Goal: Task Accomplishment & Management: Manage account settings

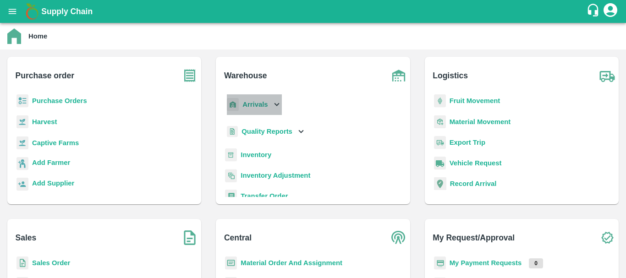
click at [252, 99] on p "Arrivals" at bounding box center [254, 104] width 25 height 10
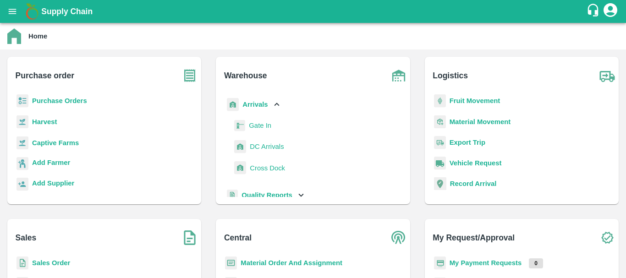
click at [257, 147] on span "DC Arrivals" at bounding box center [267, 147] width 34 height 10
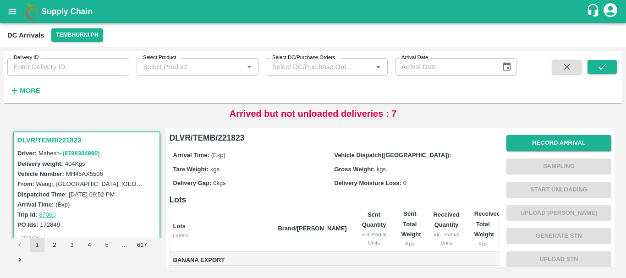
click at [160, 175] on div "DLVR/TEMB/221823 Driver: Mahesh - ( 8788384990 ) Delivery weight: 404 Kgs Vehic…" at bounding box center [86, 183] width 151 height 110
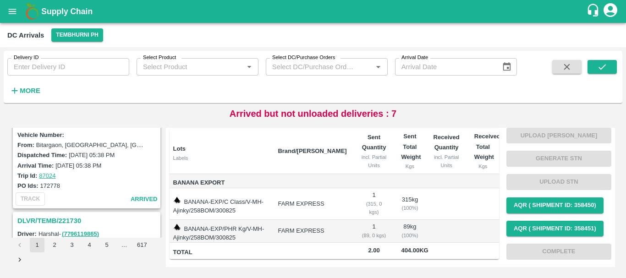
scroll to position [1769, 0]
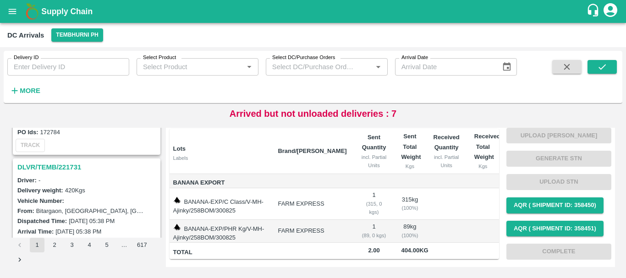
click at [64, 163] on h3 "DLVR/TEMB/221731" at bounding box center [87, 167] width 141 height 12
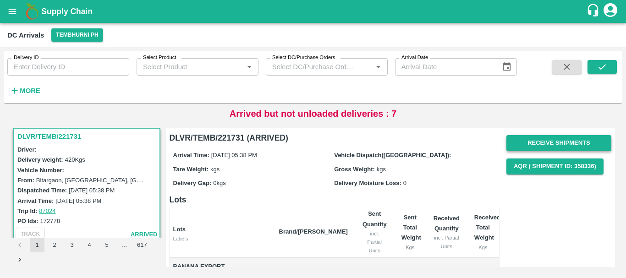
click at [522, 142] on button "Receive Shipments" at bounding box center [558, 143] width 105 height 16
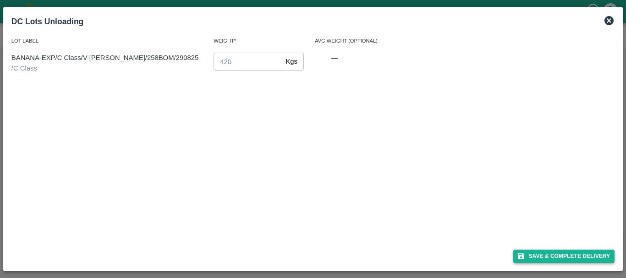
click at [540, 250] on button "Save & Complete Delivery" at bounding box center [564, 256] width 102 height 13
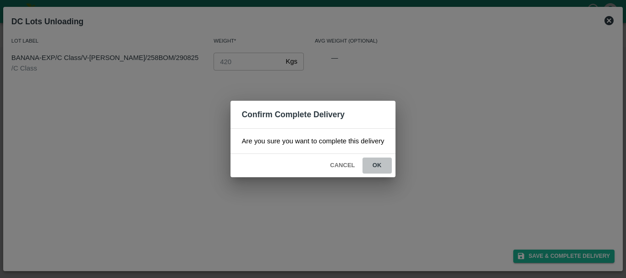
click at [375, 161] on button "ok" at bounding box center [376, 166] width 29 height 16
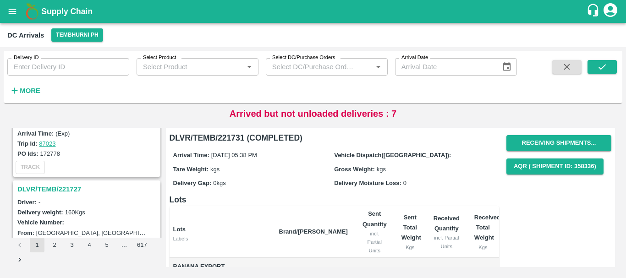
scroll to position [1985, 0]
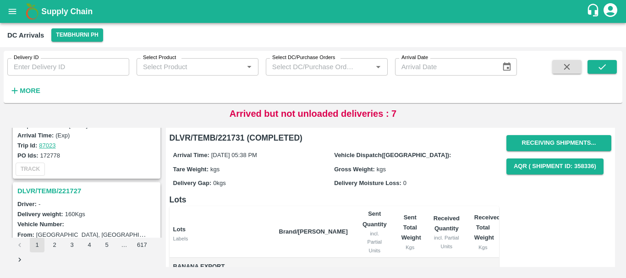
click at [66, 186] on h3 "DLVR/TEMB/221727" at bounding box center [87, 191] width 141 height 12
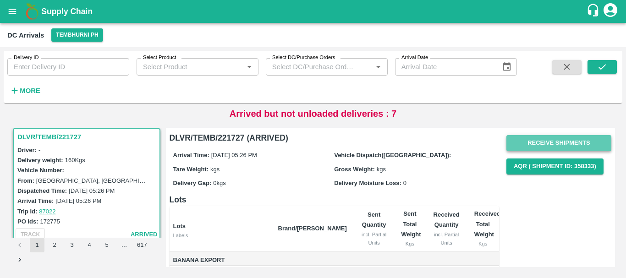
click at [539, 143] on button "Receive Shipments" at bounding box center [558, 143] width 105 height 16
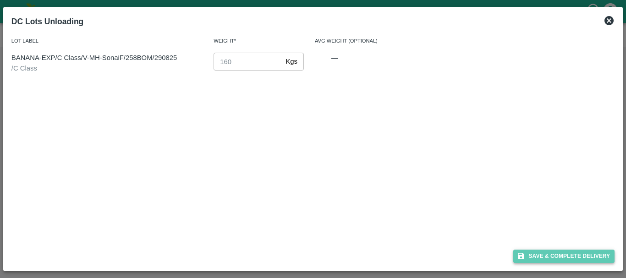
click at [535, 255] on button "Save & Complete Delivery" at bounding box center [564, 256] width 102 height 13
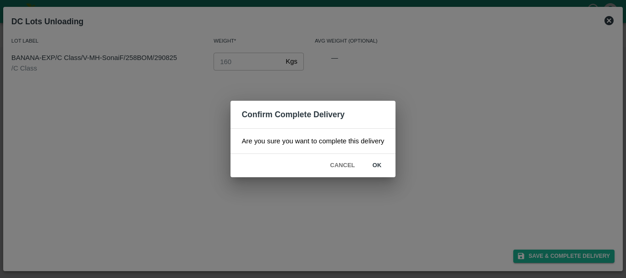
click at [382, 168] on button "ok" at bounding box center [376, 166] width 29 height 16
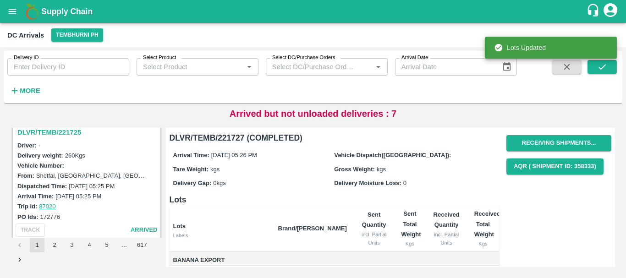
scroll to position [2256, 0]
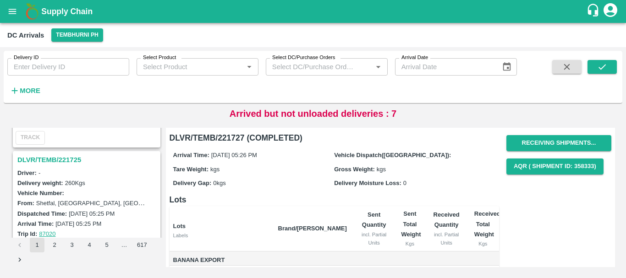
click at [62, 160] on h3 "DLVR/TEMB/221725" at bounding box center [87, 160] width 141 height 12
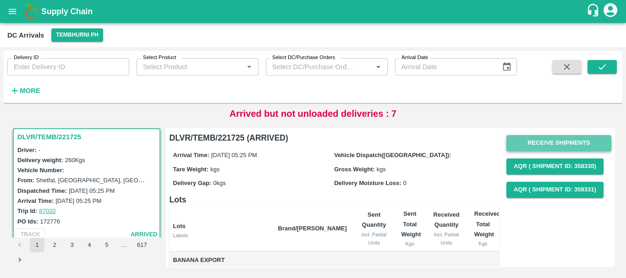
click at [527, 143] on button "Receive Shipments" at bounding box center [558, 143] width 105 height 16
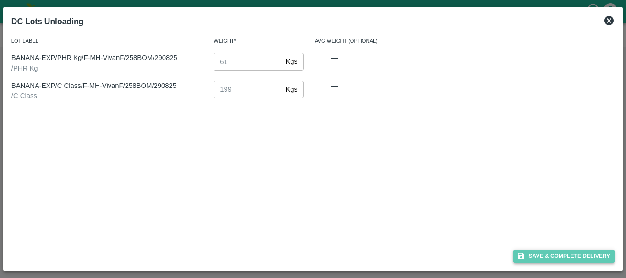
click at [544, 254] on button "Save & Complete Delivery" at bounding box center [564, 256] width 102 height 13
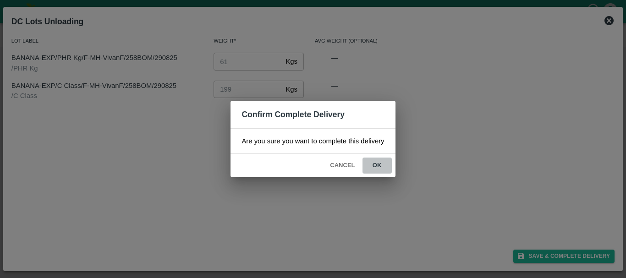
click at [376, 168] on button "ok" at bounding box center [376, 166] width 29 height 16
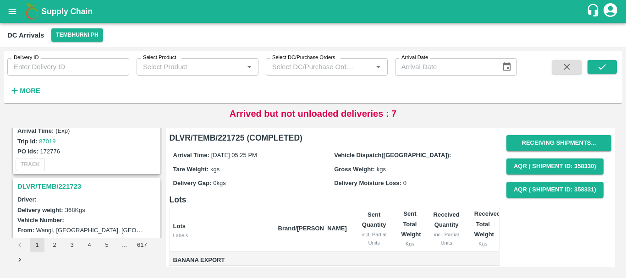
click at [60, 185] on h3 "DLVR/TEMB/221723" at bounding box center [87, 186] width 141 height 12
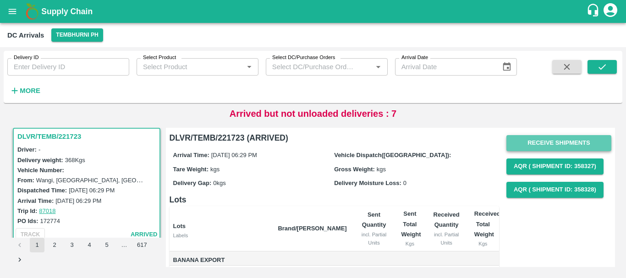
click at [522, 144] on button "Receive Shipments" at bounding box center [558, 143] width 105 height 16
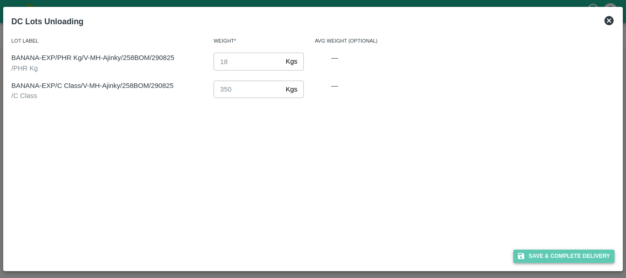
click at [529, 255] on button "Save & Complete Delivery" at bounding box center [564, 256] width 102 height 13
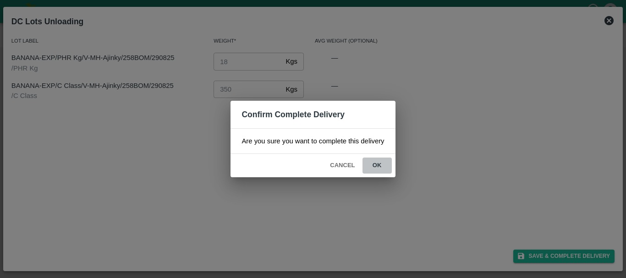
click at [377, 168] on button "ok" at bounding box center [376, 166] width 29 height 16
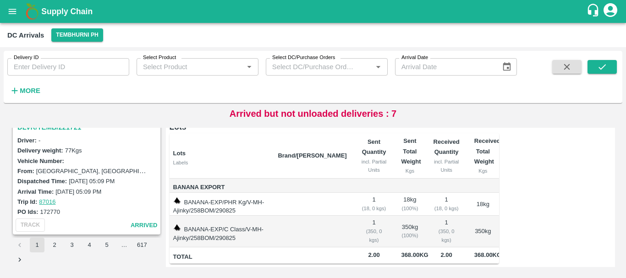
scroll to position [2739, 0]
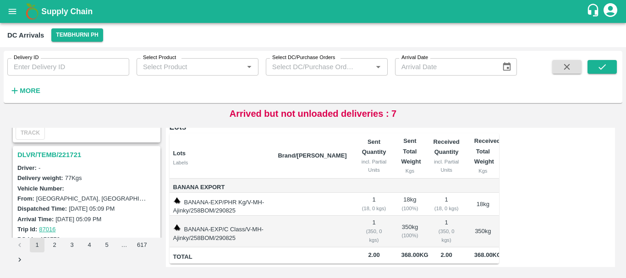
click at [70, 156] on h3 "DLVR/TEMB/221721" at bounding box center [87, 155] width 141 height 12
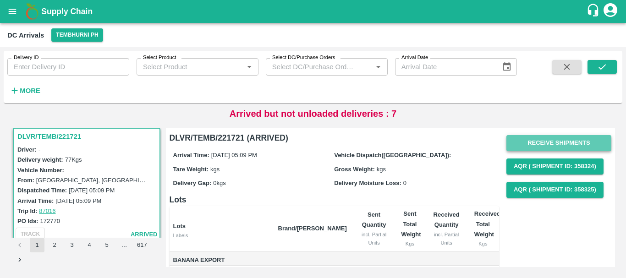
click at [551, 139] on button "Receive Shipments" at bounding box center [558, 143] width 105 height 16
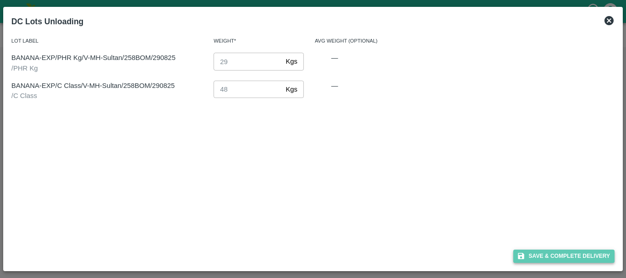
click at [538, 250] on button "Save & Complete Delivery" at bounding box center [564, 256] width 102 height 13
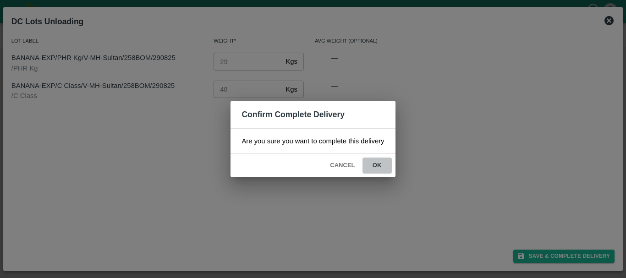
click at [382, 166] on button "ok" at bounding box center [376, 166] width 29 height 16
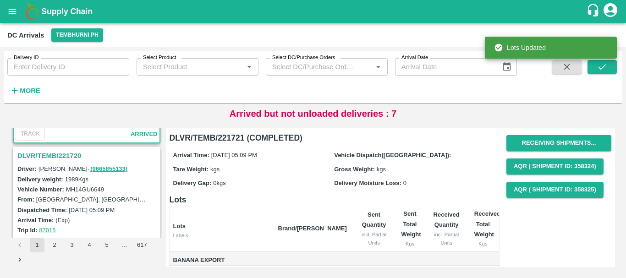
scroll to position [2887, 0]
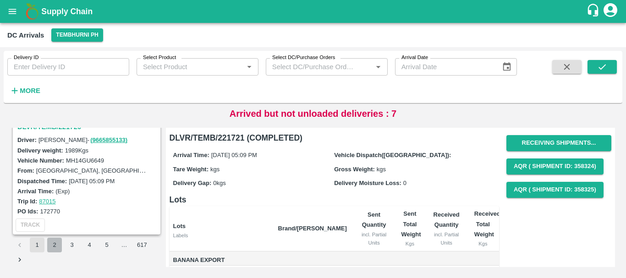
click at [54, 243] on button "2" at bounding box center [54, 245] width 15 height 15
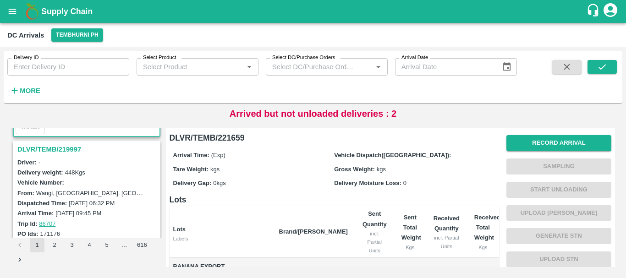
scroll to position [110, 0]
click at [75, 151] on h3 "DLVR/TEMB/219997" at bounding box center [87, 150] width 141 height 12
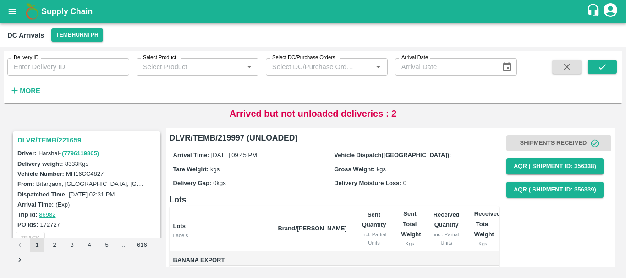
click at [71, 140] on h3 "DLVR/TEMB/221659" at bounding box center [87, 140] width 141 height 12
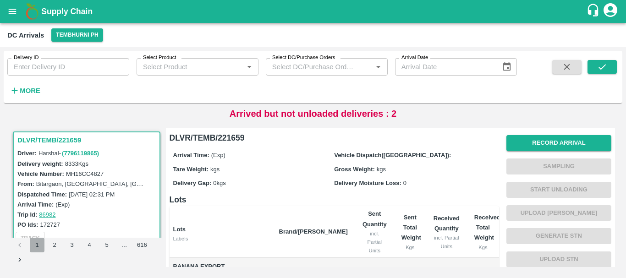
click at [38, 245] on button "1" at bounding box center [37, 245] width 15 height 15
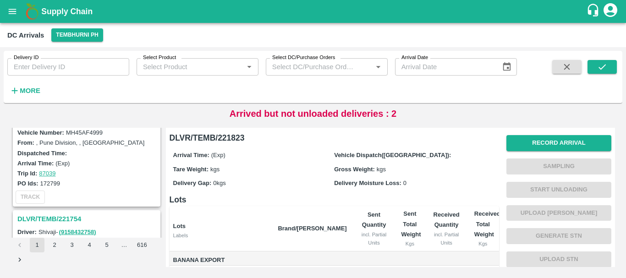
scroll to position [929, 0]
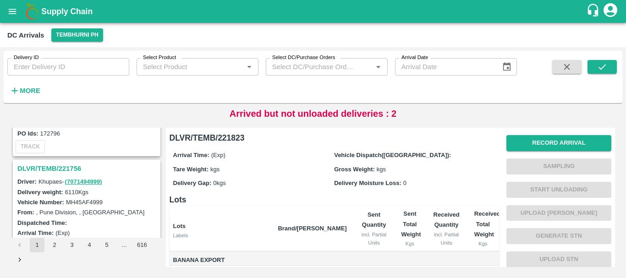
click at [65, 169] on h3 "DLVR/TEMB/221756" at bounding box center [87, 169] width 141 height 12
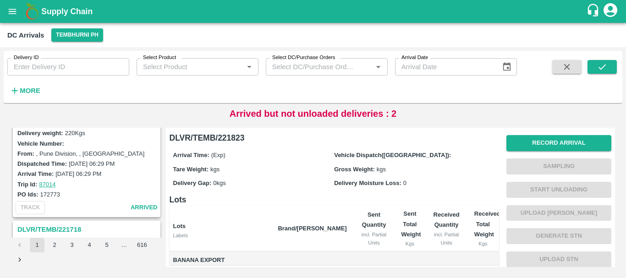
scroll to position [2381, 0]
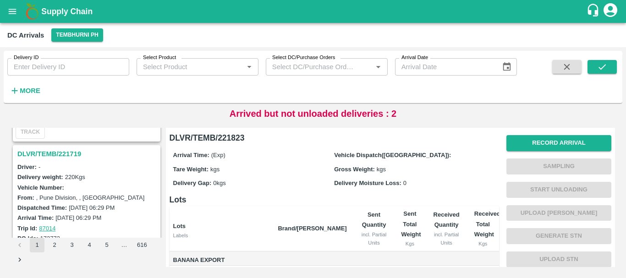
click at [63, 152] on h3 "DLVR/TEMB/221719" at bounding box center [87, 154] width 141 height 12
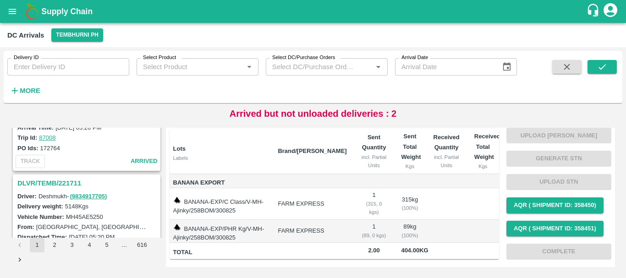
scroll to position [2731, 0]
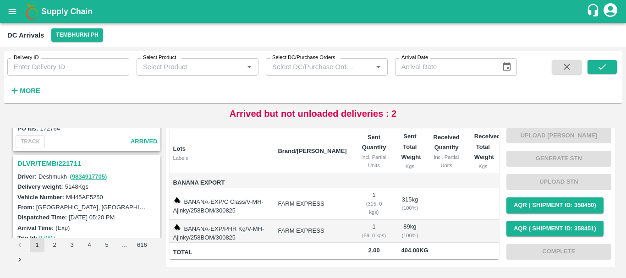
click at [354, 174] on td at bounding box center [374, 181] width 40 height 15
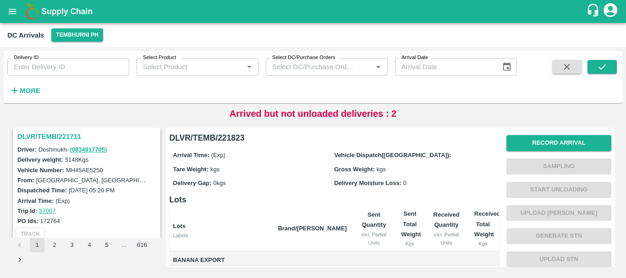
scroll to position [2757, 0]
click at [91, 179] on label "Kandar, Solapur, Karmala, Maharashtra" at bounding box center [165, 180] width 258 height 7
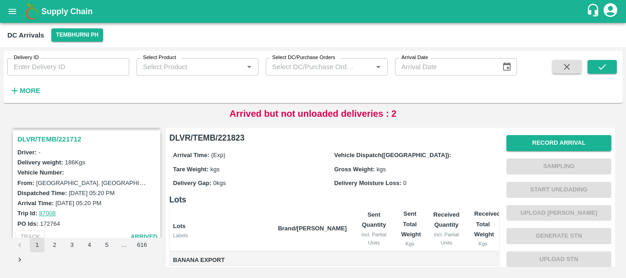
scroll to position [2634, 0]
click at [61, 140] on h3 "DLVR/TEMB/221712" at bounding box center [87, 141] width 141 height 12
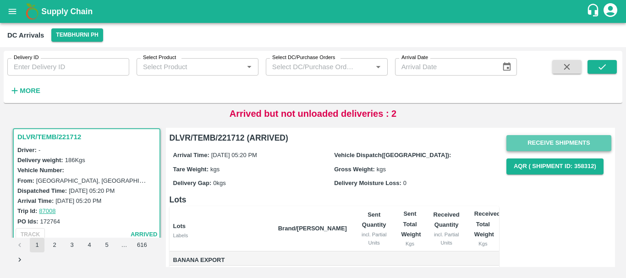
click at [537, 144] on button "Receive Shipments" at bounding box center [558, 143] width 105 height 16
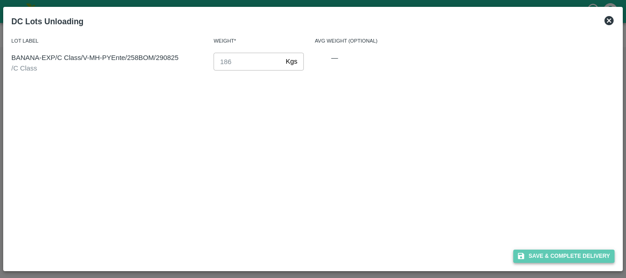
click at [545, 255] on button "Save & Complete Delivery" at bounding box center [564, 256] width 102 height 13
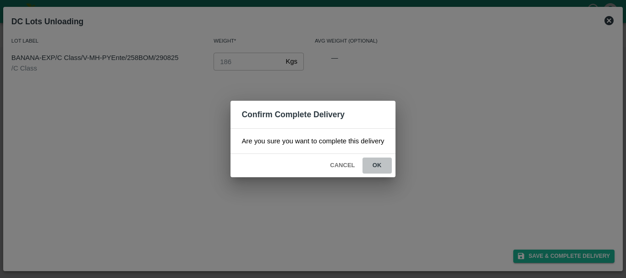
click at [376, 168] on button "ok" at bounding box center [376, 166] width 29 height 16
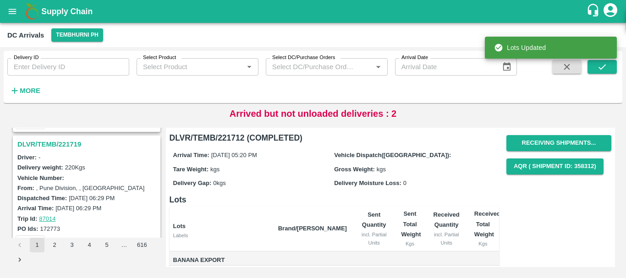
scroll to position [2390, 0]
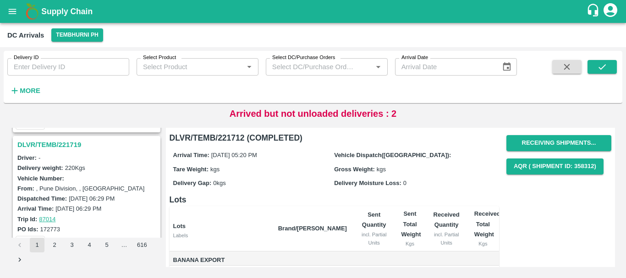
click at [57, 145] on h3 "DLVR/TEMB/221719" at bounding box center [87, 145] width 141 height 12
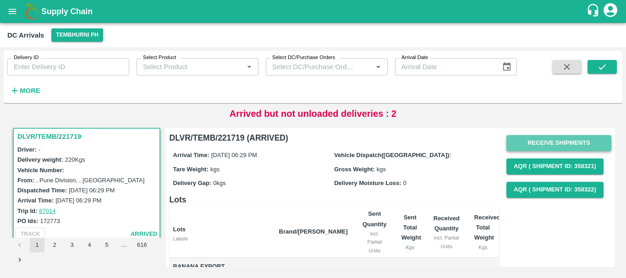
click at [558, 138] on button "Receive Shipments" at bounding box center [558, 143] width 105 height 16
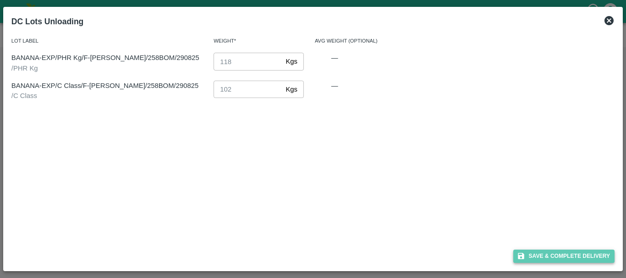
click at [550, 250] on button "Save & Complete Delivery" at bounding box center [564, 256] width 102 height 13
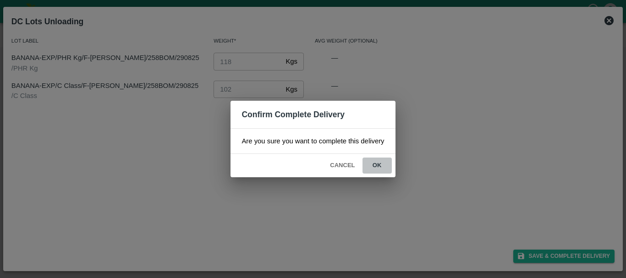
click at [376, 159] on button "ok" at bounding box center [376, 166] width 29 height 16
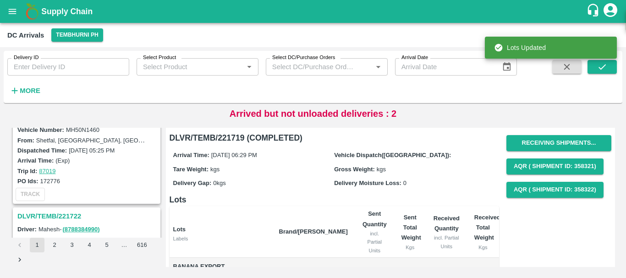
scroll to position [2055, 0]
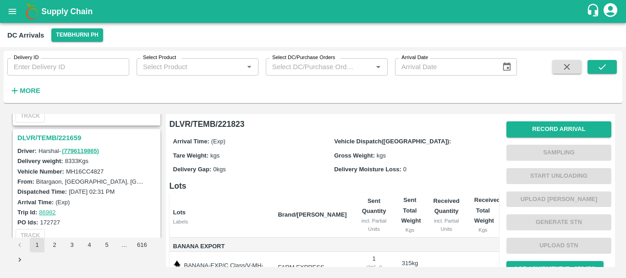
scroll to position [2742, 0]
click at [65, 133] on h3 "DLVR/TEMB/221659" at bounding box center [87, 138] width 141 height 12
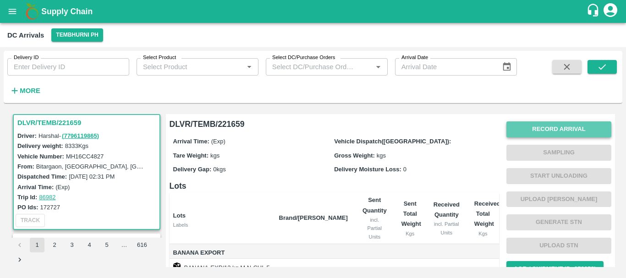
click at [537, 130] on button "Record Arrival" at bounding box center [558, 129] width 105 height 16
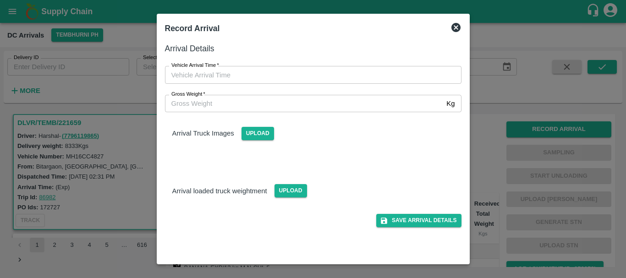
type input "DD/MM/YYYY hh:mm aa"
click at [345, 74] on input "DD/MM/YYYY hh:mm aa" at bounding box center [310, 74] width 290 height 17
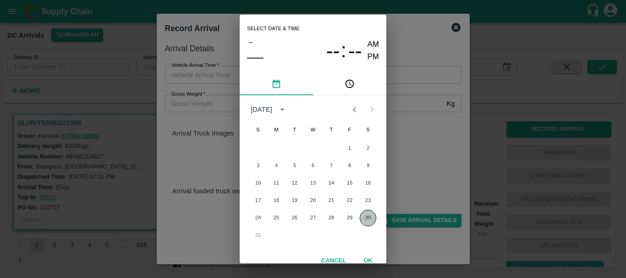
click at [364, 219] on button "30" at bounding box center [368, 218] width 16 height 16
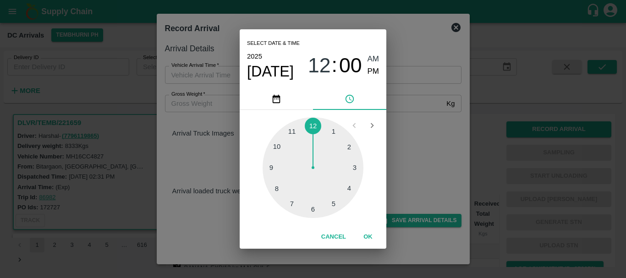
type input "[DATE] 12:00 AM"
click at [369, 232] on button "OK" at bounding box center [367, 237] width 29 height 16
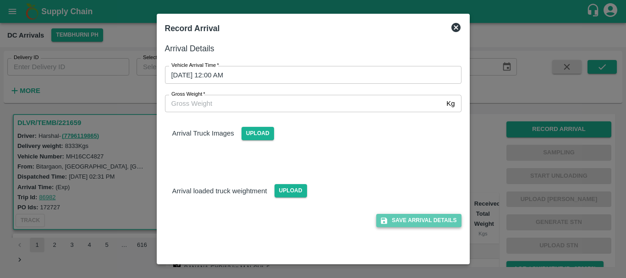
click at [392, 224] on button "Save Arrival Details" at bounding box center [418, 220] width 85 height 13
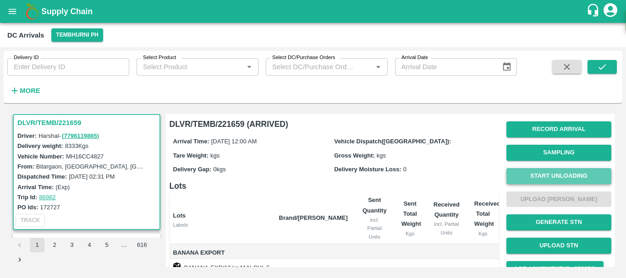
click at [517, 176] on button "Start Unloading" at bounding box center [558, 176] width 105 height 16
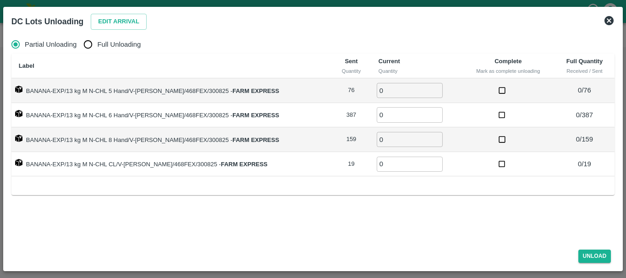
click at [609, 20] on icon at bounding box center [608, 20] width 11 height 11
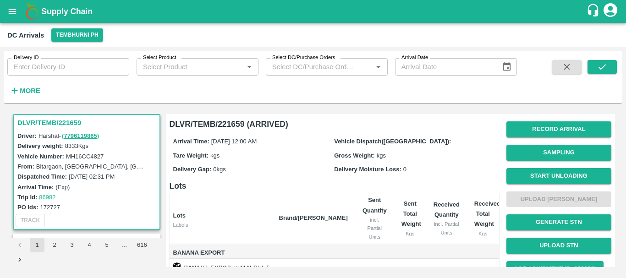
scroll to position [145, 0]
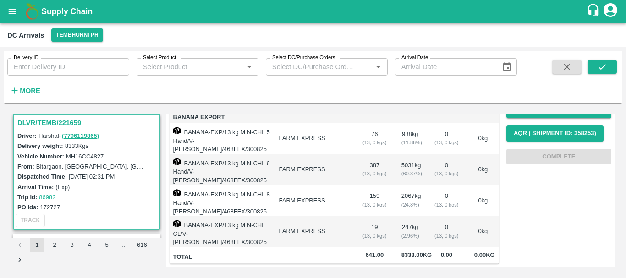
click at [343, 186] on td "FARM EXPRESS" at bounding box center [313, 201] width 83 height 31
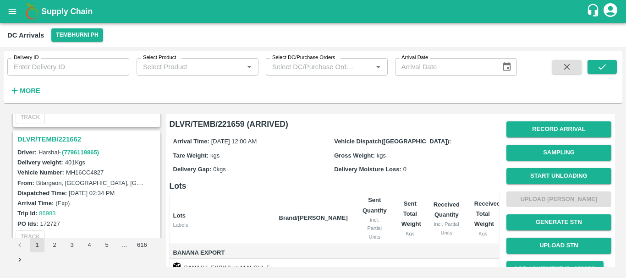
scroll to position [2621, 0]
click at [69, 137] on h3 "DLVR/TEMB/221662" at bounding box center [87, 140] width 141 height 12
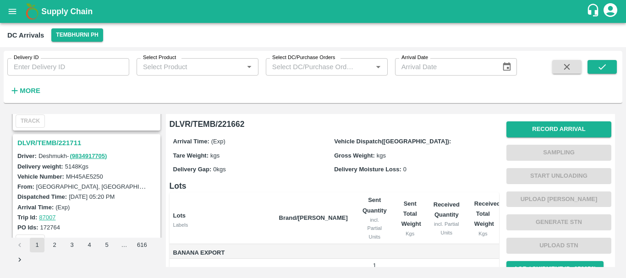
scroll to position [2497, 0]
click at [64, 141] on h3 "DLVR/TEMB/221711" at bounding box center [87, 143] width 141 height 12
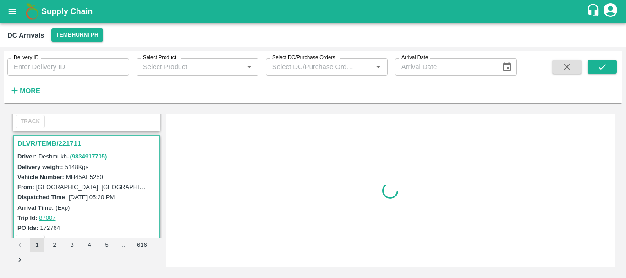
scroll to position [2518, 0]
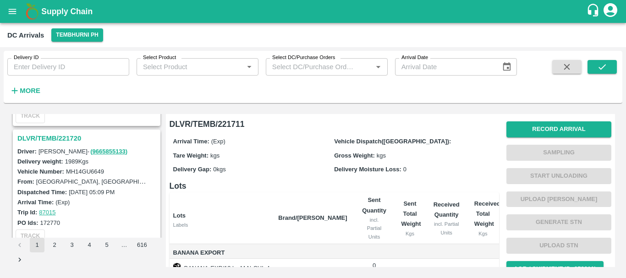
click at [116, 175] on div "Vehicle Number: MH14GU6649" at bounding box center [87, 171] width 141 height 10
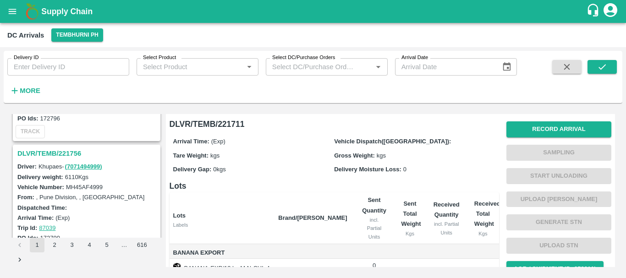
scroll to position [930, 0]
click at [68, 155] on h3 "DLVR/TEMB/221756" at bounding box center [87, 154] width 141 height 12
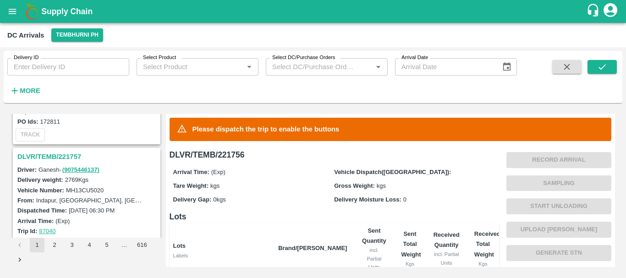
scroll to position [808, 0]
click at [65, 157] on h3 "DLVR/TEMB/221757" at bounding box center [87, 157] width 141 height 12
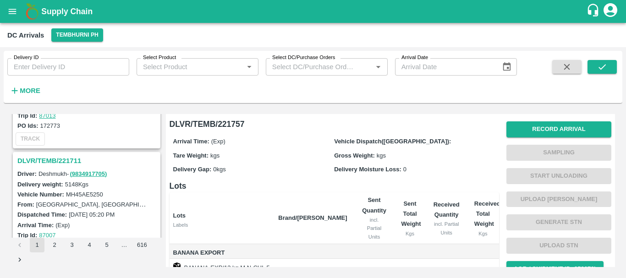
scroll to position [2480, 0]
click at [65, 162] on h3 "DLVR/TEMB/221711" at bounding box center [87, 161] width 141 height 12
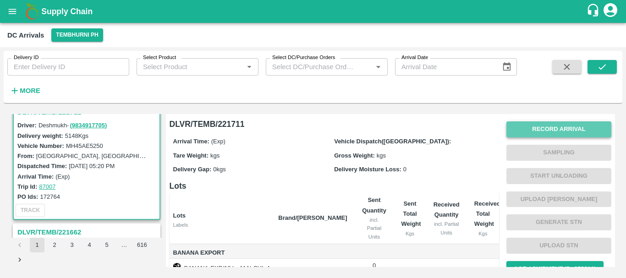
click at [547, 127] on button "Record Arrival" at bounding box center [558, 129] width 105 height 16
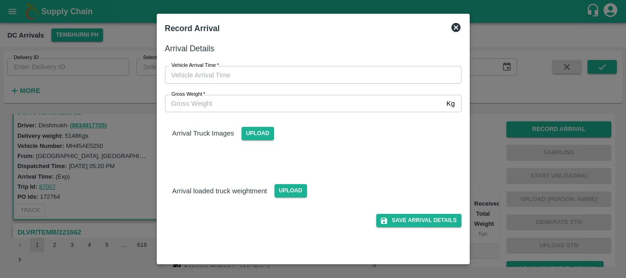
type input "DD/MM/YYYY hh:mm aa"
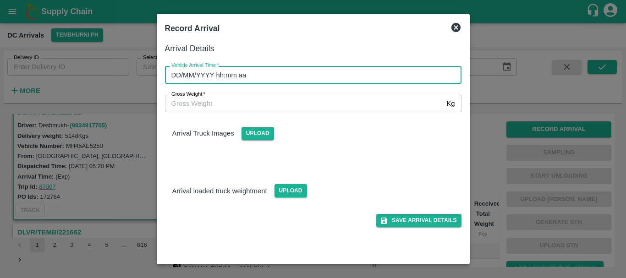
click at [348, 72] on input "DD/MM/YYYY hh:mm aa" at bounding box center [310, 74] width 290 height 17
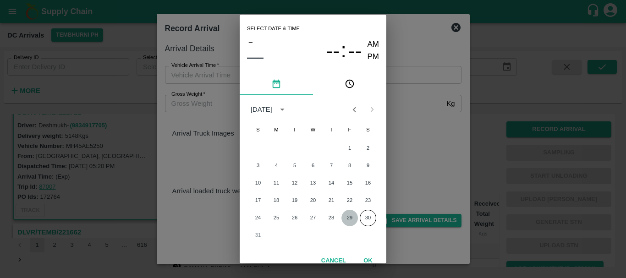
click at [341, 218] on button "29" at bounding box center [349, 218] width 16 height 16
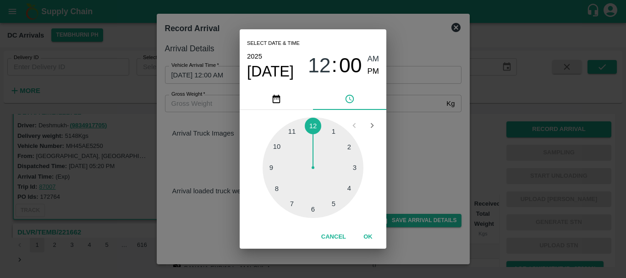
click at [349, 148] on div at bounding box center [312, 167] width 101 height 101
click at [347, 187] on div at bounding box center [312, 167] width 101 height 101
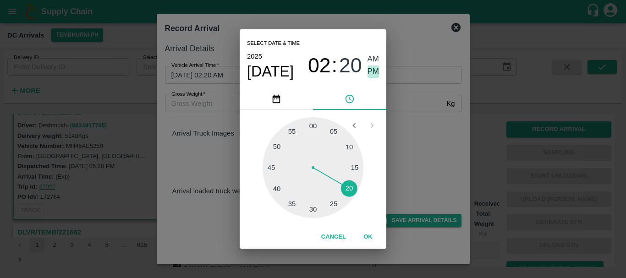
click at [372, 73] on span "PM" at bounding box center [373, 72] width 12 height 12
type input "[DATE] 02:20 PM"
click at [403, 131] on div "Select date & time [DATE] 02 : 20 AM PM 05 10 15 20 25 30 35 40 45 50 55 00 Can…" at bounding box center [313, 139] width 626 height 278
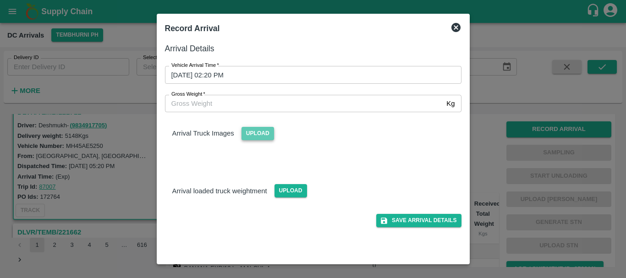
click at [248, 133] on span "Upload" at bounding box center [257, 133] width 33 height 13
click at [0, 0] on input "Upload" at bounding box center [0, 0] width 0 height 0
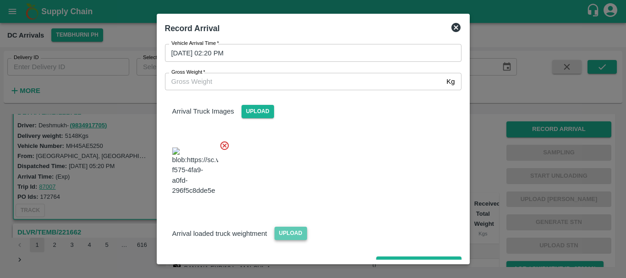
click at [288, 227] on span "Upload" at bounding box center [290, 233] width 33 height 13
click at [0, 0] on input "Upload" at bounding box center [0, 0] width 0 height 0
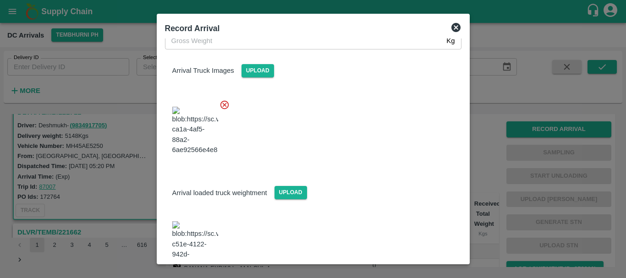
click at [210, 221] on img at bounding box center [195, 245] width 46 height 48
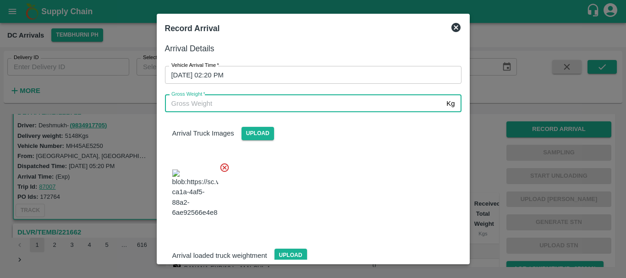
click at [264, 99] on input "Gross Weight   *" at bounding box center [304, 103] width 278 height 17
type input "11190"
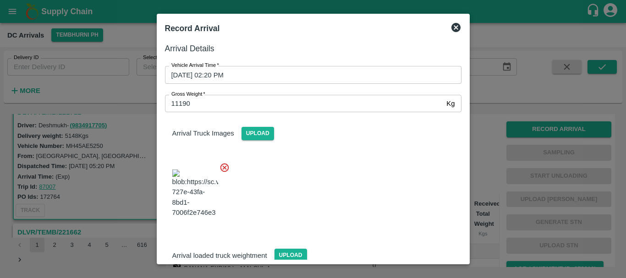
click at [333, 177] on div at bounding box center [310, 191] width 304 height 72
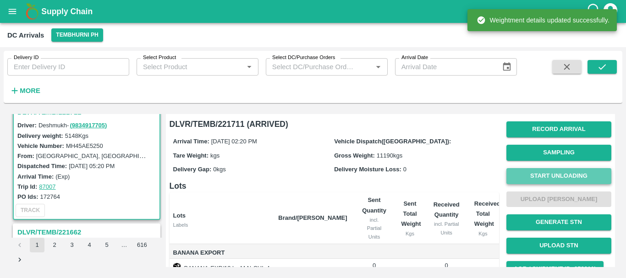
click at [546, 173] on button "Start Unloading" at bounding box center [558, 176] width 105 height 16
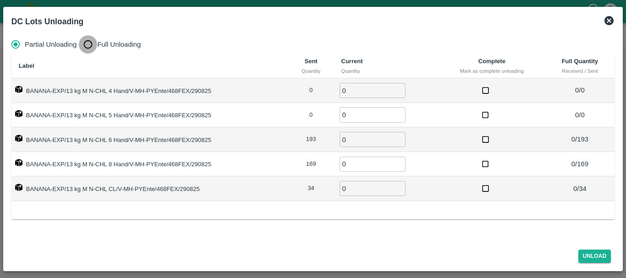
click at [95, 40] on input "Full Unloading" at bounding box center [88, 44] width 18 height 18
radio input "true"
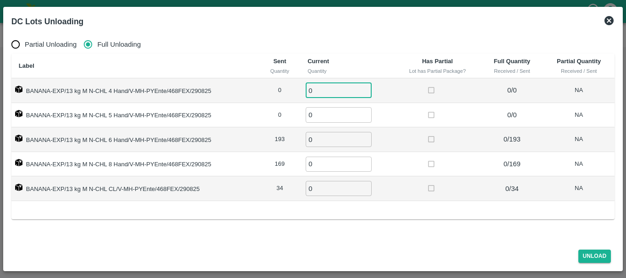
click at [344, 93] on input "0" at bounding box center [339, 90] width 66 height 15
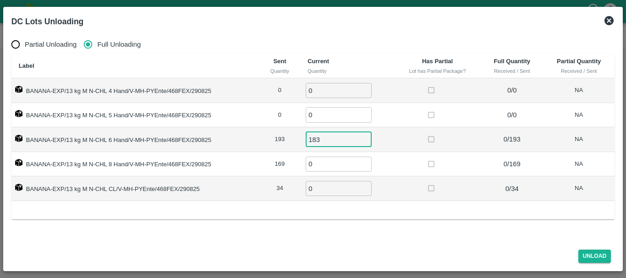
type input "183"
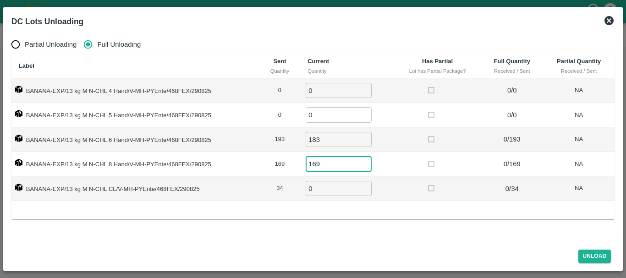
type input "169"
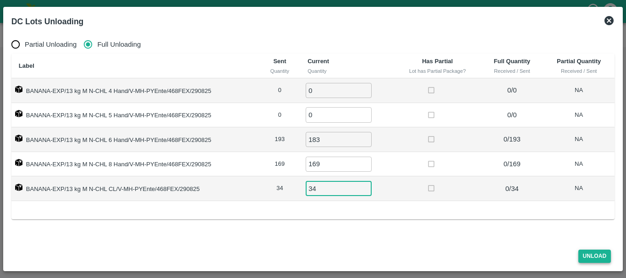
type input "34"
click at [596, 257] on button "Unload" at bounding box center [594, 256] width 33 height 13
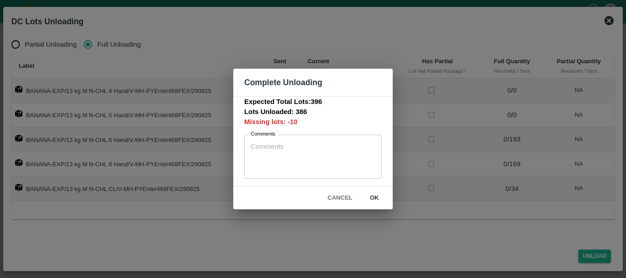
click at [488, 131] on div "Complete Unloading Expected Total Lots: 396 Lots Unloaded: 386 Missing lots: -1…" at bounding box center [313, 139] width 626 height 278
click at [336, 196] on button "Cancel" at bounding box center [340, 198] width 32 height 16
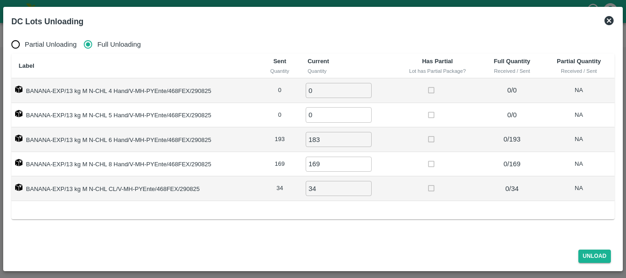
click at [612, 22] on icon at bounding box center [608, 20] width 9 height 9
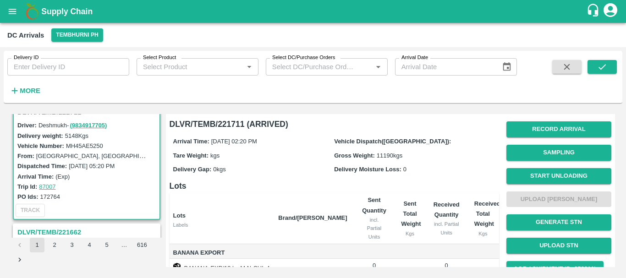
scroll to position [159, 0]
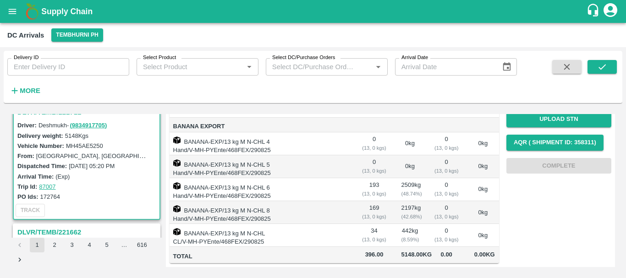
click at [322, 201] on td at bounding box center [312, 212] width 83 height 23
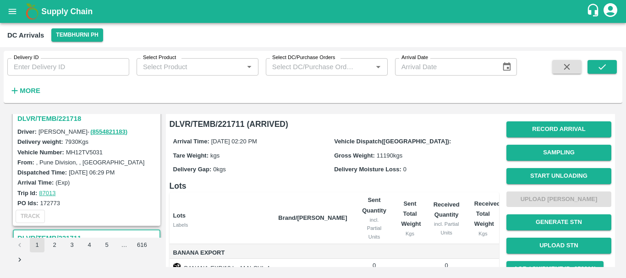
scroll to position [2376, 0]
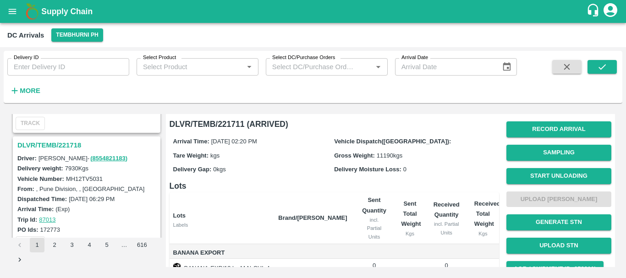
click at [77, 143] on h3 "DLVR/TEMB/221718" at bounding box center [87, 145] width 141 height 12
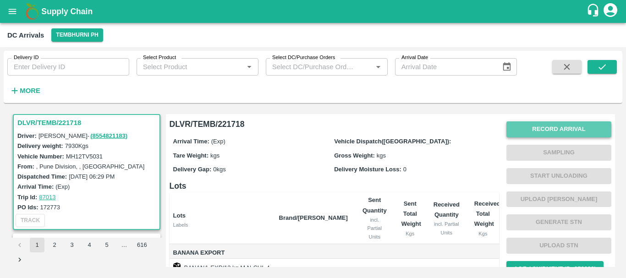
click at [532, 127] on button "Record Arrival" at bounding box center [558, 129] width 105 height 16
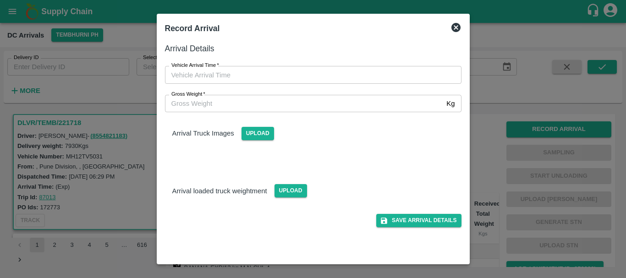
type input "DD/MM/YYYY hh:mm aa"
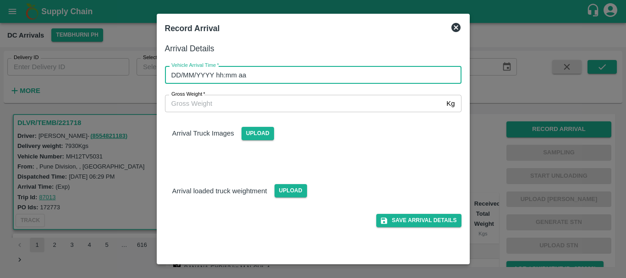
click at [350, 73] on input "DD/MM/YYYY hh:mm aa" at bounding box center [310, 74] width 290 height 17
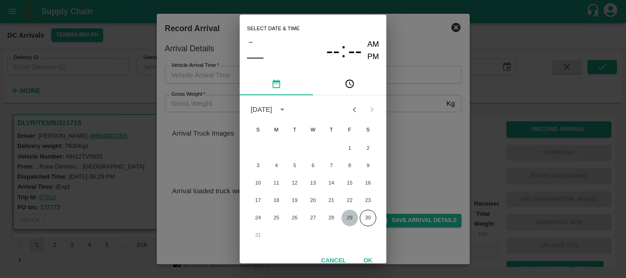
click at [344, 217] on button "29" at bounding box center [349, 218] width 16 height 16
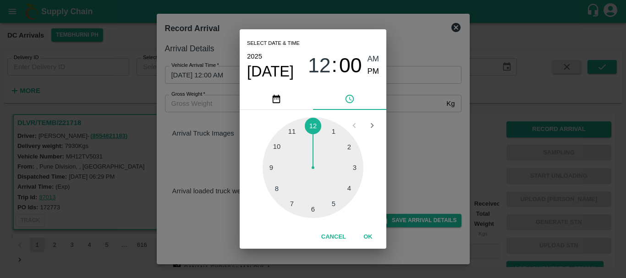
click at [271, 168] on div at bounding box center [312, 167] width 101 height 101
click at [344, 189] on div at bounding box center [312, 167] width 101 height 101
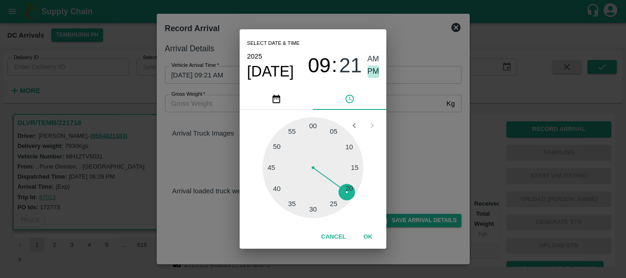
click at [373, 71] on span "PM" at bounding box center [373, 72] width 12 height 12
type input "29/08/2025 09:21 PM"
click at [408, 146] on div "Select date & time 2025 Aug 29 09 : 21 AM PM 05 10 15 20 25 30 35 40 45 50 55 0…" at bounding box center [313, 139] width 626 height 278
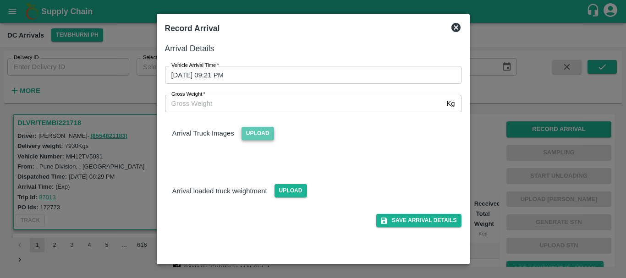
click at [252, 134] on span "Upload" at bounding box center [257, 133] width 33 height 13
click at [0, 0] on input "Upload" at bounding box center [0, 0] width 0 height 0
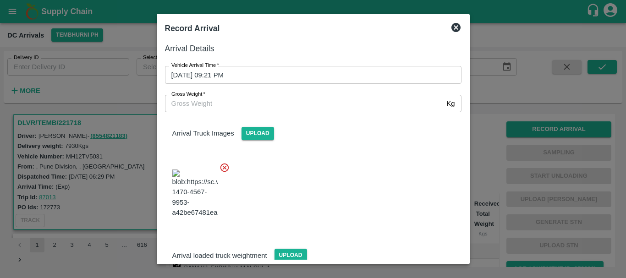
scroll to position [49, 0]
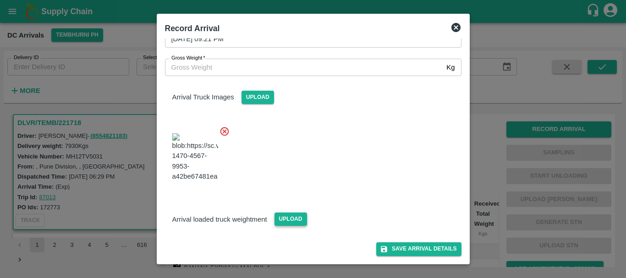
click at [293, 218] on span "Upload" at bounding box center [290, 219] width 33 height 13
click at [0, 0] on input "Upload" at bounding box center [0, 0] width 0 height 0
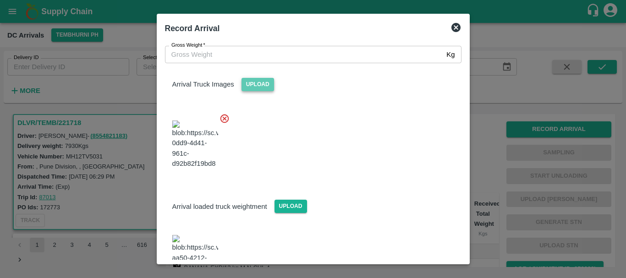
click at [261, 81] on span "Upload" at bounding box center [257, 84] width 33 height 13
click at [0, 0] on input "Upload" at bounding box center [0, 0] width 0 height 0
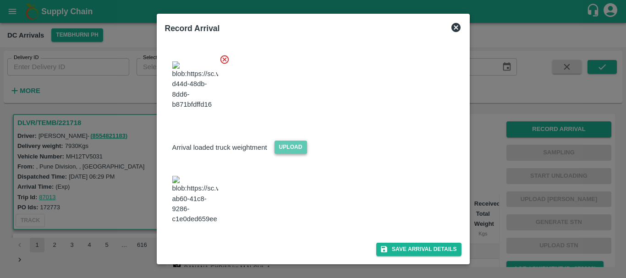
click at [296, 141] on span "Upload" at bounding box center [290, 147] width 33 height 13
click at [0, 0] on input "Upload" at bounding box center [0, 0] width 0 height 0
click at [209, 211] on img at bounding box center [195, 200] width 46 height 48
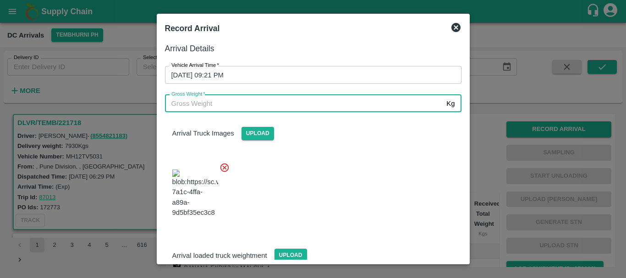
click at [250, 96] on input "Gross Weight   *" at bounding box center [304, 103] width 278 height 17
type input "13600"
click at [336, 198] on div at bounding box center [310, 191] width 304 height 72
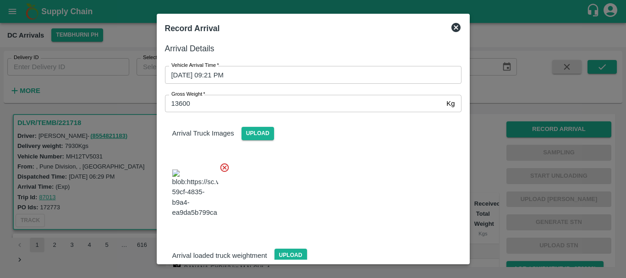
scroll to position [114, 0]
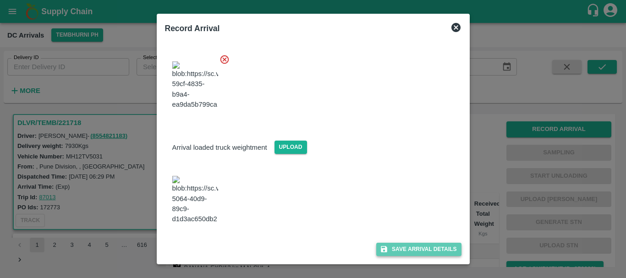
click at [399, 251] on button "Save Arrival Details" at bounding box center [418, 249] width 85 height 13
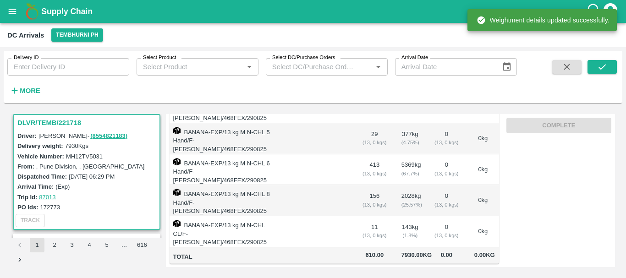
scroll to position [0, 0]
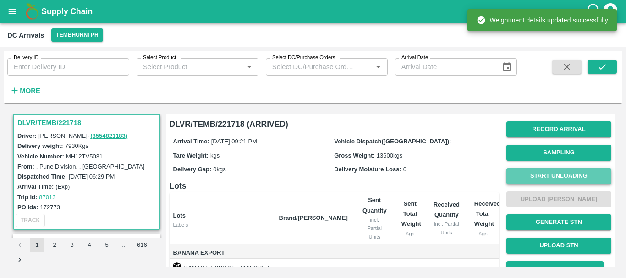
click at [538, 176] on button "Start Unloading" at bounding box center [558, 176] width 105 height 16
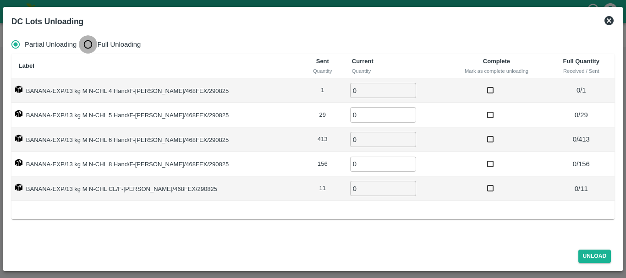
click at [85, 41] on input "Full Unloading" at bounding box center [88, 44] width 18 height 18
radio input "true"
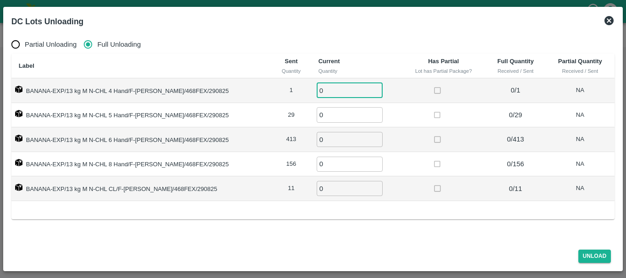
click at [319, 88] on input "0" at bounding box center [350, 90] width 66 height 15
type input "01"
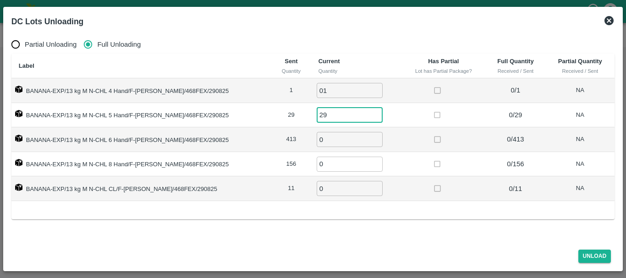
type input "29"
type input "413"
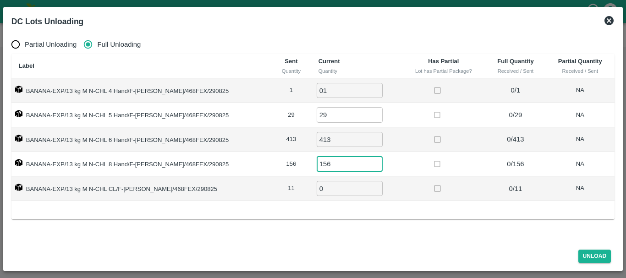
type input "156"
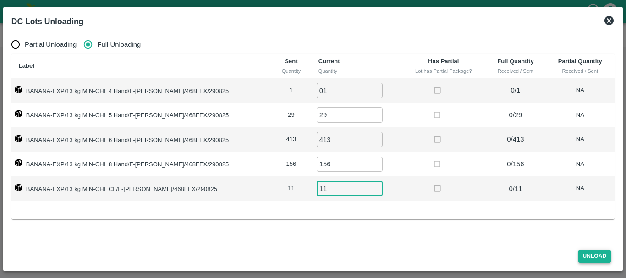
type input "11"
click at [593, 257] on button "Unload" at bounding box center [594, 256] width 33 height 13
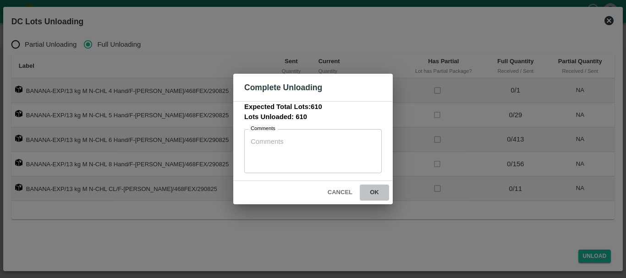
click at [376, 194] on button "ok" at bounding box center [374, 193] width 29 height 16
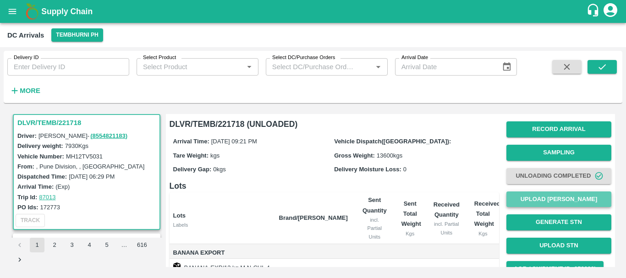
click at [548, 202] on button "Upload [PERSON_NAME]" at bounding box center [558, 199] width 105 height 16
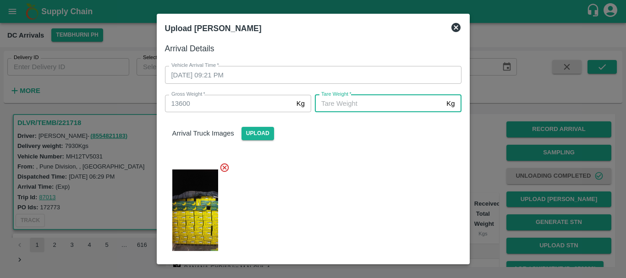
click at [357, 98] on input "Tare Weight   *" at bounding box center [379, 103] width 128 height 17
type input "4930"
click at [354, 134] on div "Arrival Truck Images Upload" at bounding box center [313, 126] width 311 height 28
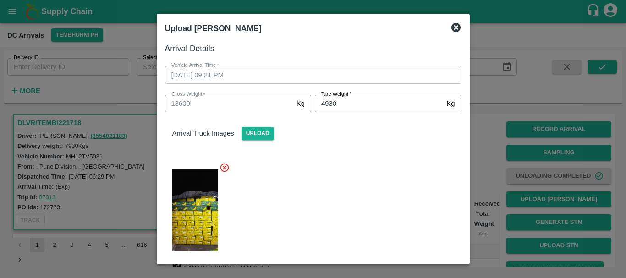
scroll to position [114, 0]
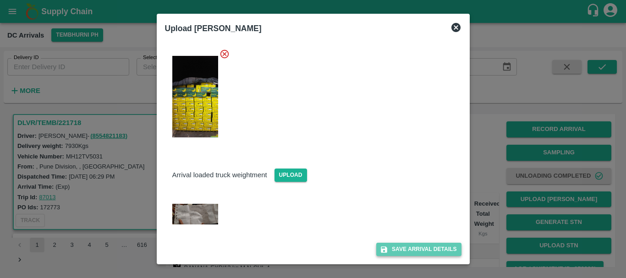
click at [414, 246] on button "Save Arrival Details" at bounding box center [418, 249] width 85 height 13
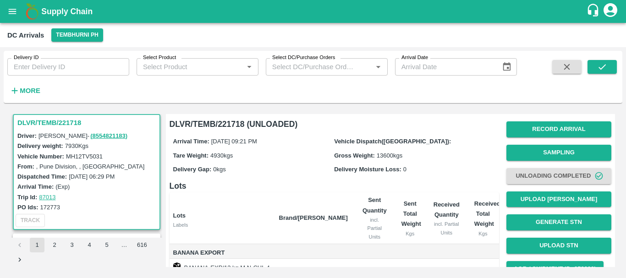
scroll to position [168, 0]
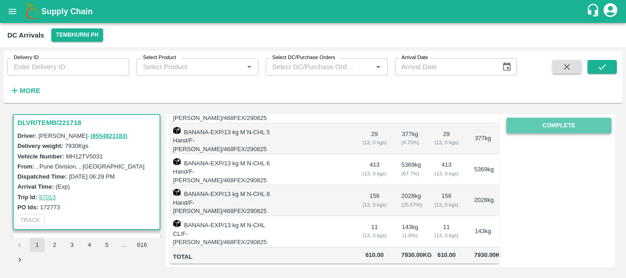
click at [533, 124] on button "Complete" at bounding box center [558, 126] width 105 height 16
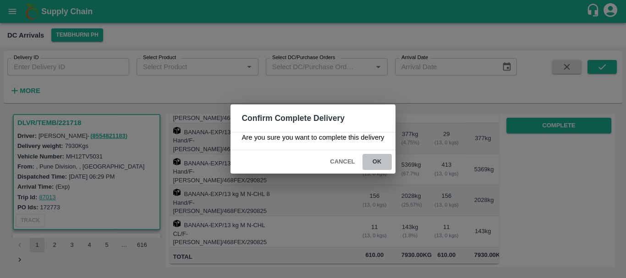
click at [378, 162] on button "ok" at bounding box center [376, 162] width 29 height 16
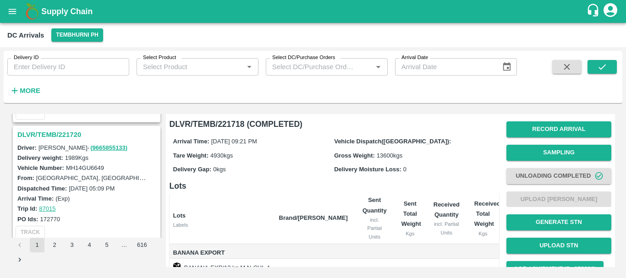
scroll to position [2267, 0]
click at [69, 136] on h3 "DLVR/TEMB/221720" at bounding box center [87, 135] width 141 height 12
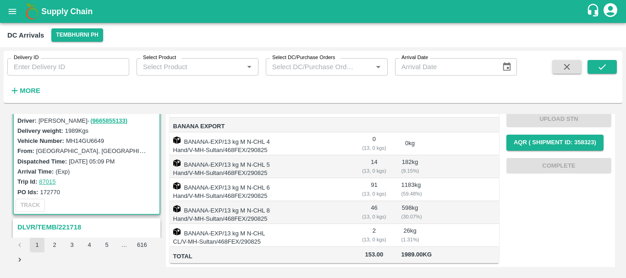
scroll to position [2292, 0]
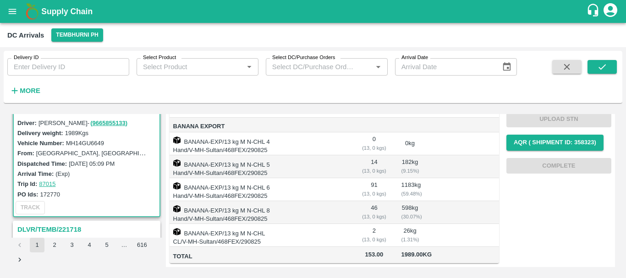
click at [70, 225] on h3 "DLVR/TEMB/221718" at bounding box center [87, 230] width 141 height 12
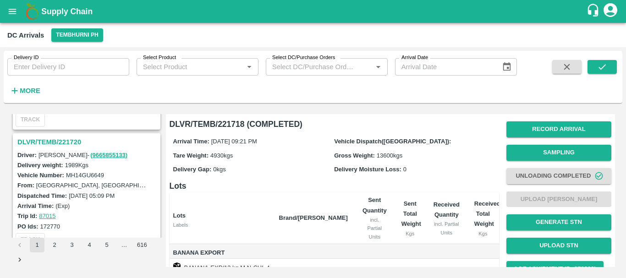
scroll to position [2259, 0]
click at [63, 140] on h3 "DLVR/TEMB/221720" at bounding box center [87, 143] width 141 height 12
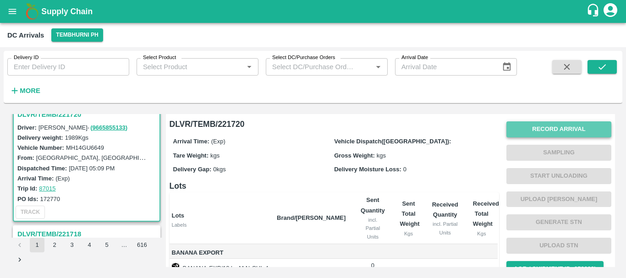
click at [541, 129] on button "Record Arrival" at bounding box center [558, 129] width 105 height 16
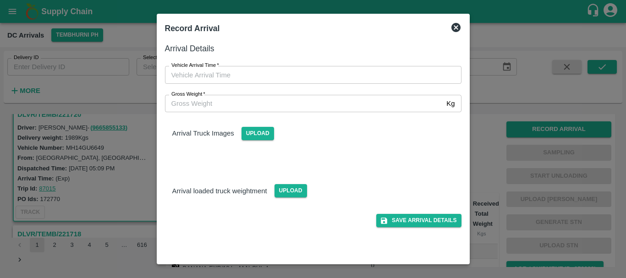
type input "DD/MM/YYYY hh:mm aa"
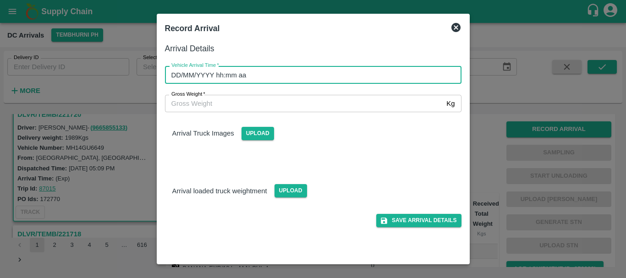
click at [375, 74] on input "DD/MM/YYYY hh:mm aa" at bounding box center [310, 74] width 290 height 17
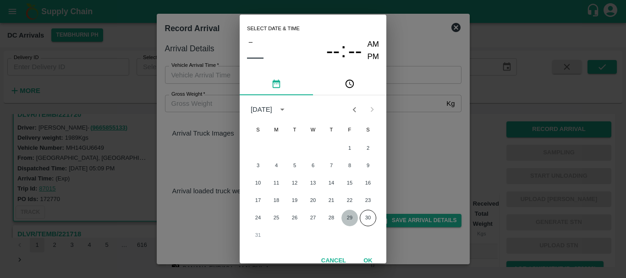
click at [345, 214] on button "29" at bounding box center [349, 218] width 16 height 16
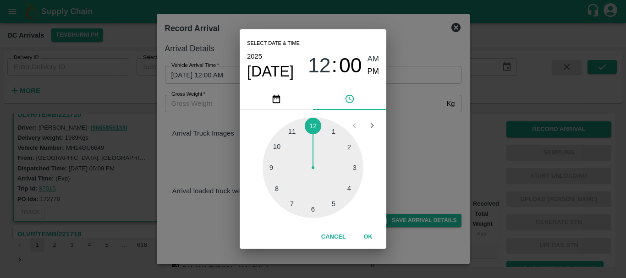
click at [348, 189] on div at bounding box center [312, 167] width 101 height 101
click at [278, 186] on div at bounding box center [312, 167] width 101 height 101
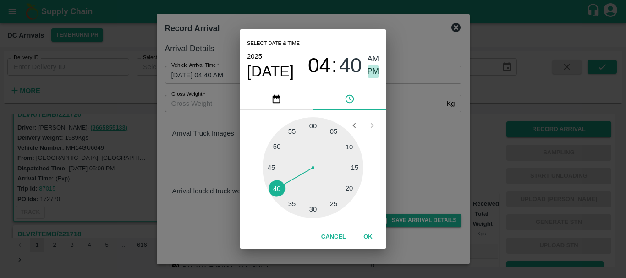
click at [370, 74] on span "PM" at bounding box center [373, 72] width 12 height 12
type input "29/08/2025 04:40 PM"
click at [415, 122] on div "Select date & time 2025 Aug 29 04 : 40 AM PM 05 10 15 20 25 30 35 40 45 50 55 0…" at bounding box center [313, 139] width 626 height 278
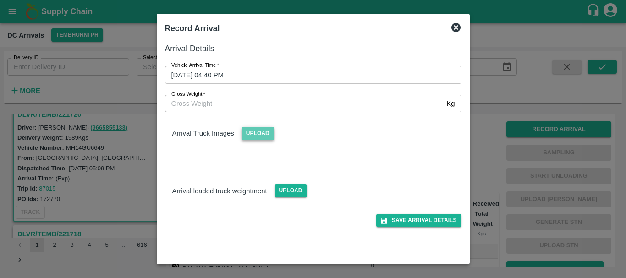
click at [265, 134] on span "Upload" at bounding box center [257, 133] width 33 height 13
click at [0, 0] on input "Upload" at bounding box center [0, 0] width 0 height 0
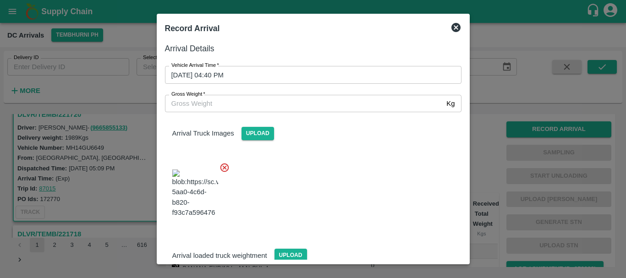
scroll to position [69, 0]
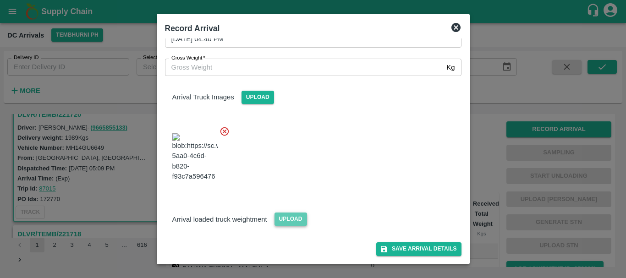
click at [297, 217] on span "Upload" at bounding box center [290, 219] width 33 height 13
click at [0, 0] on input "Upload" at bounding box center [0, 0] width 0 height 0
click at [290, 218] on span "Upload" at bounding box center [290, 219] width 33 height 13
click at [0, 0] on input "Upload" at bounding box center [0, 0] width 0 height 0
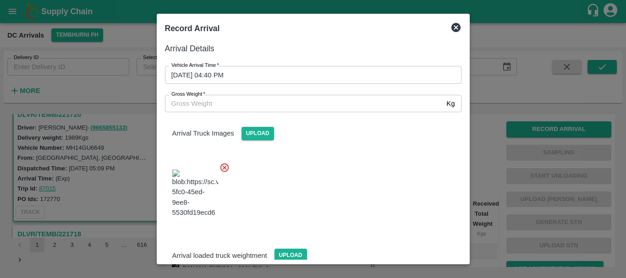
scroll to position [124, 0]
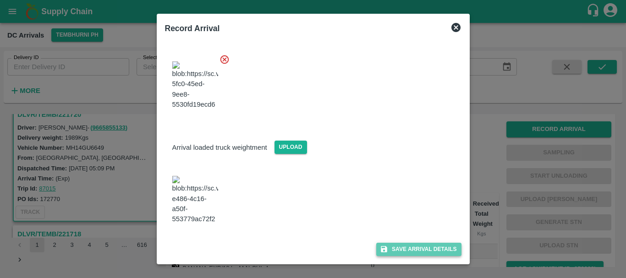
click at [407, 251] on button "Save Arrival Details" at bounding box center [418, 249] width 85 height 13
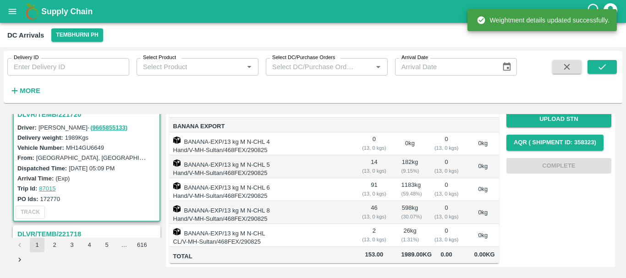
scroll to position [0, 0]
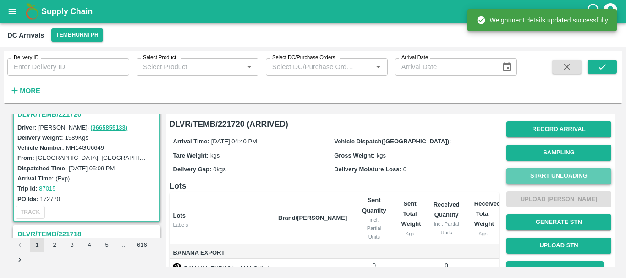
click at [560, 172] on button "Start Unloading" at bounding box center [558, 176] width 105 height 16
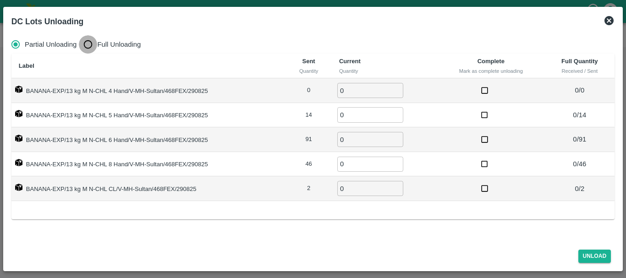
click at [88, 43] on input "Full Unloading" at bounding box center [88, 44] width 18 height 18
radio input "true"
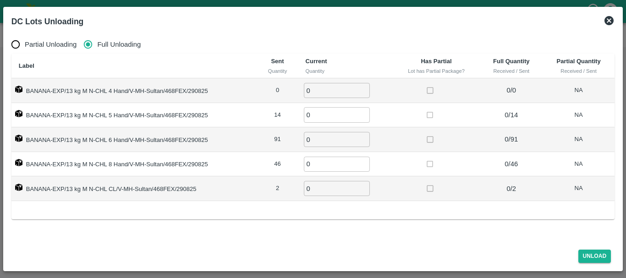
click at [339, 94] on input "0" at bounding box center [337, 90] width 66 height 15
type input "14"
type input "91"
type input "46"
type input "2"
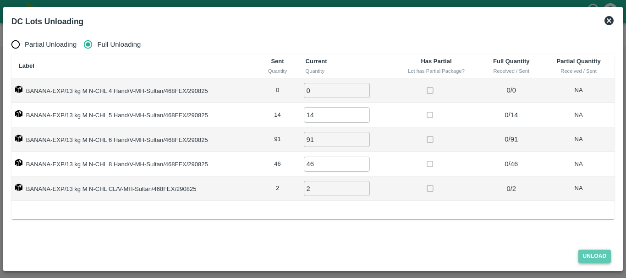
click at [595, 255] on button "Unload" at bounding box center [594, 256] width 33 height 13
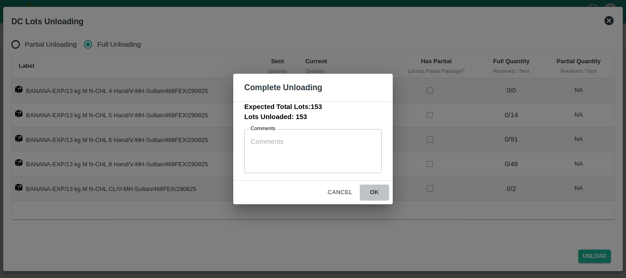
click at [379, 199] on button "ok" at bounding box center [374, 193] width 29 height 16
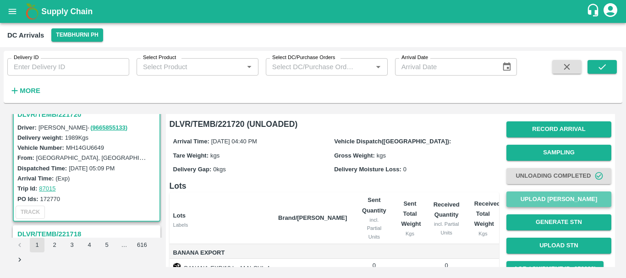
click at [528, 201] on button "Upload [PERSON_NAME]" at bounding box center [558, 199] width 105 height 16
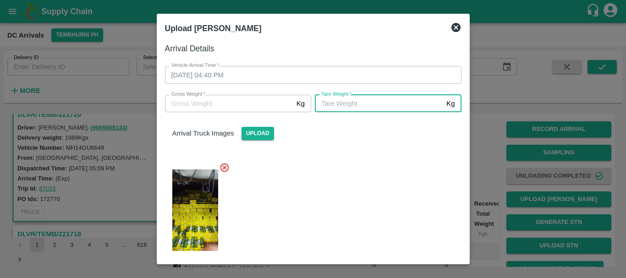
click at [365, 103] on input "Tare Weight   *" at bounding box center [379, 103] width 128 height 17
type input "2224"
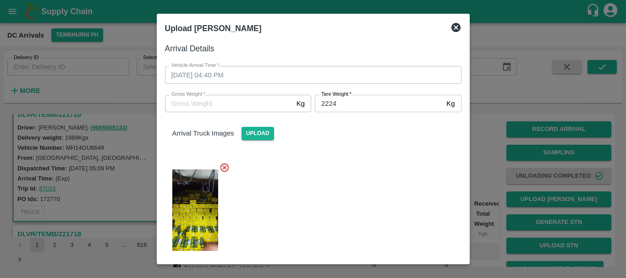
click at [341, 176] on div at bounding box center [310, 207] width 304 height 105
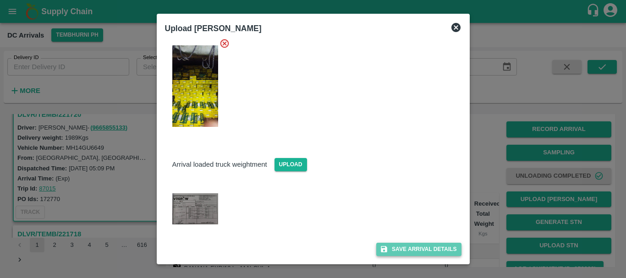
click at [401, 243] on button "Save Arrival Details" at bounding box center [418, 249] width 85 height 13
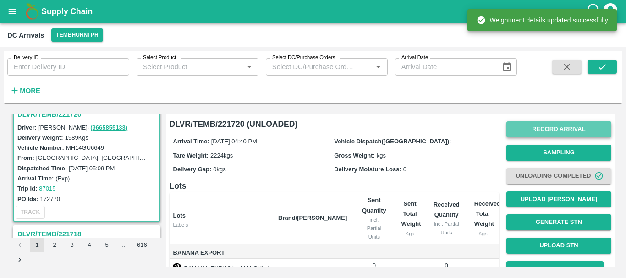
click at [535, 125] on button "Record Arrival" at bounding box center [558, 129] width 105 height 16
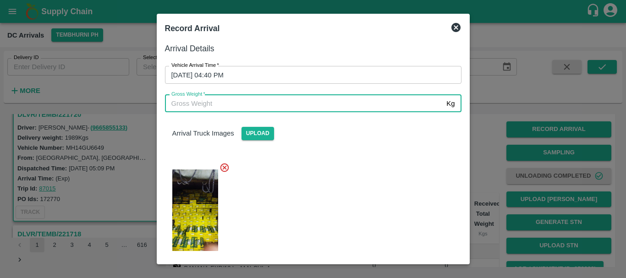
click at [318, 101] on input "Gross Weight   *" at bounding box center [304, 103] width 278 height 17
type input "3320"
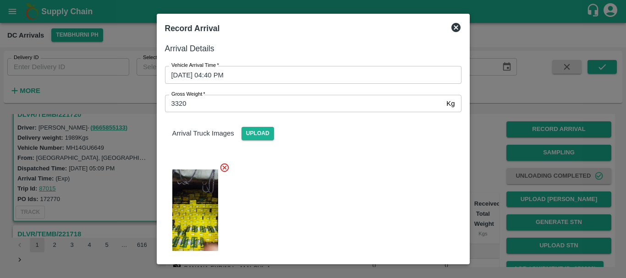
click at [338, 164] on div at bounding box center [310, 207] width 304 height 105
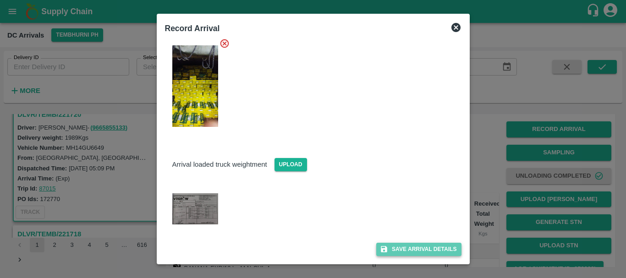
click at [389, 245] on button "Save Arrival Details" at bounding box center [418, 249] width 85 height 13
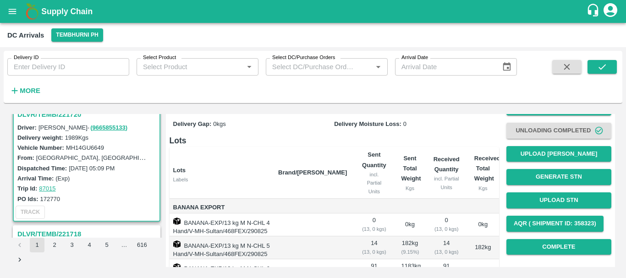
scroll to position [45, 0]
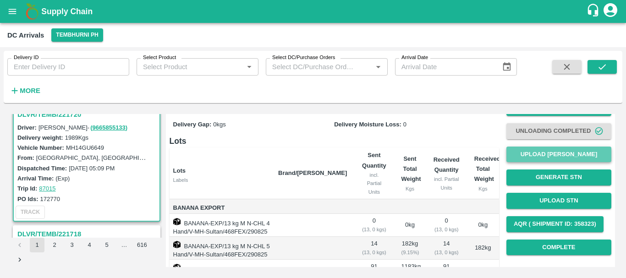
click at [531, 153] on button "Upload [PERSON_NAME]" at bounding box center [558, 155] width 105 height 16
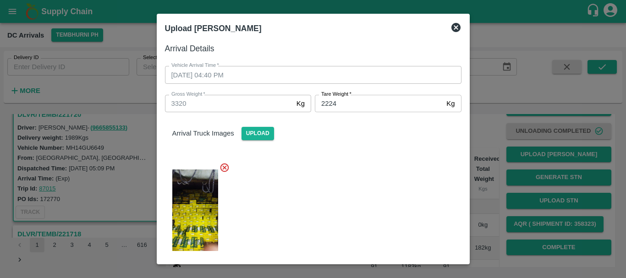
scroll to position [124, 0]
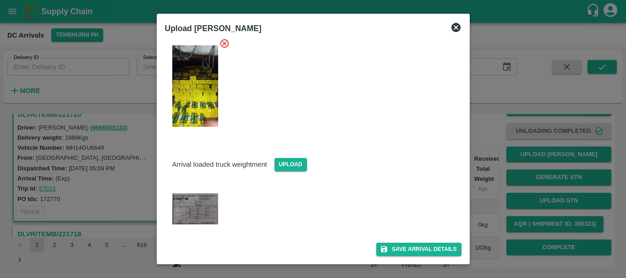
click at [507, 212] on div at bounding box center [313, 139] width 626 height 278
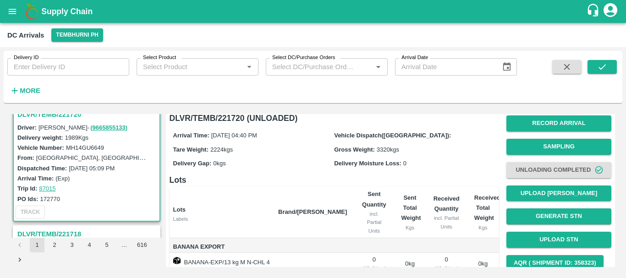
scroll to position [5, 0]
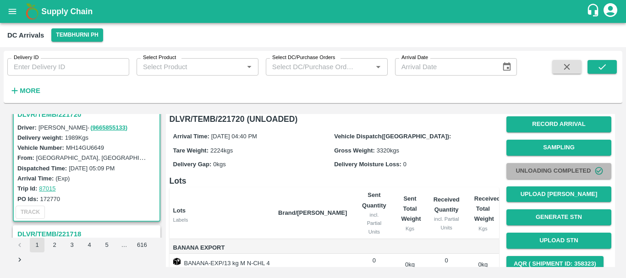
click at [536, 169] on button "Unloading Completed" at bounding box center [558, 171] width 105 height 16
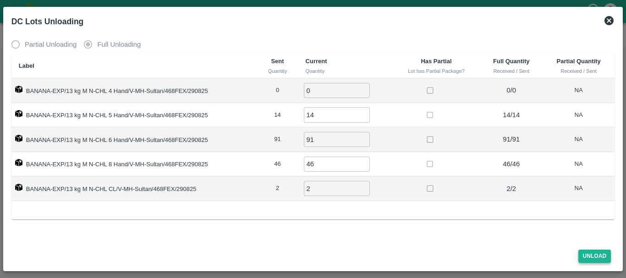
click at [599, 251] on button "Unload" at bounding box center [594, 256] width 33 height 13
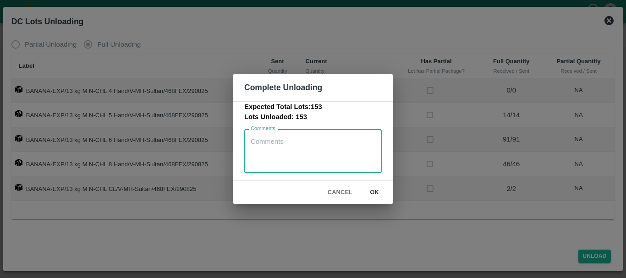
click at [282, 146] on textarea "Comments" at bounding box center [313, 151] width 125 height 29
type textarea "No vehicle weighment slip provided from harvesting"
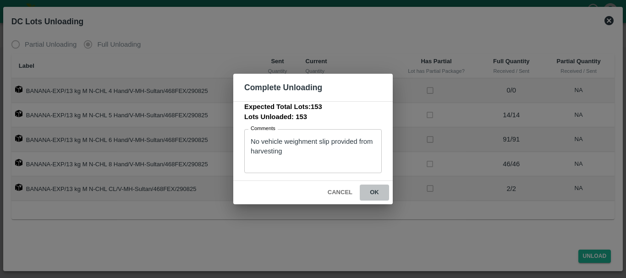
click at [367, 187] on button "ok" at bounding box center [374, 193] width 29 height 16
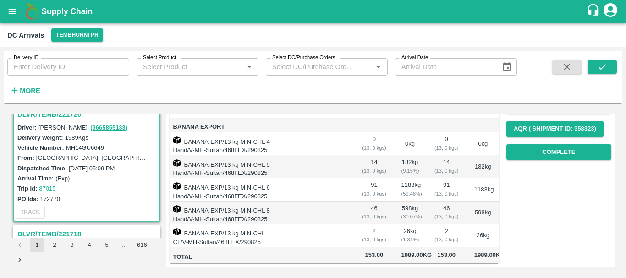
scroll to position [173, 0]
click at [538, 144] on button "Complete" at bounding box center [558, 152] width 105 height 16
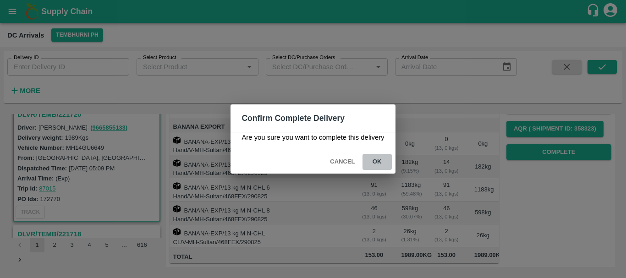
click at [382, 166] on button "ok" at bounding box center [376, 162] width 29 height 16
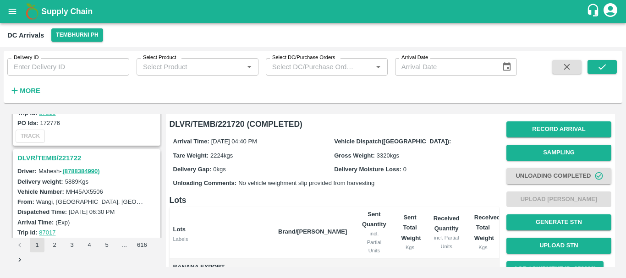
scroll to position [2122, 0]
click at [74, 158] on h3 "DLVR/TEMB/221722" at bounding box center [87, 159] width 141 height 12
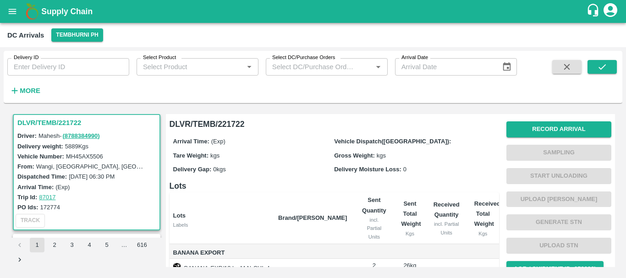
scroll to position [168, 0]
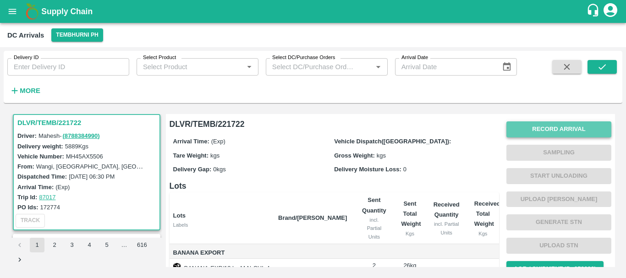
click at [519, 126] on button "Record Arrival" at bounding box center [558, 129] width 105 height 16
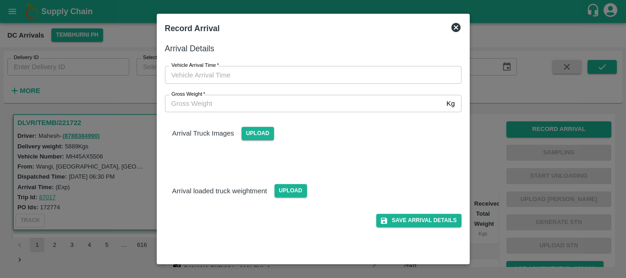
type input "DD/MM/YYYY hh:mm aa"
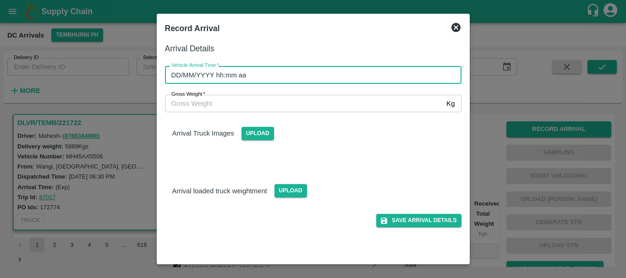
click at [379, 76] on input "DD/MM/YYYY hh:mm aa" at bounding box center [310, 74] width 290 height 17
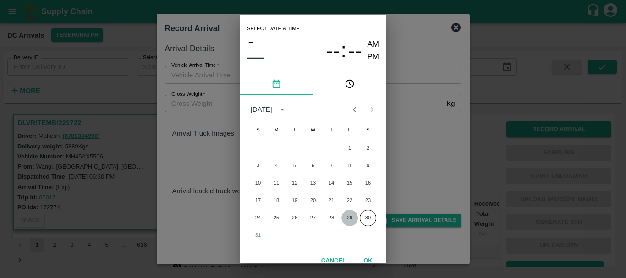
click at [346, 218] on button "29" at bounding box center [349, 218] width 16 height 16
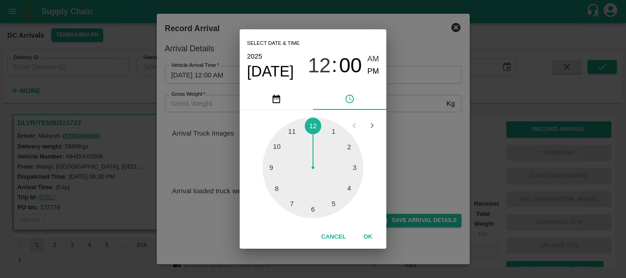
click at [279, 189] on div at bounding box center [312, 167] width 101 height 101
type input "29/08/2025 08:40 AM"
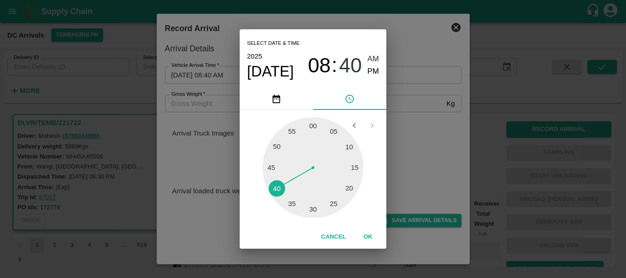
drag, startPoint x: 372, startPoint y: 69, endPoint x: 404, endPoint y: 118, distance: 58.3
click at [404, 118] on div "Select date & time 2025 Aug 29 08 : 40 AM PM 05 10 15 20 25 30 35 40 45 50 55 0…" at bounding box center [313, 139] width 626 height 278
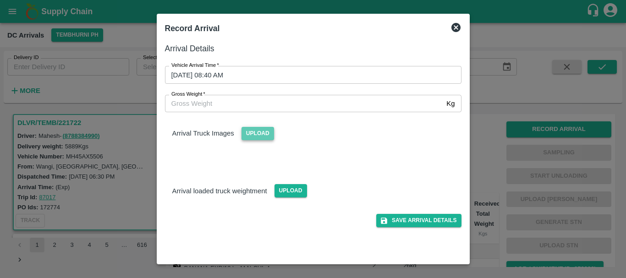
click at [259, 132] on span "Upload" at bounding box center [257, 133] width 33 height 13
click at [0, 0] on input "Upload" at bounding box center [0, 0] width 0 height 0
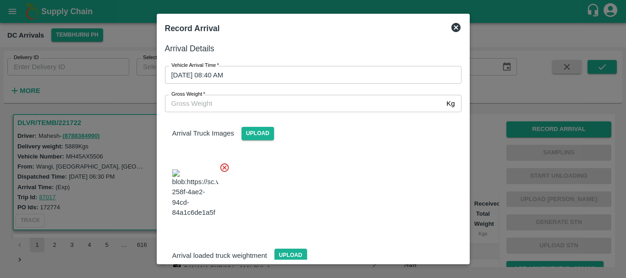
scroll to position [69, 0]
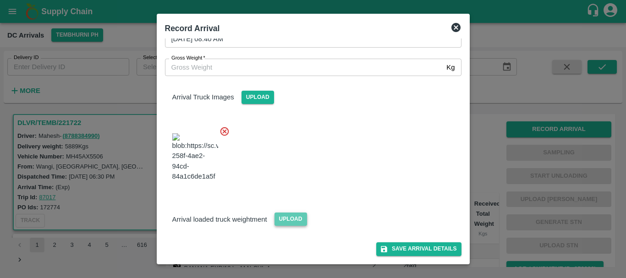
click at [290, 220] on span "Upload" at bounding box center [290, 219] width 33 height 13
click at [0, 0] on input "Upload" at bounding box center [0, 0] width 0 height 0
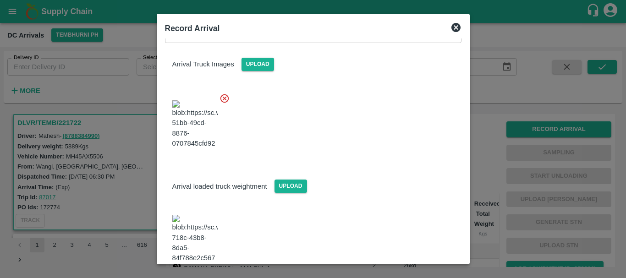
scroll to position [115, 0]
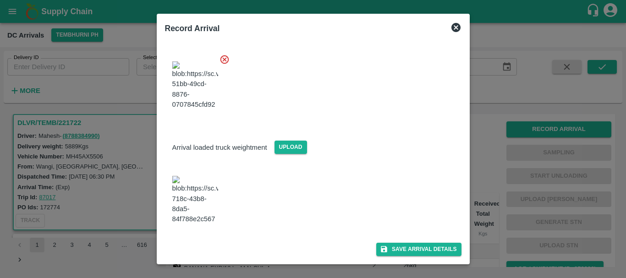
click at [204, 209] on img at bounding box center [195, 200] width 46 height 48
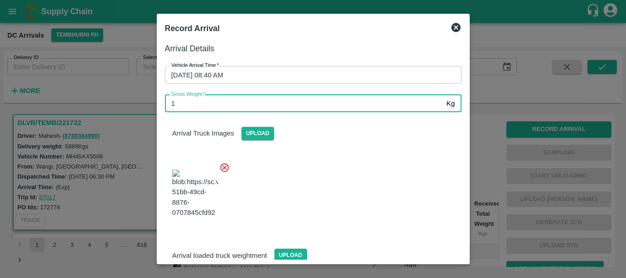
click at [229, 100] on input "1" at bounding box center [304, 103] width 278 height 17
type input "12430"
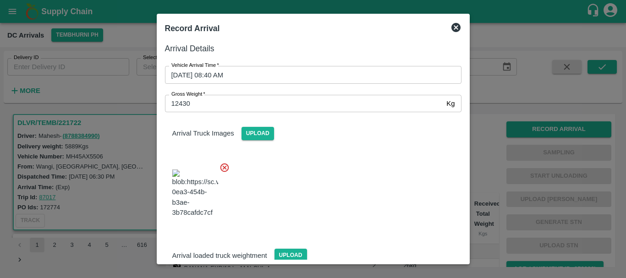
click at [329, 166] on div at bounding box center [310, 191] width 304 height 72
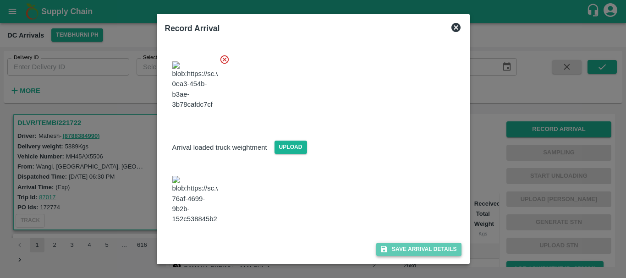
click at [387, 243] on button "Save Arrival Details" at bounding box center [418, 249] width 85 height 13
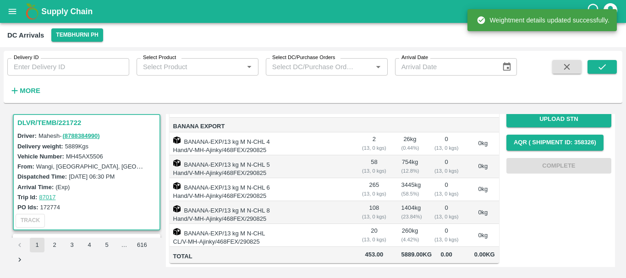
scroll to position [0, 0]
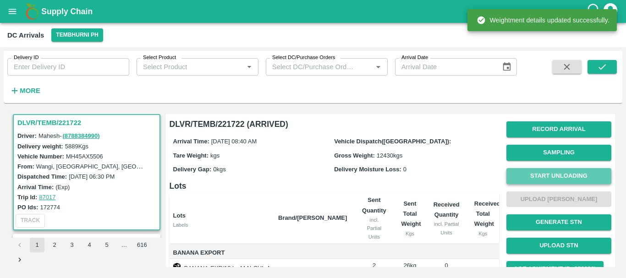
click at [542, 174] on button "Start Unloading" at bounding box center [558, 176] width 105 height 16
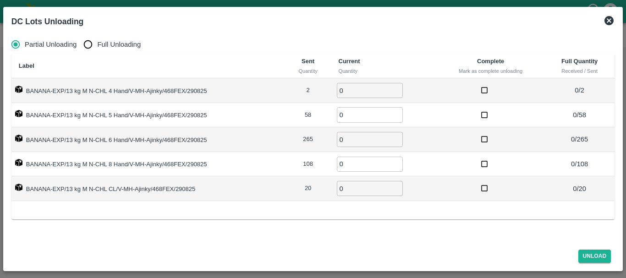
click at [98, 46] on span "Full Unloading" at bounding box center [119, 44] width 44 height 10
click at [97, 46] on input "Full Unloading" at bounding box center [88, 44] width 18 height 18
radio input "true"
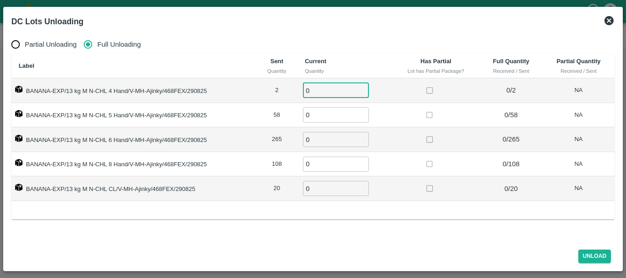
click at [337, 87] on input "0" at bounding box center [336, 90] width 66 height 15
type input "02"
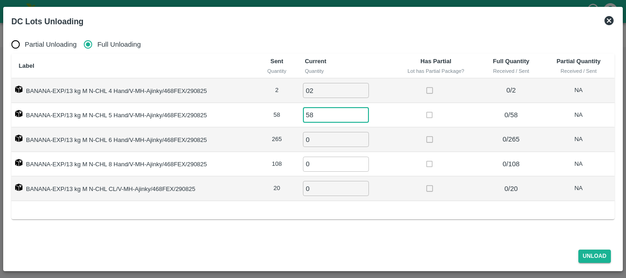
type input "58"
type input "265"
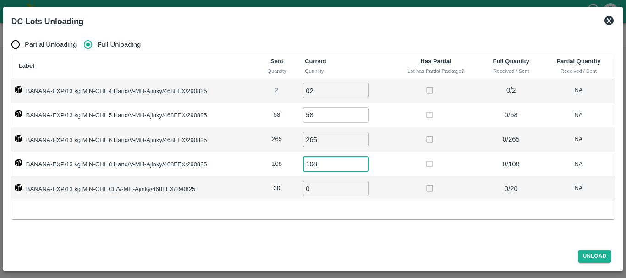
type input "108"
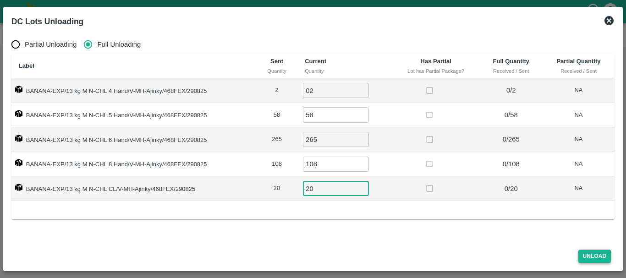
type input "20"
click at [584, 255] on button "Unload" at bounding box center [594, 256] width 33 height 13
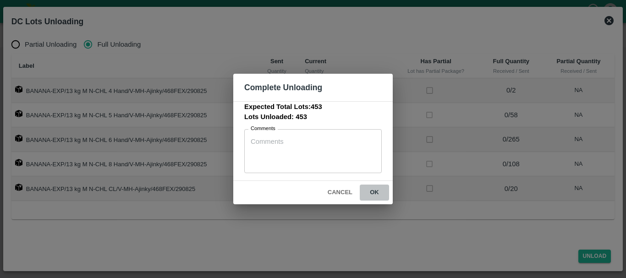
click at [383, 190] on button "ok" at bounding box center [374, 193] width 29 height 16
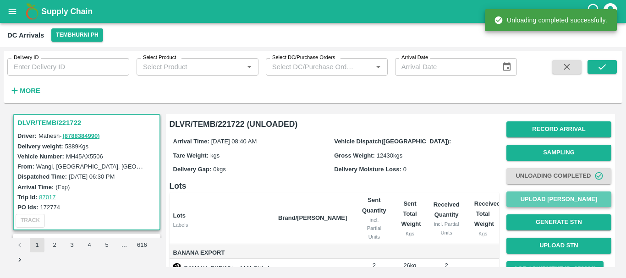
click at [531, 198] on button "Upload [PERSON_NAME]" at bounding box center [558, 199] width 105 height 16
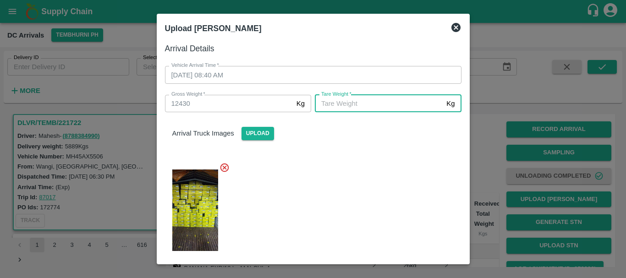
click at [349, 108] on input "Tare Weight   *" at bounding box center [379, 103] width 128 height 17
type input "6070"
click at [350, 155] on div at bounding box center [310, 207] width 304 height 105
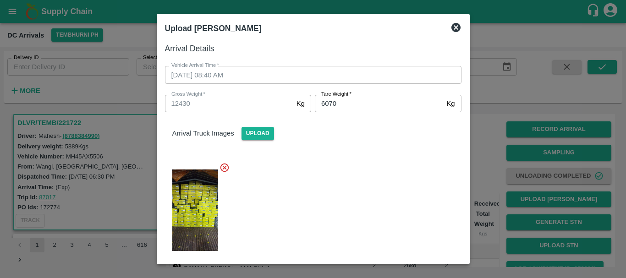
scroll to position [115, 0]
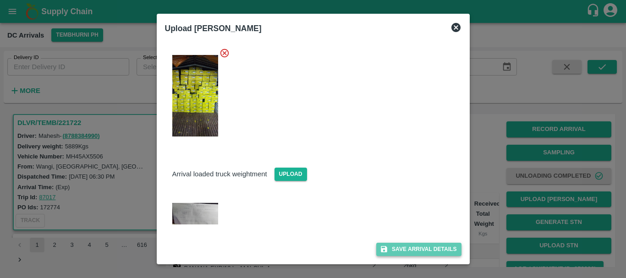
click at [398, 243] on button "Save Arrival Details" at bounding box center [418, 249] width 85 height 13
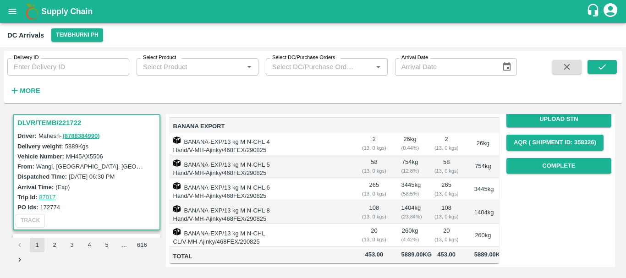
scroll to position [154, 0]
click at [534, 158] on button "Complete" at bounding box center [558, 166] width 105 height 16
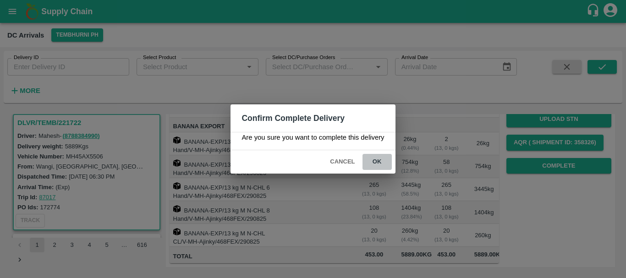
click at [372, 161] on button "ok" at bounding box center [376, 162] width 29 height 16
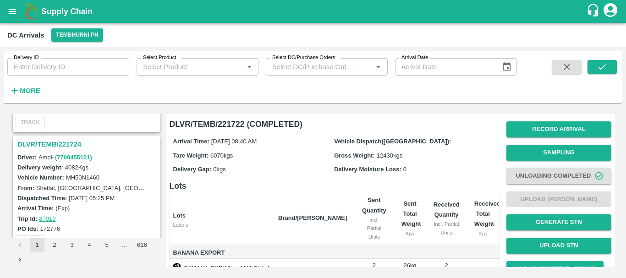
scroll to position [2018, 0]
click at [66, 144] on h3 "DLVR/TEMB/221724" at bounding box center [87, 144] width 141 height 12
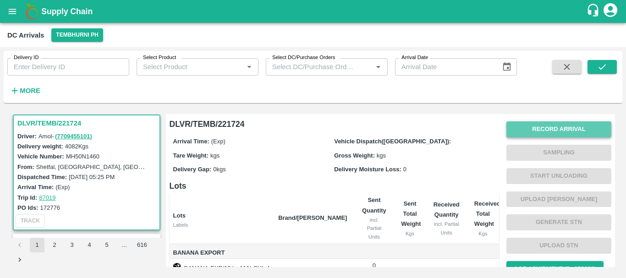
click at [535, 135] on button "Record Arrival" at bounding box center [558, 129] width 105 height 16
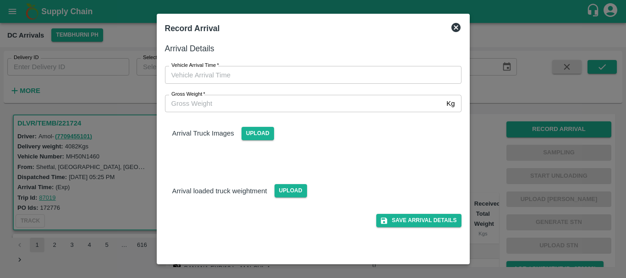
type input "DD/MM/YYYY hh:mm aa"
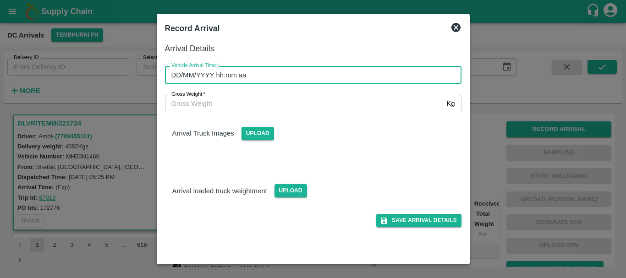
click at [380, 75] on input "DD/MM/YYYY hh:mm aa" at bounding box center [310, 74] width 290 height 17
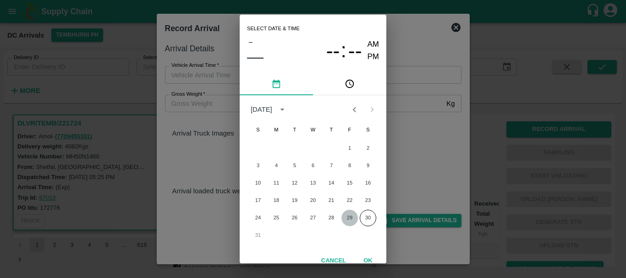
click at [344, 221] on button "29" at bounding box center [349, 218] width 16 height 16
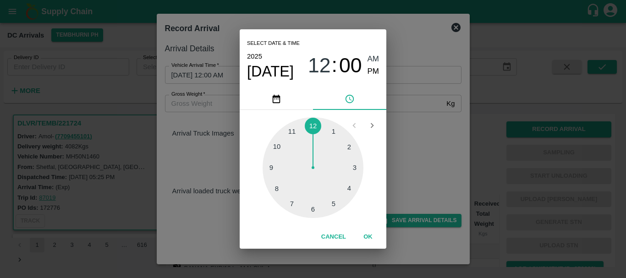
click at [274, 189] on div at bounding box center [312, 167] width 101 height 101
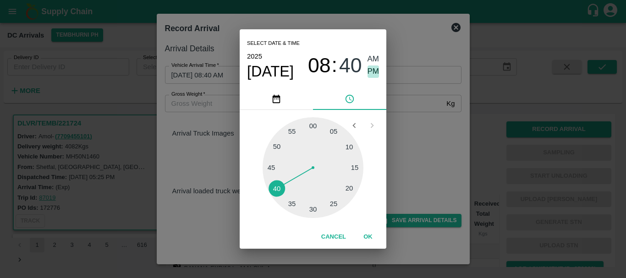
click at [369, 68] on span "PM" at bounding box center [373, 72] width 12 height 12
type input "29/08/2025 08:40 PM"
click at [410, 127] on div "Select date & time 2025 Aug 29 08 : 40 AM PM 05 10 15 20 25 30 35 40 45 50 55 0…" at bounding box center [313, 139] width 626 height 278
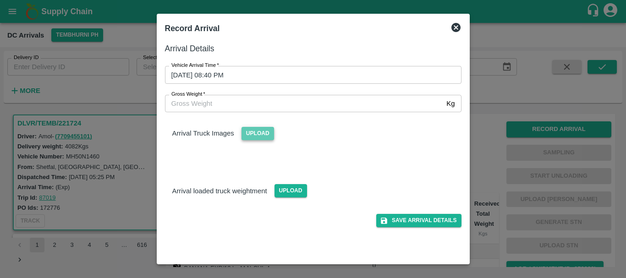
click at [259, 134] on span "Upload" at bounding box center [257, 133] width 33 height 13
click at [0, 0] on input "Upload" at bounding box center [0, 0] width 0 height 0
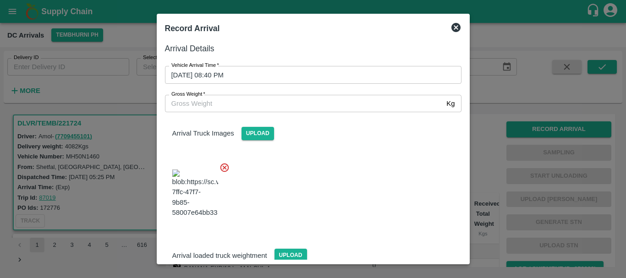
scroll to position [22, 0]
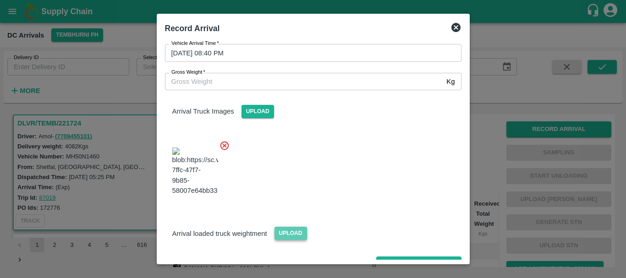
click at [295, 227] on span "Upload" at bounding box center [290, 233] width 33 height 13
click at [0, 0] on input "Upload" at bounding box center [0, 0] width 0 height 0
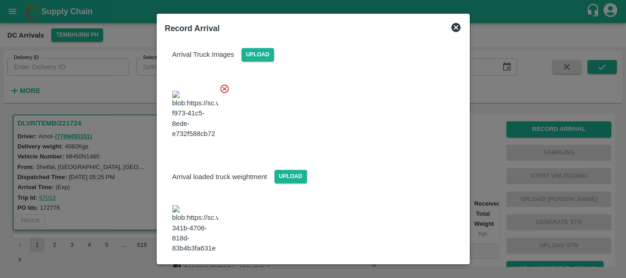
click at [201, 205] on img at bounding box center [195, 229] width 46 height 48
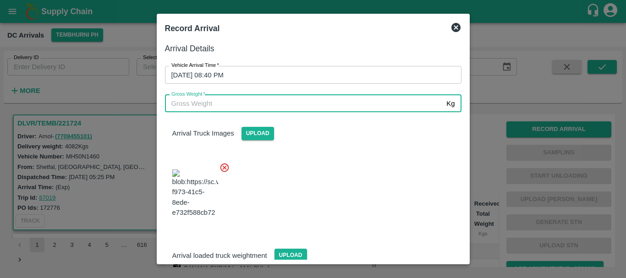
click at [260, 104] on input "Gross Weight   *" at bounding box center [304, 103] width 278 height 17
type input "10050"
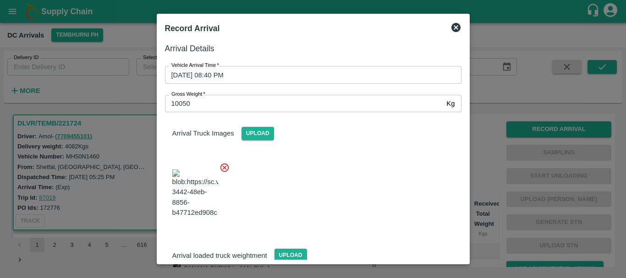
click at [366, 195] on div at bounding box center [310, 191] width 304 height 72
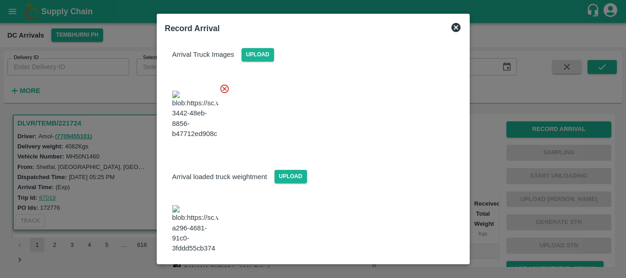
click at [388, 272] on button "Save Arrival Details" at bounding box center [418, 278] width 85 height 13
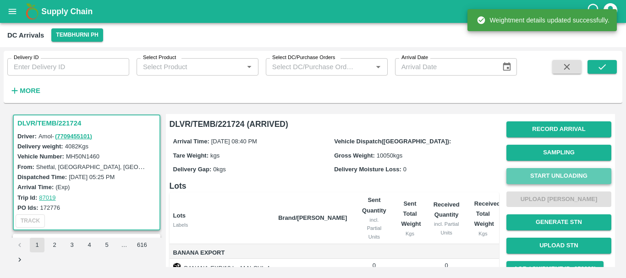
click at [519, 172] on button "Start Unloading" at bounding box center [558, 176] width 105 height 16
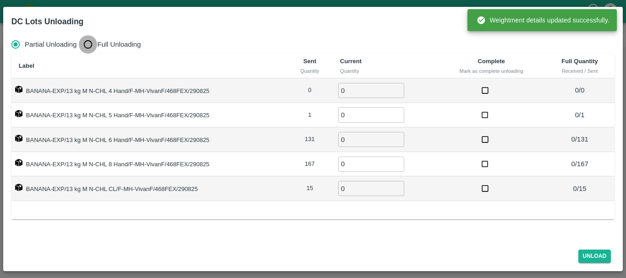
click at [85, 46] on input "Full Unloading" at bounding box center [88, 44] width 18 height 18
radio input "true"
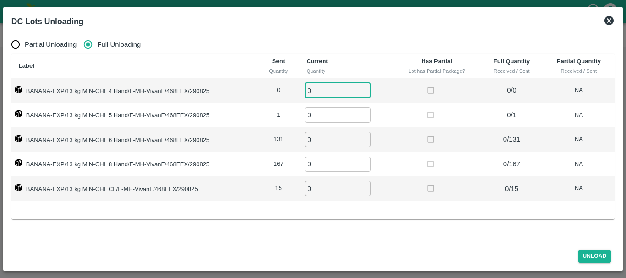
click at [336, 86] on input "0" at bounding box center [338, 90] width 66 height 15
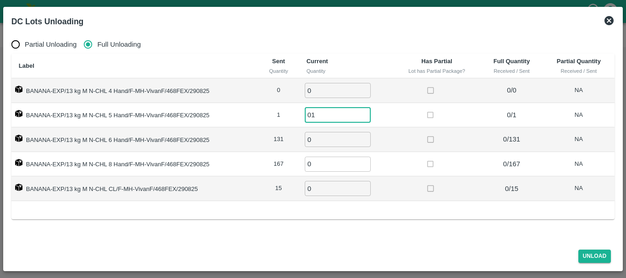
click at [329, 111] on input "01" at bounding box center [338, 114] width 66 height 15
type input "01"
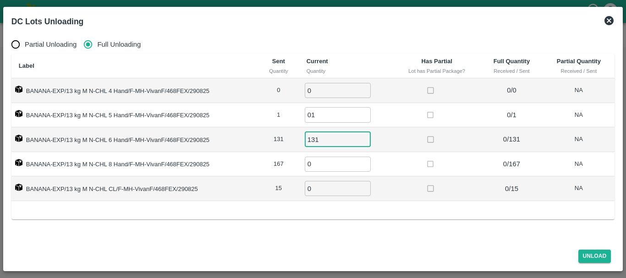
type input "131"
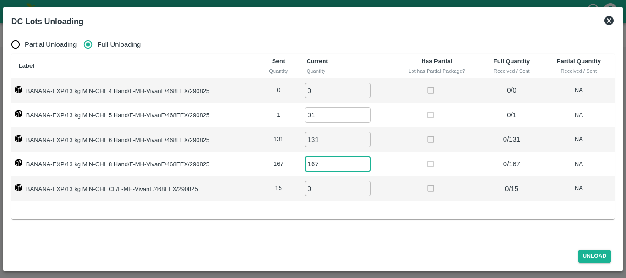
type input "167"
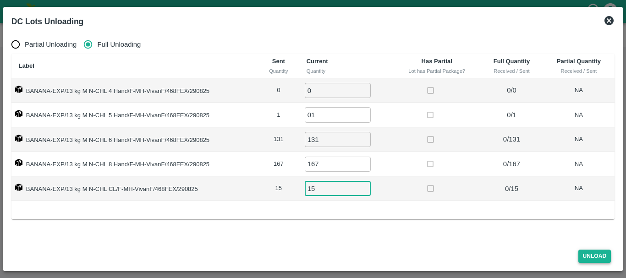
type input "15"
click at [595, 252] on button "Unload" at bounding box center [594, 256] width 33 height 13
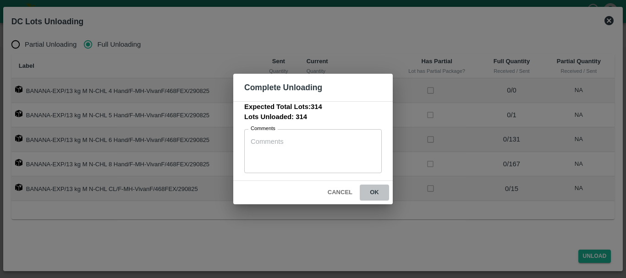
click at [376, 195] on button "ok" at bounding box center [374, 193] width 29 height 16
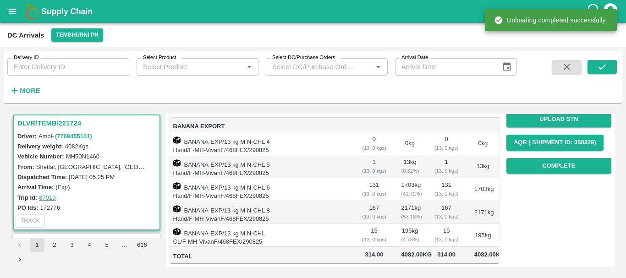
scroll to position [0, 0]
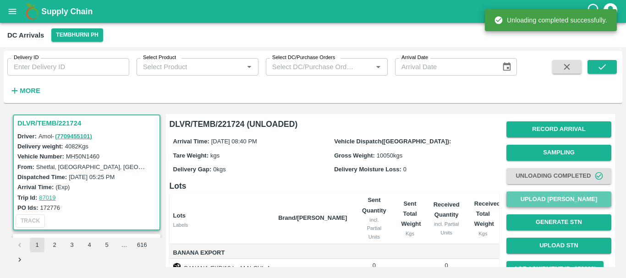
click at [522, 200] on button "Upload [PERSON_NAME]" at bounding box center [558, 199] width 105 height 16
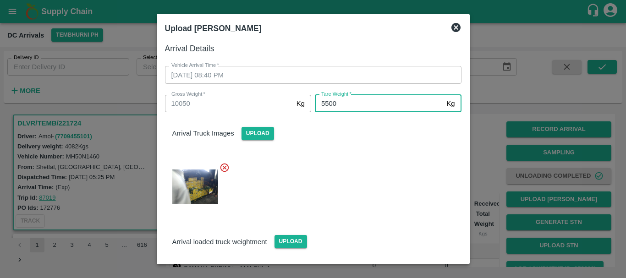
type input "5500"
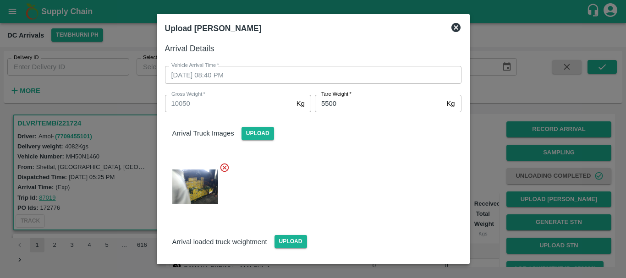
click at [378, 141] on div "Arrival Truck Images Upload" at bounding box center [310, 162] width 304 height 115
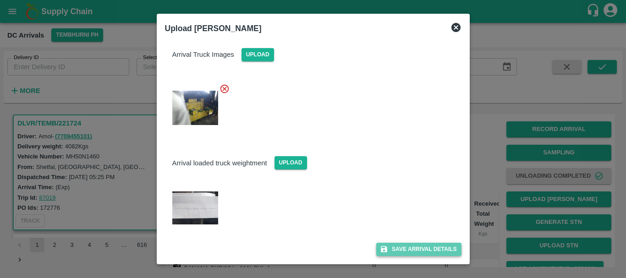
click at [399, 248] on button "Save Arrival Details" at bounding box center [418, 249] width 85 height 13
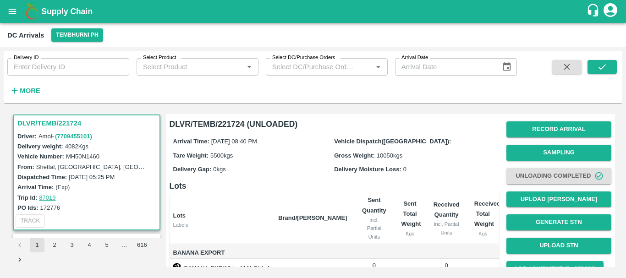
scroll to position [159, 0]
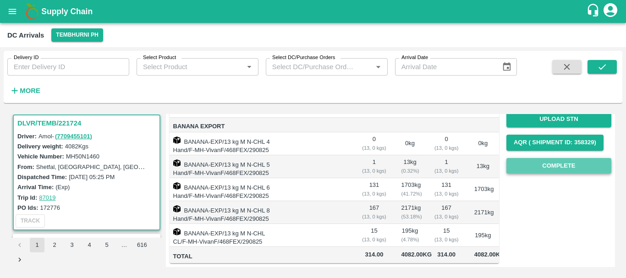
click at [524, 158] on button "Complete" at bounding box center [558, 166] width 105 height 16
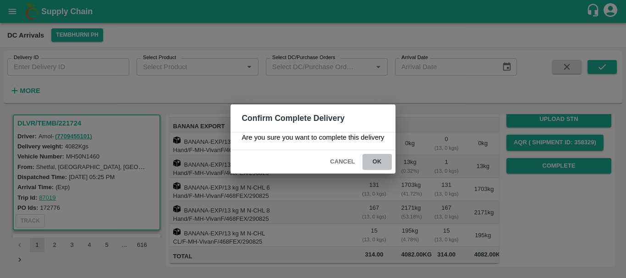
click at [376, 162] on button "ok" at bounding box center [376, 162] width 29 height 16
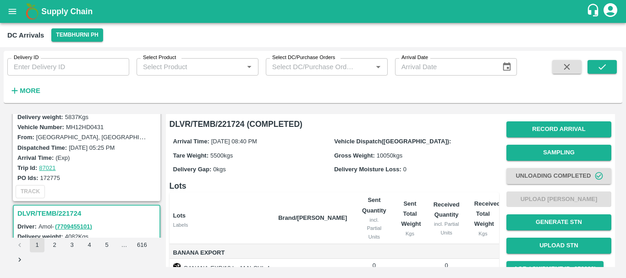
scroll to position [1922, 0]
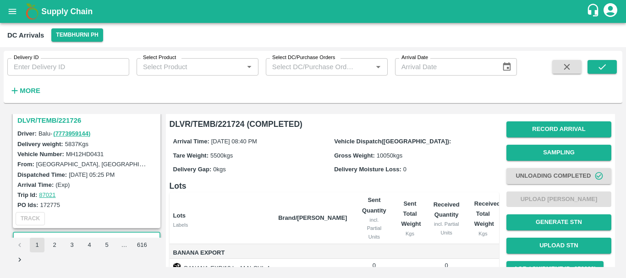
click at [65, 121] on h3 "DLVR/TEMB/221726" at bounding box center [87, 121] width 141 height 12
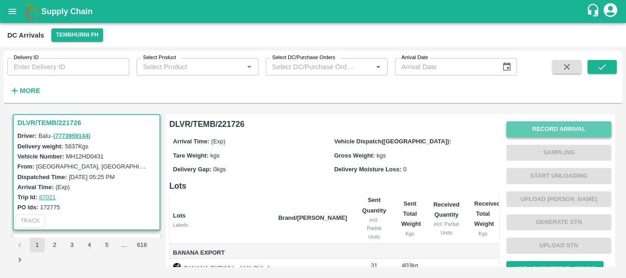
click at [555, 130] on button "Record Arrival" at bounding box center [558, 129] width 105 height 16
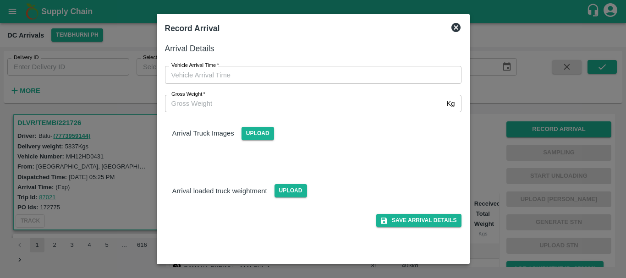
type input "DD/MM/YYYY hh:mm aa"
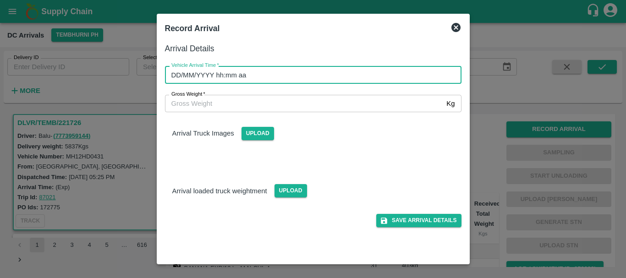
click at [412, 73] on input "DD/MM/YYYY hh:mm aa" at bounding box center [310, 74] width 290 height 17
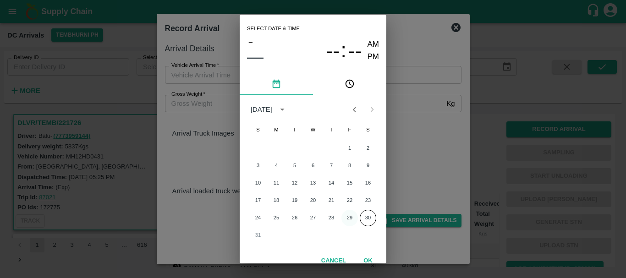
click at [346, 215] on button "29" at bounding box center [349, 218] width 16 height 16
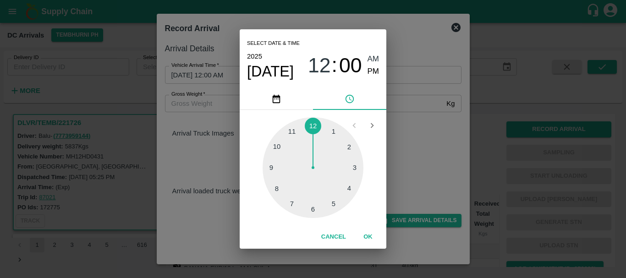
click at [292, 196] on div at bounding box center [312, 167] width 101 height 101
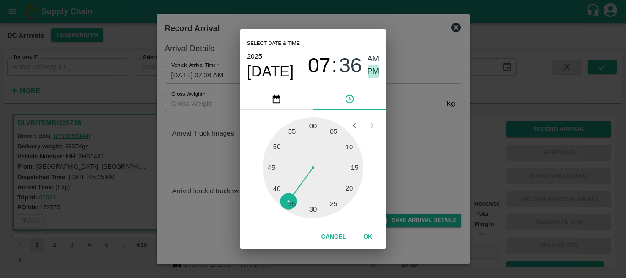
click at [368, 77] on span "PM" at bounding box center [373, 72] width 12 height 12
type input "29/08/2025 07:36 PM"
click at [421, 115] on div "Select date & time 2025 Aug 29 07 : 36 AM PM 05 10 15 20 25 30 35 40 45 50 55 0…" at bounding box center [313, 139] width 626 height 278
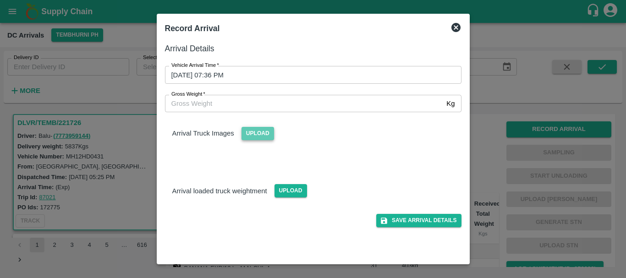
click at [268, 137] on span "Upload" at bounding box center [257, 133] width 33 height 13
click at [0, 0] on input "Upload" at bounding box center [0, 0] width 0 height 0
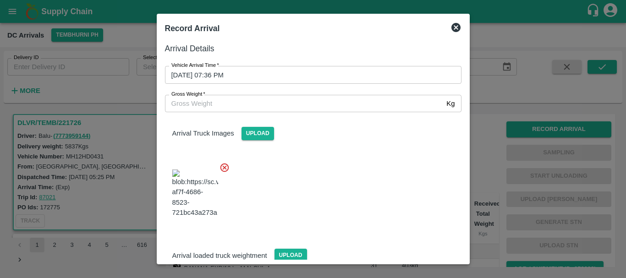
scroll to position [69, 0]
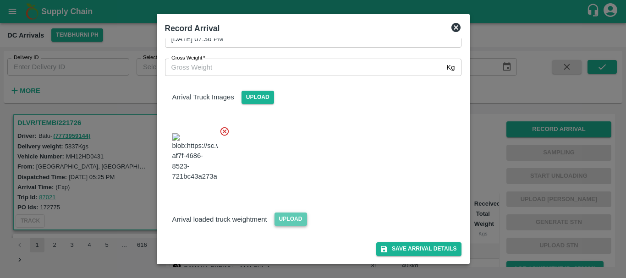
click at [288, 222] on span "Upload" at bounding box center [290, 219] width 33 height 13
click at [0, 0] on input "Upload" at bounding box center [0, 0] width 0 height 0
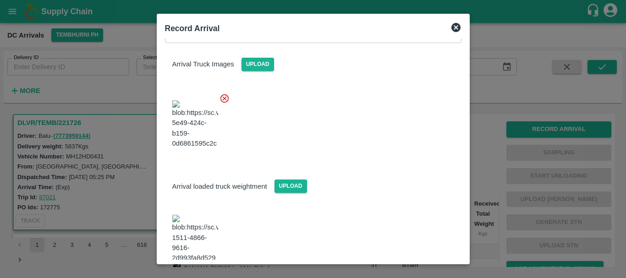
scroll to position [113, 0]
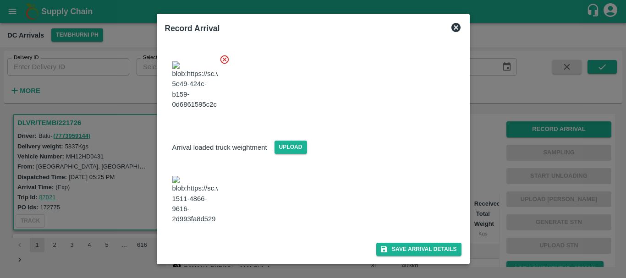
click at [203, 215] on img at bounding box center [195, 200] width 46 height 48
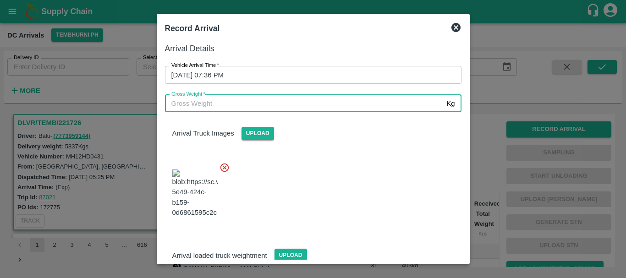
click at [222, 104] on input "Gross Weight   *" at bounding box center [304, 103] width 278 height 17
type input "10890"
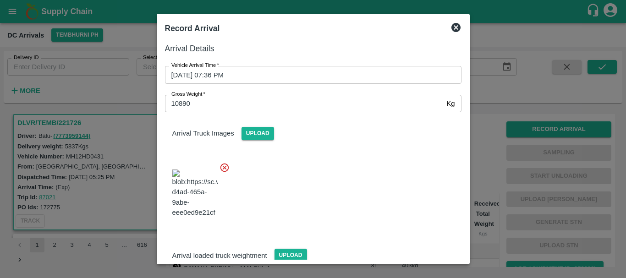
click at [339, 200] on div at bounding box center [310, 191] width 304 height 72
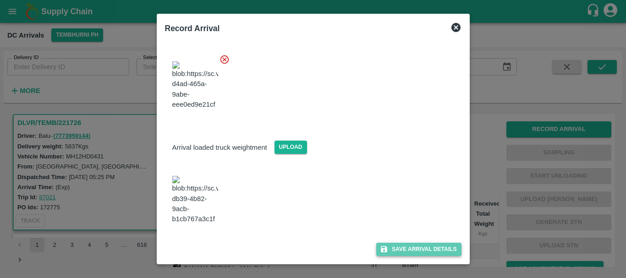
click at [386, 251] on button "Save Arrival Details" at bounding box center [418, 249] width 85 height 13
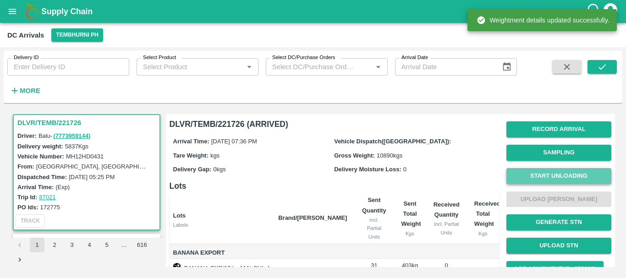
click at [537, 174] on button "Start Unloading" at bounding box center [558, 176] width 105 height 16
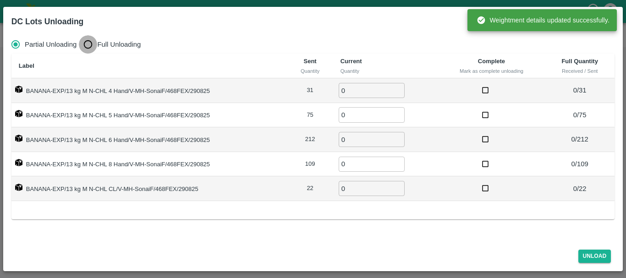
click at [89, 41] on input "Full Unloading" at bounding box center [88, 44] width 18 height 18
radio input "true"
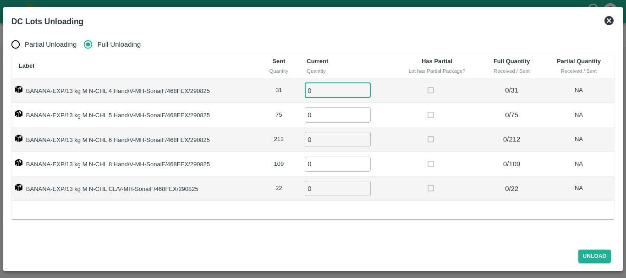
click at [345, 91] on input "0" at bounding box center [338, 90] width 66 height 15
type input "031"
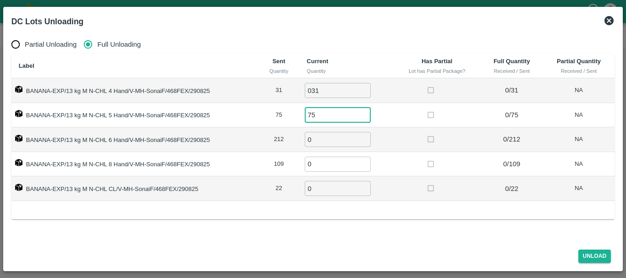
type input "75"
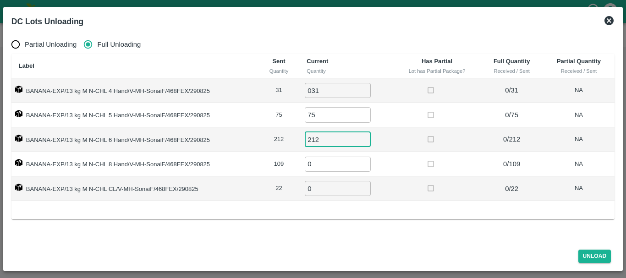
type input "212"
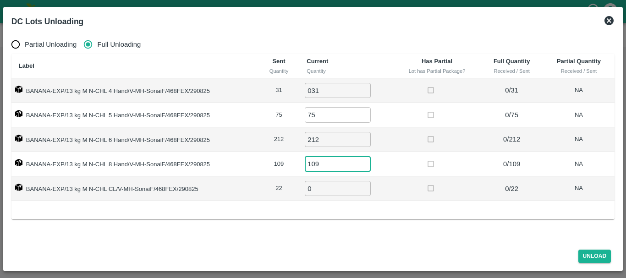
type input "109"
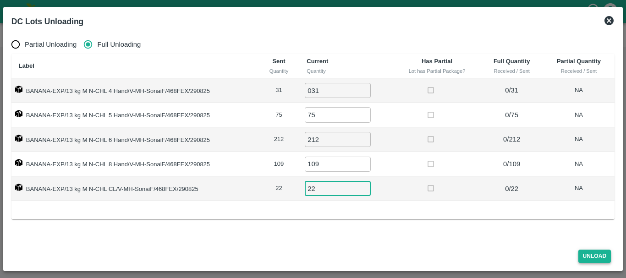
type input "22"
click at [600, 251] on button "Unload" at bounding box center [594, 256] width 33 height 13
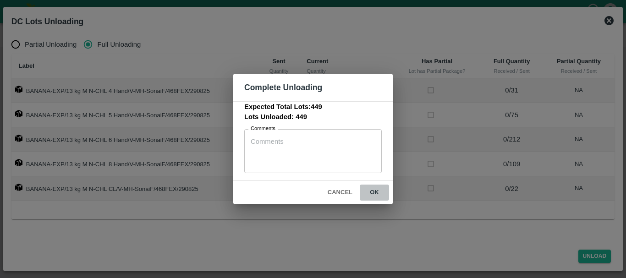
click at [380, 193] on button "ok" at bounding box center [374, 193] width 29 height 16
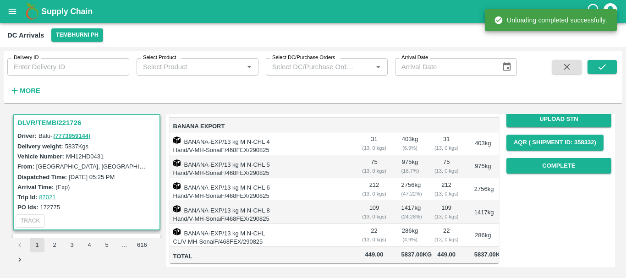
scroll to position [0, 0]
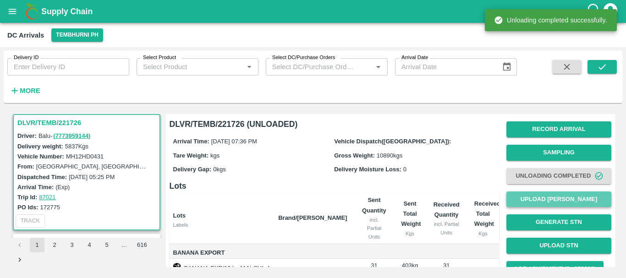
click at [548, 205] on button "Upload [PERSON_NAME]" at bounding box center [558, 199] width 105 height 16
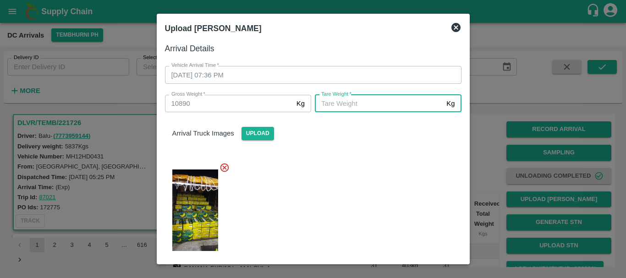
click at [367, 109] on input "Tare Weight   *" at bounding box center [379, 103] width 128 height 17
type input "4620"
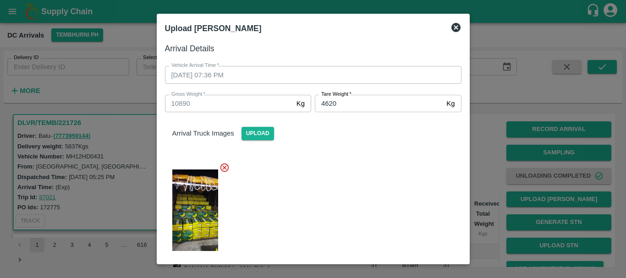
click at [366, 163] on div at bounding box center [310, 207] width 304 height 105
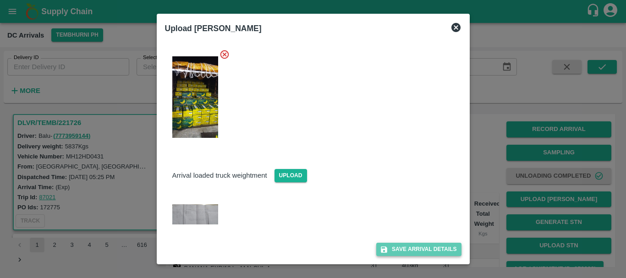
click at [403, 251] on button "Save Arrival Details" at bounding box center [418, 249] width 85 height 13
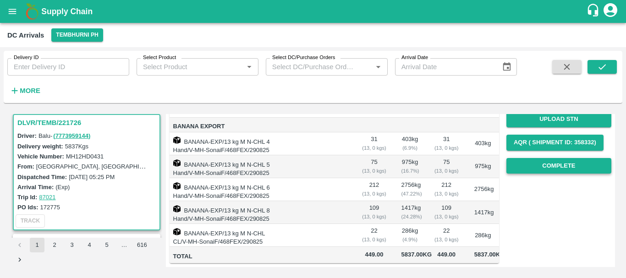
scroll to position [133, 0]
click at [533, 160] on button "Complete" at bounding box center [558, 166] width 105 height 16
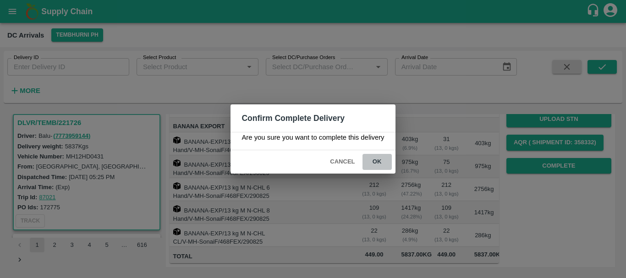
click at [374, 163] on button "ok" at bounding box center [376, 162] width 29 height 16
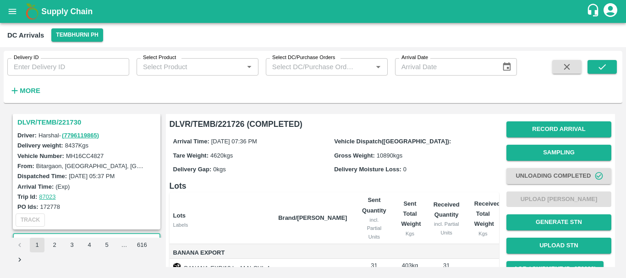
scroll to position [1797, 0]
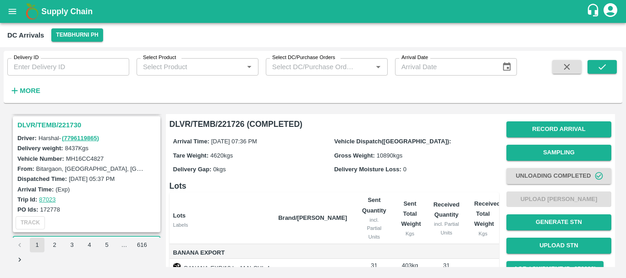
click at [65, 126] on h3 "DLVR/TEMB/221730" at bounding box center [87, 125] width 141 height 12
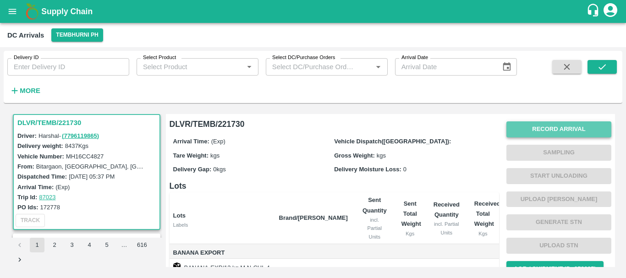
click at [533, 130] on button "Record Arrival" at bounding box center [558, 129] width 105 height 16
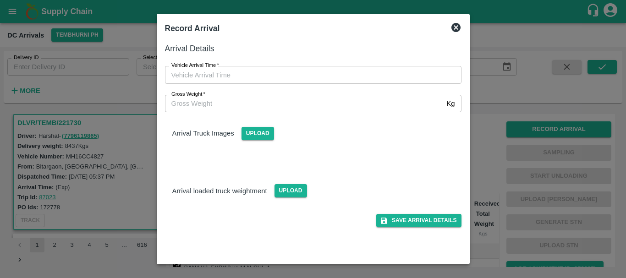
type input "DD/MM/YYYY hh:mm aa"
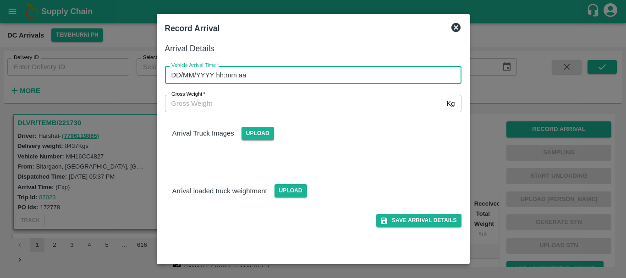
click at [383, 76] on input "DD/MM/YYYY hh:mm aa" at bounding box center [310, 74] width 290 height 17
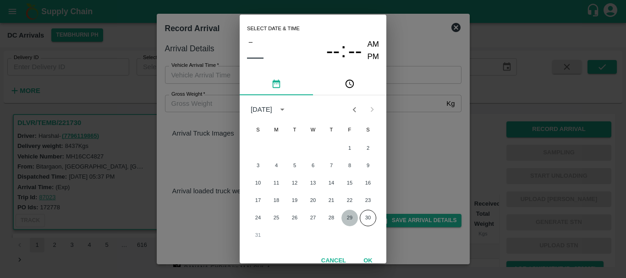
click at [350, 217] on button "29" at bounding box center [349, 218] width 16 height 16
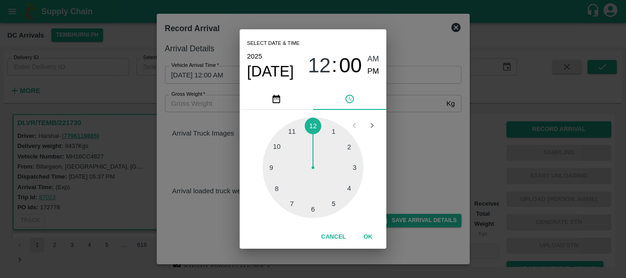
click at [277, 188] on div at bounding box center [312, 167] width 101 height 101
click at [278, 148] on div at bounding box center [312, 167] width 101 height 101
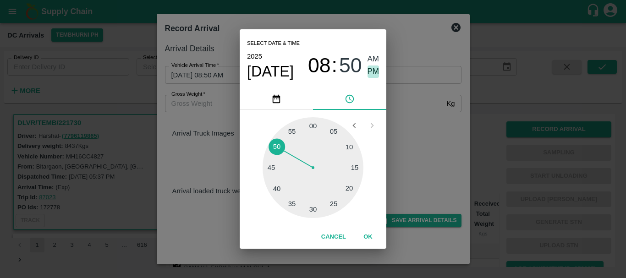
click at [372, 71] on span "PM" at bounding box center [373, 72] width 12 height 12
type input "29/08/2025 08:50 PM"
click at [422, 175] on div "Select date & time 2025 Aug 29 08 : 50 AM PM 05 10 15 20 25 30 35 40 45 50 55 0…" at bounding box center [313, 139] width 626 height 278
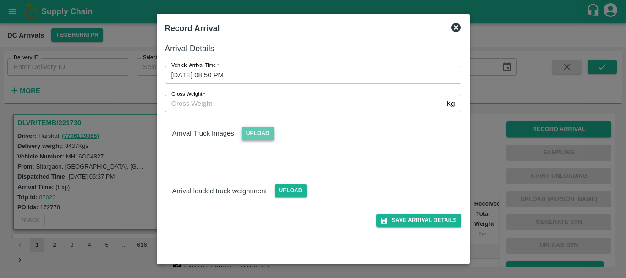
click at [255, 132] on span "Upload" at bounding box center [257, 133] width 33 height 13
click at [0, 0] on input "Upload" at bounding box center [0, 0] width 0 height 0
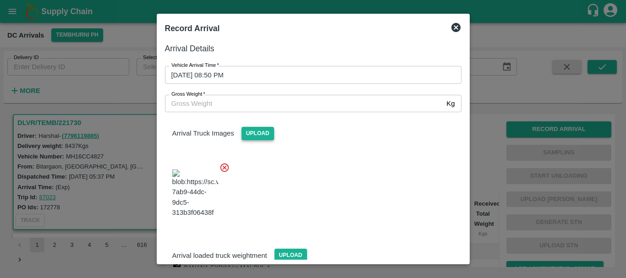
scroll to position [49, 0]
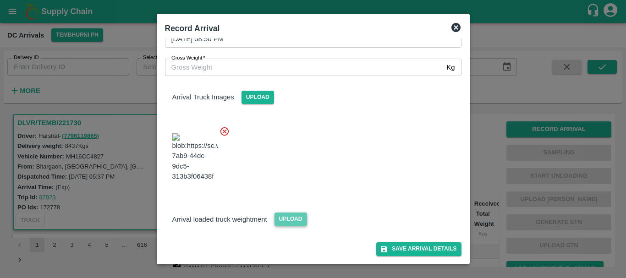
click at [292, 213] on span "Upload" at bounding box center [290, 219] width 33 height 13
click at [0, 0] on input "Upload" at bounding box center [0, 0] width 0 height 0
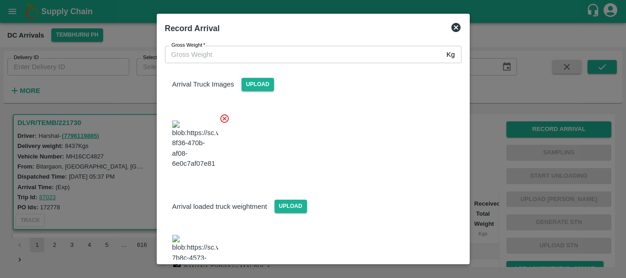
scroll to position [98, 0]
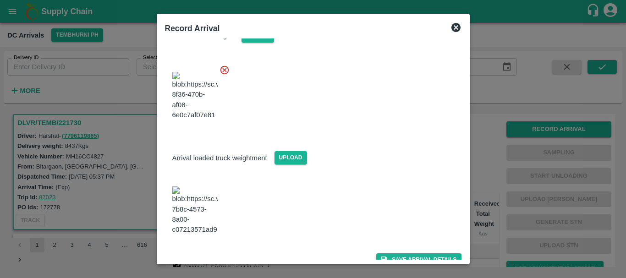
click at [198, 210] on img at bounding box center [195, 210] width 46 height 48
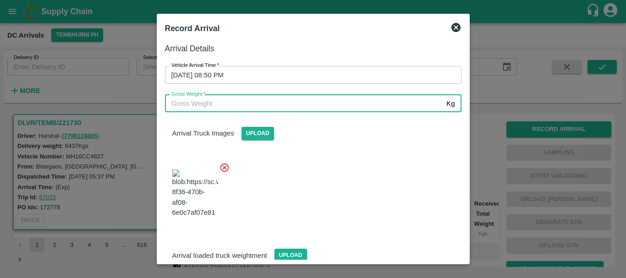
click at [215, 102] on input "Gross Weight   *" at bounding box center [304, 103] width 278 height 17
type input "14760"
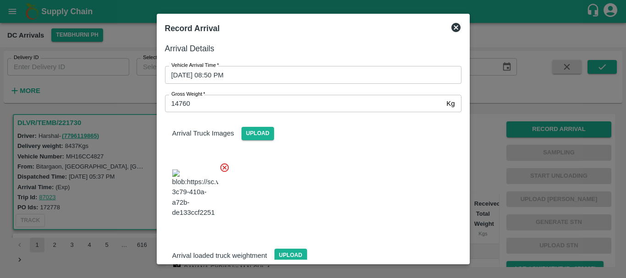
click at [309, 175] on div at bounding box center [310, 191] width 304 height 72
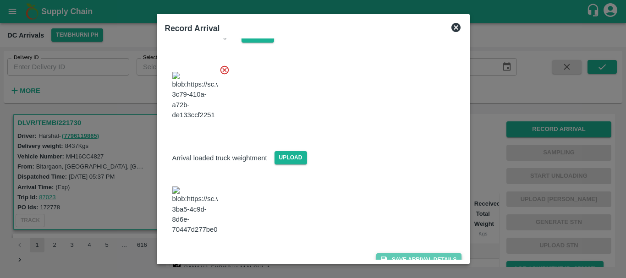
click at [403, 253] on button "Save Arrival Details" at bounding box center [418, 259] width 85 height 13
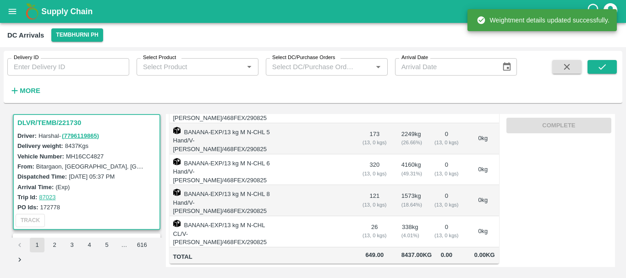
scroll to position [0, 0]
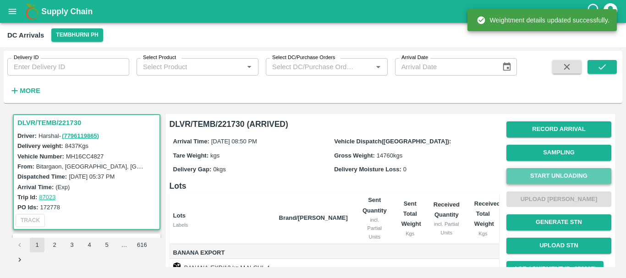
click at [560, 175] on button "Start Unloading" at bounding box center [558, 176] width 105 height 16
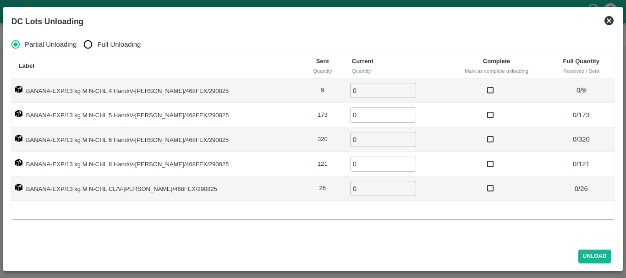
click at [111, 43] on span "Full Unloading" at bounding box center [119, 44] width 44 height 10
click at [97, 43] on input "Full Unloading" at bounding box center [88, 44] width 18 height 18
radio input "true"
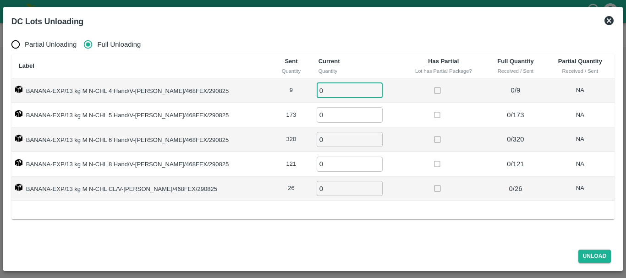
click at [349, 88] on input "0" at bounding box center [350, 90] width 66 height 15
type input "09"
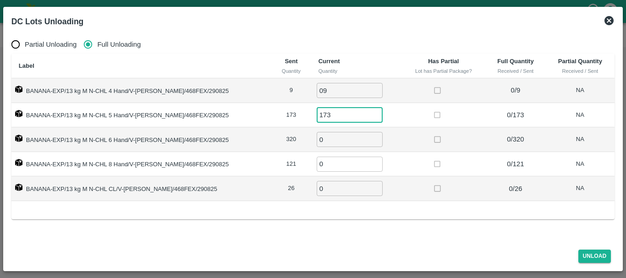
type input "173"
type input "320"
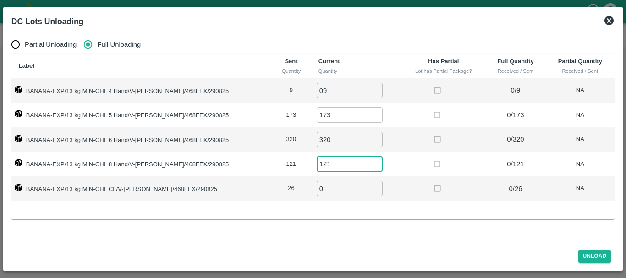
type input "121"
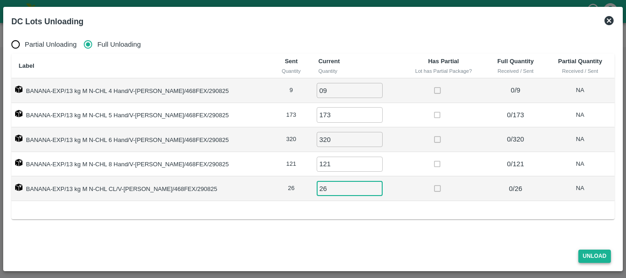
type input "26"
click at [597, 252] on button "Unload" at bounding box center [594, 256] width 33 height 13
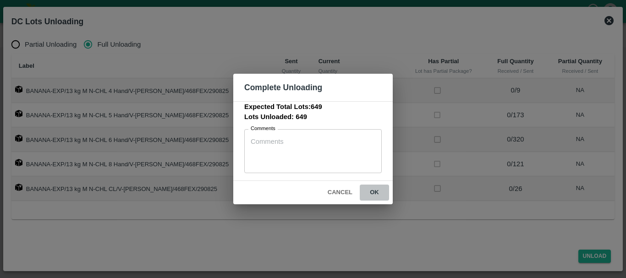
click at [378, 193] on button "ok" at bounding box center [374, 193] width 29 height 16
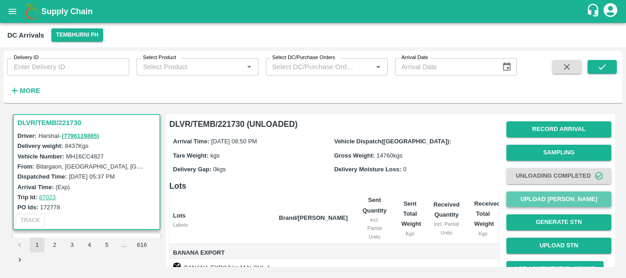
click at [518, 201] on button "Upload [PERSON_NAME]" at bounding box center [558, 199] width 105 height 16
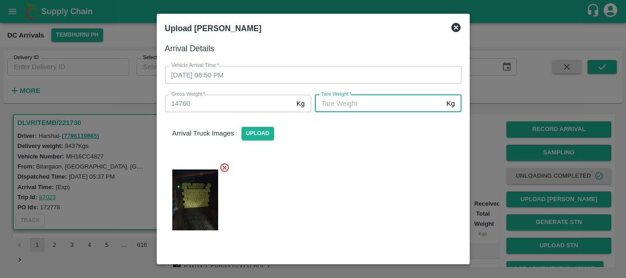
click at [384, 110] on input "Tare Weight   *" at bounding box center [379, 103] width 128 height 17
type input "5760"
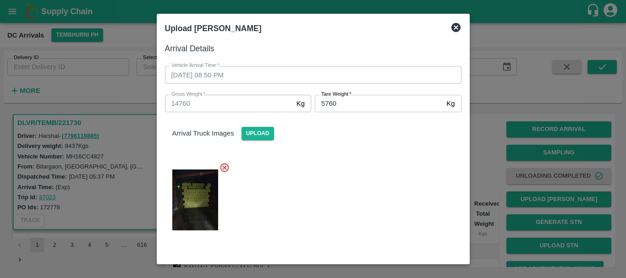
click at [371, 238] on div at bounding box center [310, 197] width 304 height 85
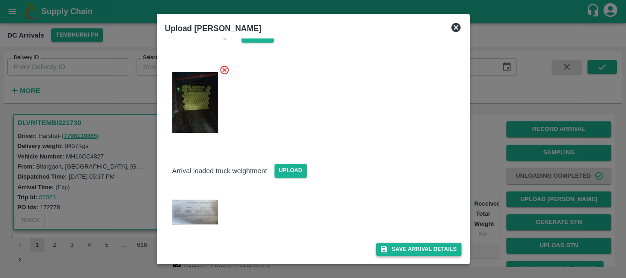
click at [384, 249] on icon "submit" at bounding box center [384, 249] width 6 height 6
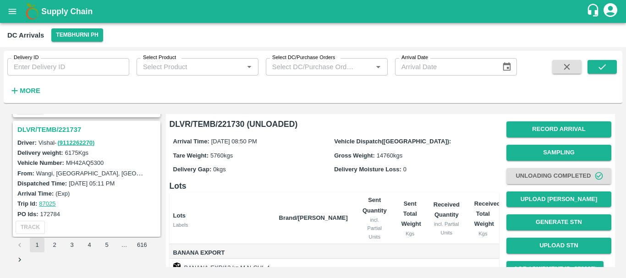
scroll to position [1673, 0]
click at [71, 128] on h3 "DLVR/TEMB/221737" at bounding box center [87, 130] width 141 height 12
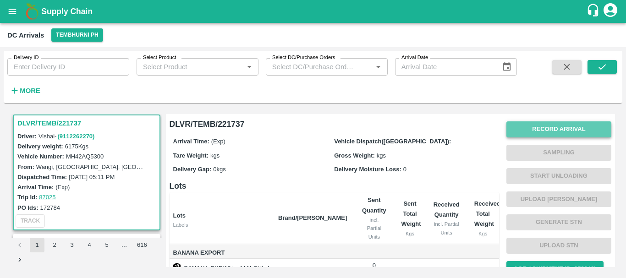
click at [530, 132] on button "Record Arrival" at bounding box center [558, 129] width 105 height 16
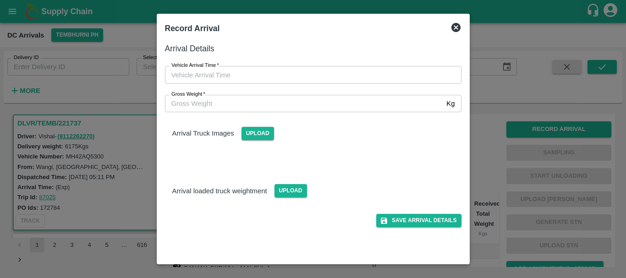
type input "DD/MM/YYYY hh:mm aa"
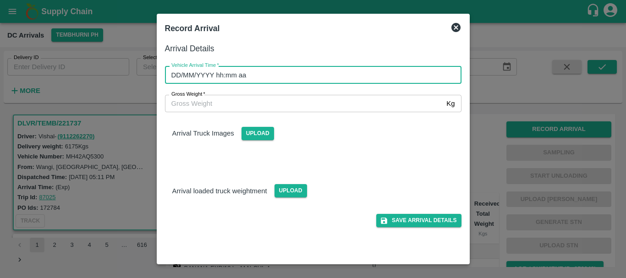
click at [356, 76] on input "DD/MM/YYYY hh:mm aa" at bounding box center [310, 74] width 290 height 17
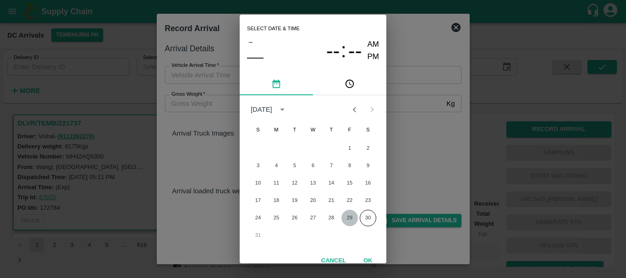
click at [341, 216] on button "29" at bounding box center [349, 218] width 16 height 16
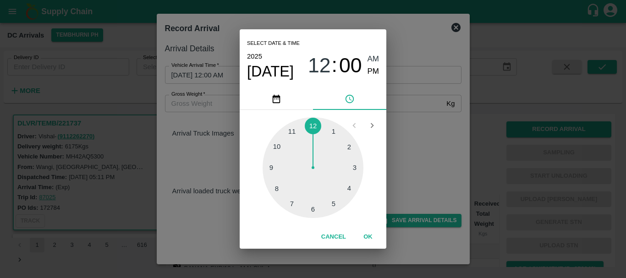
click at [272, 165] on div at bounding box center [312, 167] width 101 height 101
click at [348, 147] on div at bounding box center [312, 167] width 101 height 101
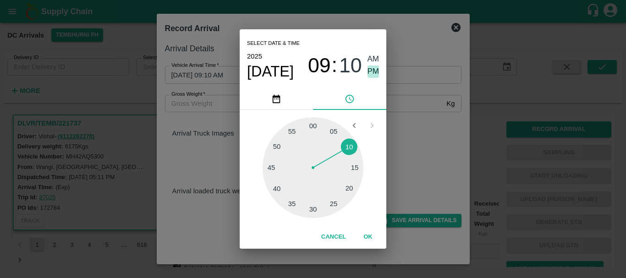
click at [374, 70] on span "PM" at bounding box center [373, 72] width 12 height 12
type input "29/08/2025 09:10 PM"
click at [421, 142] on div "Select date & time 2025 Aug 29 09 : 10 AM PM 05 10 15 20 25 30 35 40 45 50 55 0…" at bounding box center [313, 139] width 626 height 278
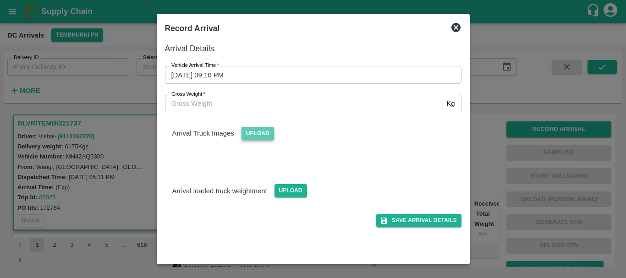
click at [252, 136] on span "Upload" at bounding box center [257, 133] width 33 height 13
click at [0, 0] on input "Upload" at bounding box center [0, 0] width 0 height 0
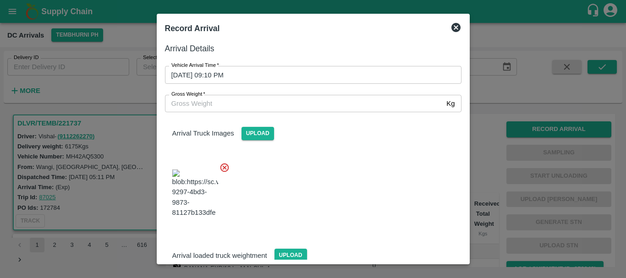
scroll to position [49, 0]
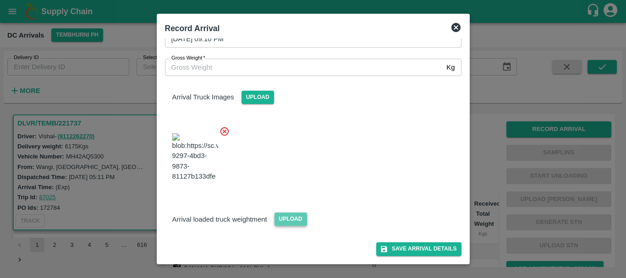
click at [288, 216] on span "Upload" at bounding box center [290, 219] width 33 height 13
click at [0, 0] on input "Upload" at bounding box center [0, 0] width 0 height 0
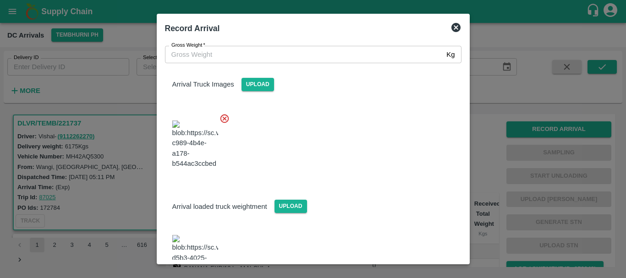
scroll to position [95, 0]
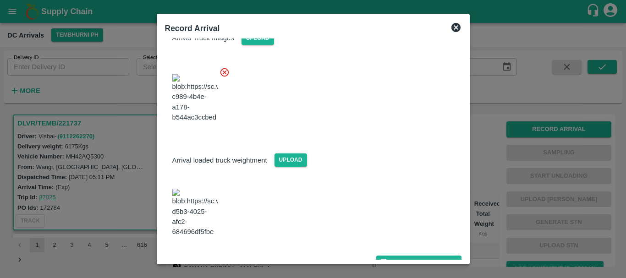
click at [206, 213] on img at bounding box center [195, 213] width 46 height 48
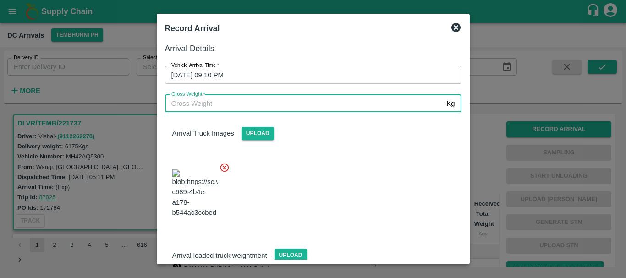
click at [221, 100] on input "Gross Weight   *" at bounding box center [304, 103] width 278 height 17
type input "12400"
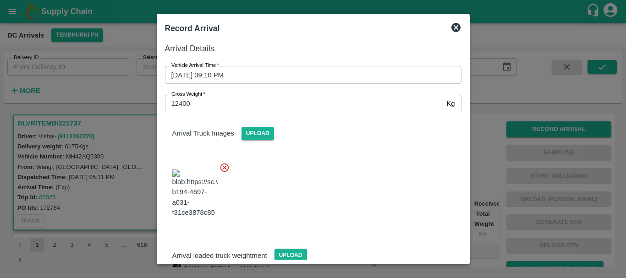
click at [343, 201] on div at bounding box center [310, 191] width 304 height 72
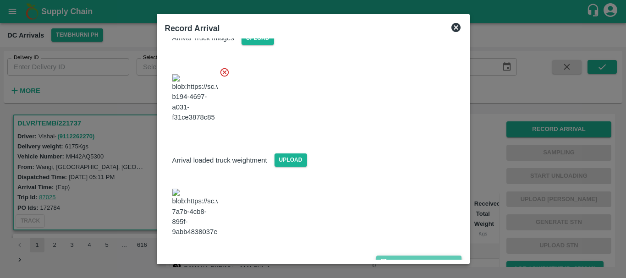
click at [381, 259] on icon "submit" at bounding box center [384, 262] width 6 height 6
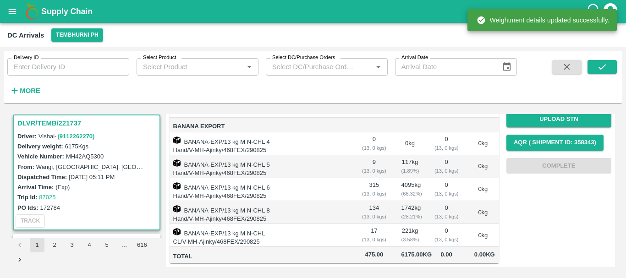
scroll to position [0, 0]
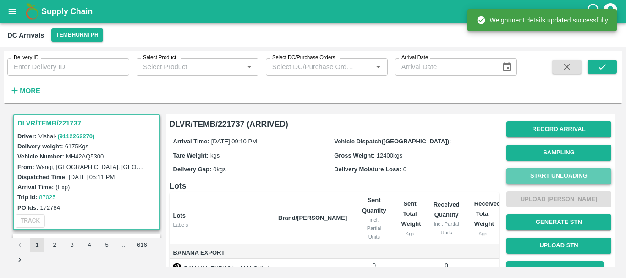
click at [552, 174] on button "Start Unloading" at bounding box center [558, 176] width 105 height 16
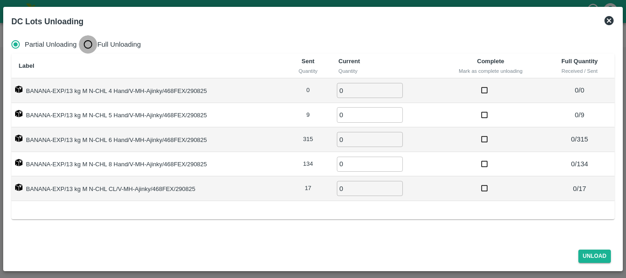
click at [92, 47] on input "Full Unloading" at bounding box center [88, 44] width 18 height 18
radio input "true"
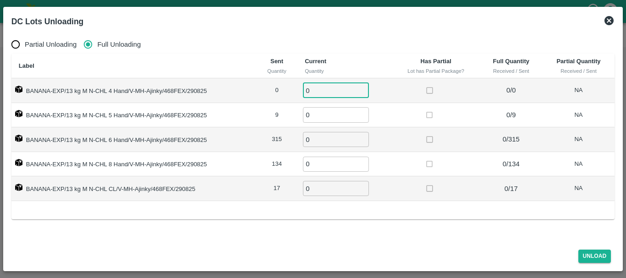
click at [327, 94] on input "0" at bounding box center [336, 90] width 66 height 15
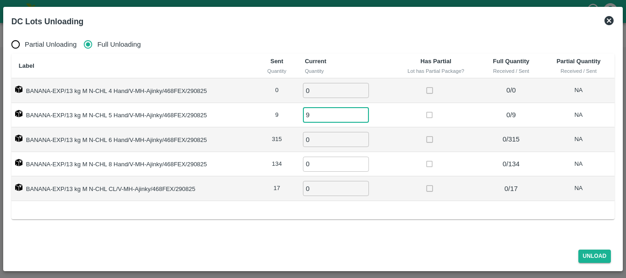
type input "9"
type input "315"
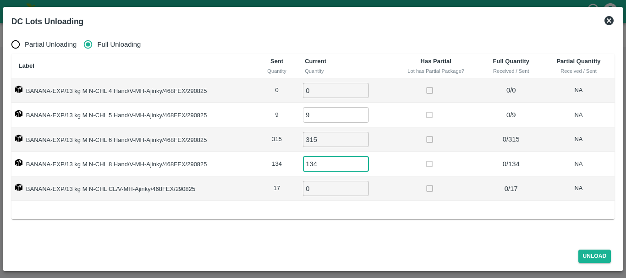
type input "134"
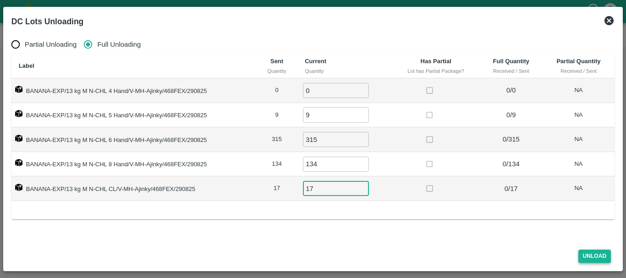
type input "17"
click at [585, 251] on button "Unload" at bounding box center [594, 256] width 33 height 13
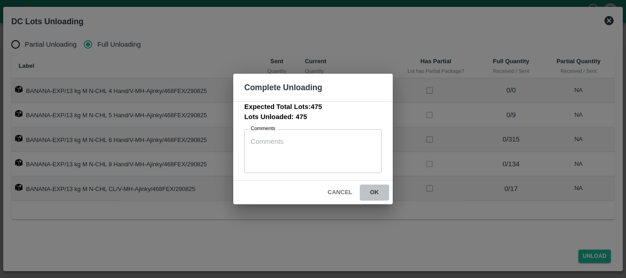
click at [376, 189] on button "ok" at bounding box center [374, 193] width 29 height 16
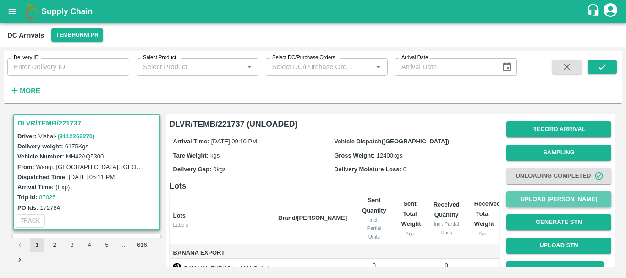
click at [539, 199] on button "Upload [PERSON_NAME]" at bounding box center [558, 199] width 105 height 16
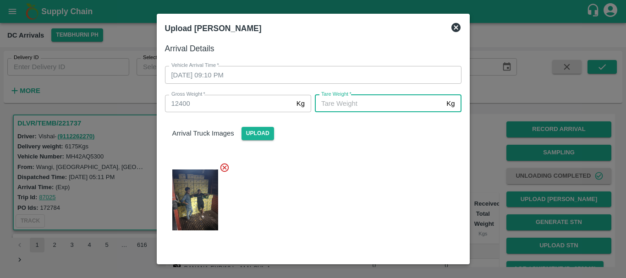
click at [405, 111] on input "Tare Weight   *" at bounding box center [379, 103] width 128 height 17
type input "5450"
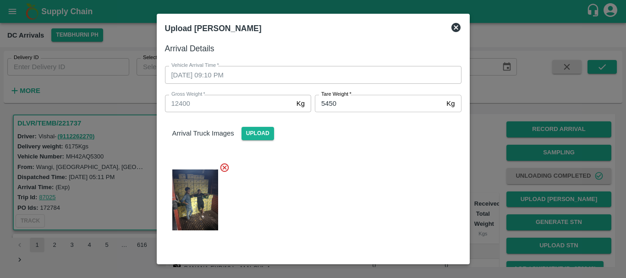
click at [386, 190] on div at bounding box center [310, 197] width 304 height 85
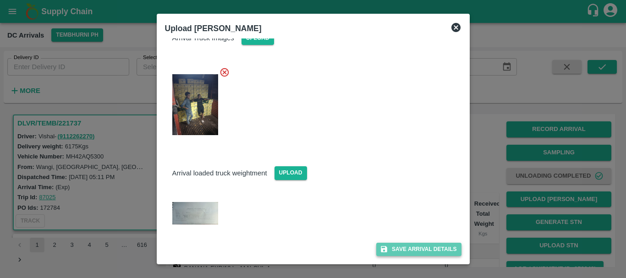
click at [412, 253] on button "Save Arrival Details" at bounding box center [418, 249] width 85 height 13
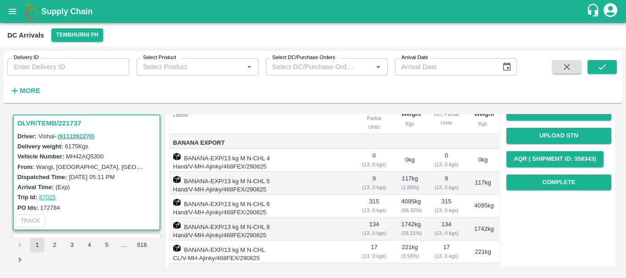
scroll to position [111, 0]
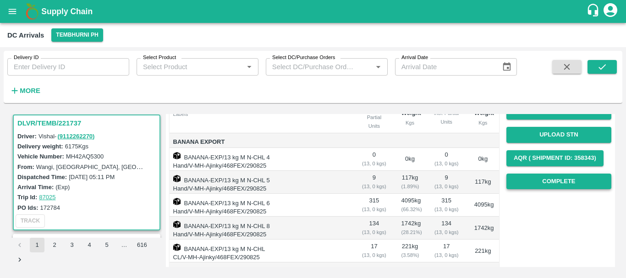
click at [531, 175] on button "Complete" at bounding box center [558, 182] width 105 height 16
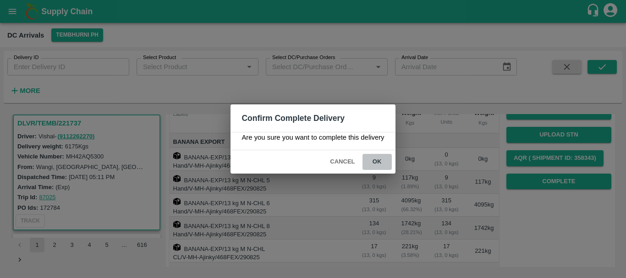
click at [378, 161] on button "ok" at bounding box center [376, 162] width 29 height 16
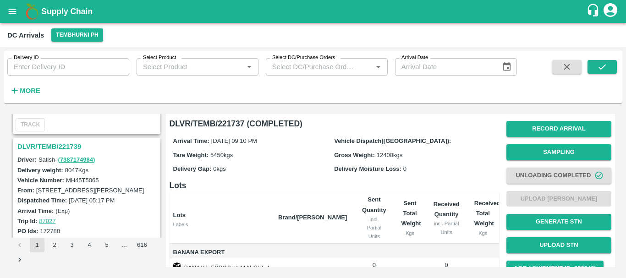
scroll to position [1534, 0]
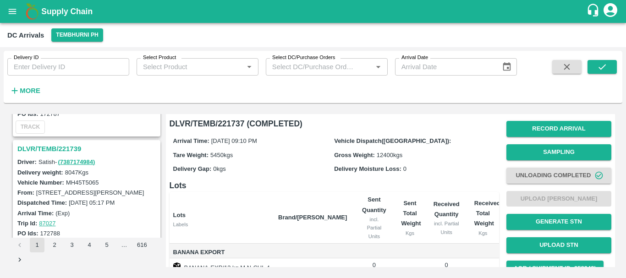
click at [73, 150] on h3 "DLVR/TEMB/221739" at bounding box center [87, 149] width 141 height 12
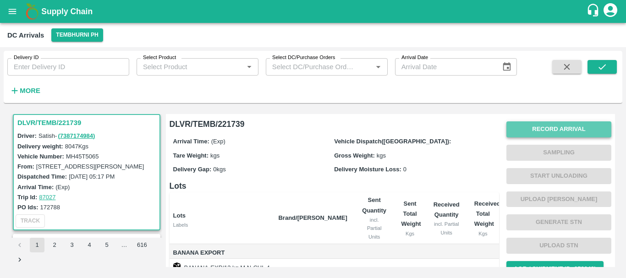
click at [520, 127] on button "Record Arrival" at bounding box center [558, 129] width 105 height 16
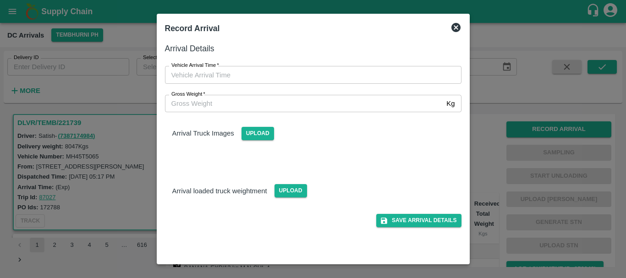
type input "DD/MM/YYYY hh:mm aa"
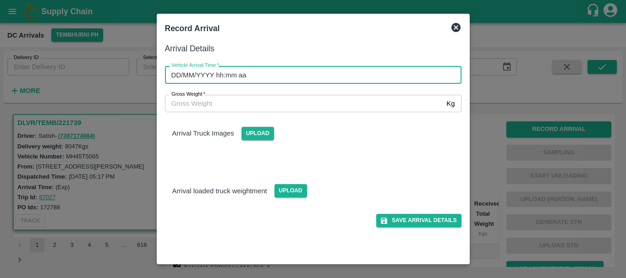
click at [394, 81] on input "DD/MM/YYYY hh:mm aa" at bounding box center [310, 74] width 290 height 17
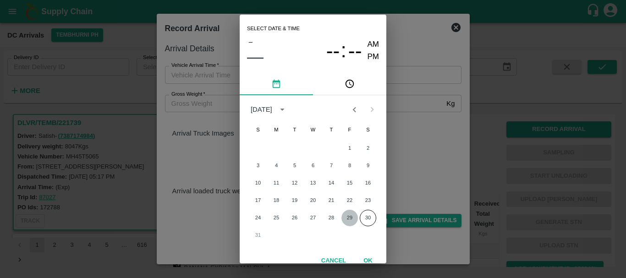
click at [347, 213] on button "29" at bounding box center [349, 218] width 16 height 16
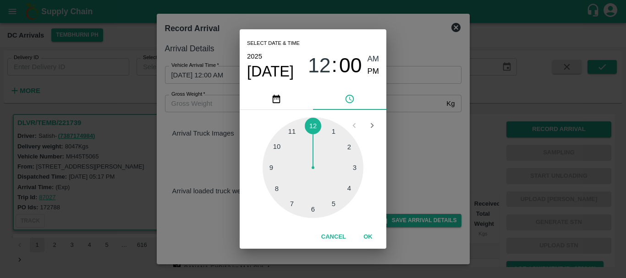
click at [276, 189] on div at bounding box center [312, 167] width 101 height 101
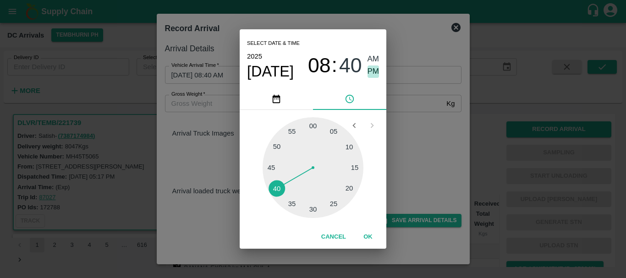
click at [370, 68] on span "PM" at bounding box center [373, 72] width 12 height 12
type input "29/08/2025 08:40 PM"
click at [390, 111] on div "Select date & time 2025 Aug 29 08 : 40 AM PM 05 10 15 20 25 30 35 40 45 50 55 0…" at bounding box center [313, 139] width 626 height 278
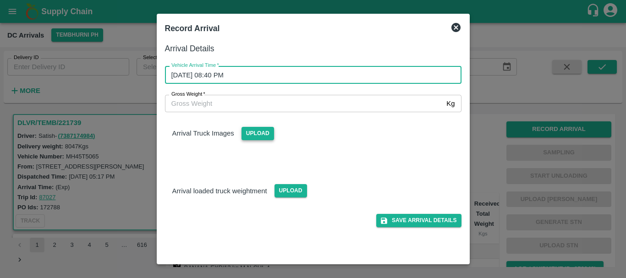
click at [260, 131] on span "Upload" at bounding box center [257, 133] width 33 height 13
click at [0, 0] on input "Upload" at bounding box center [0, 0] width 0 height 0
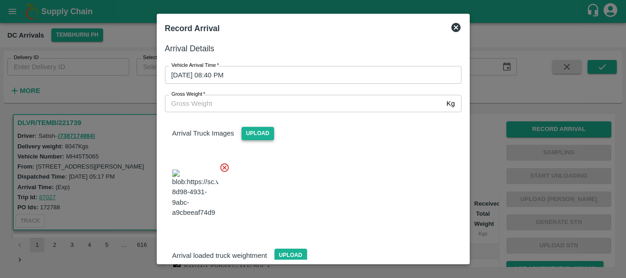
scroll to position [49, 0]
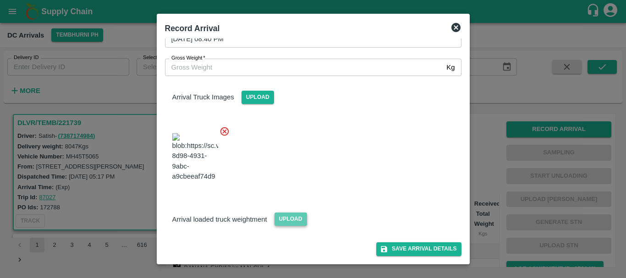
click at [298, 216] on span "Upload" at bounding box center [290, 219] width 33 height 13
click at [0, 0] on input "Upload" at bounding box center [0, 0] width 0 height 0
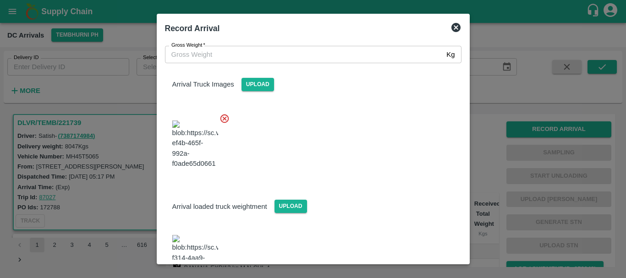
scroll to position [98, 0]
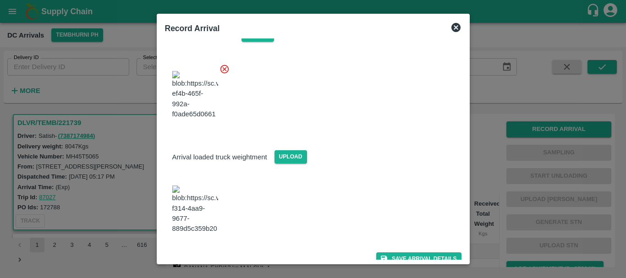
click at [201, 211] on img at bounding box center [195, 210] width 46 height 48
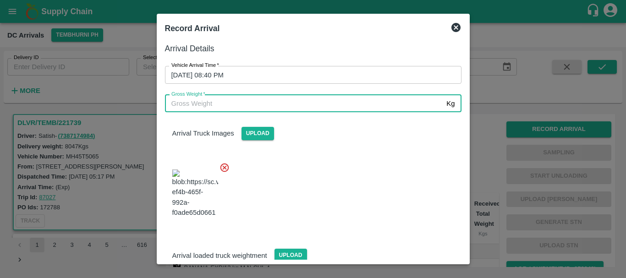
click at [218, 101] on input "Gross Weight   *" at bounding box center [304, 103] width 278 height 17
type input "13880"
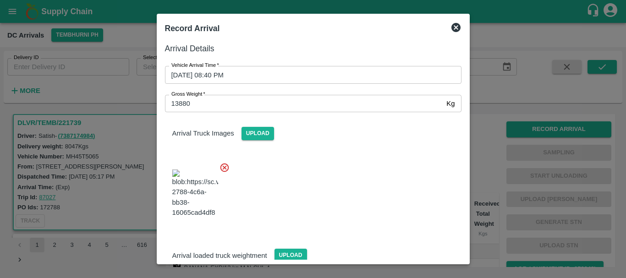
click at [333, 188] on div at bounding box center [310, 191] width 304 height 72
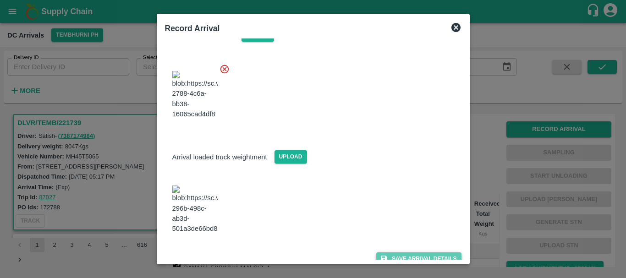
click at [396, 252] on button "Save Arrival Details" at bounding box center [418, 258] width 85 height 13
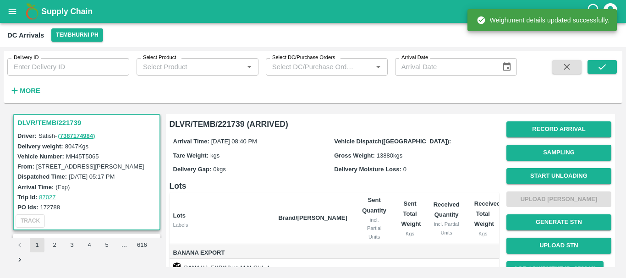
scroll to position [0, 0]
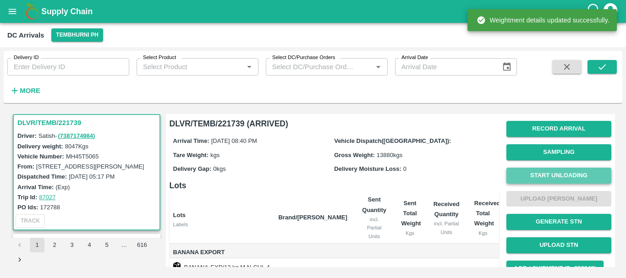
click at [552, 172] on button "Start Unloading" at bounding box center [558, 176] width 105 height 16
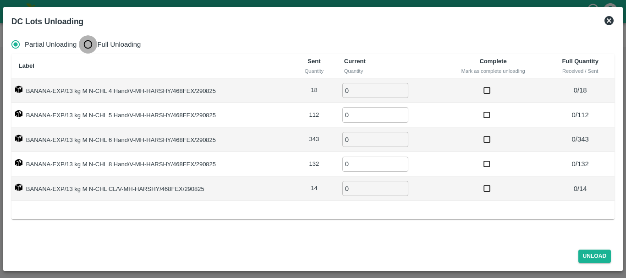
click at [87, 46] on input "Full Unloading" at bounding box center [88, 44] width 18 height 18
radio input "true"
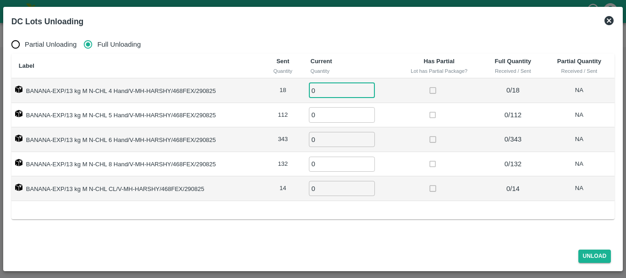
click at [350, 92] on input "0" at bounding box center [342, 90] width 66 height 15
type input "018"
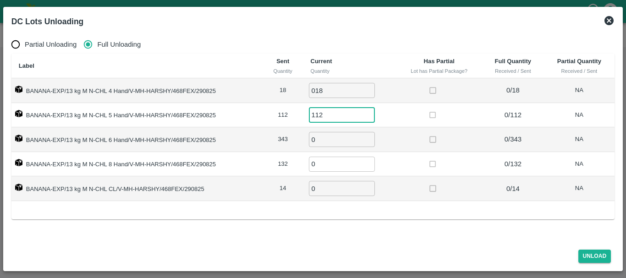
type input "112"
type input "343"
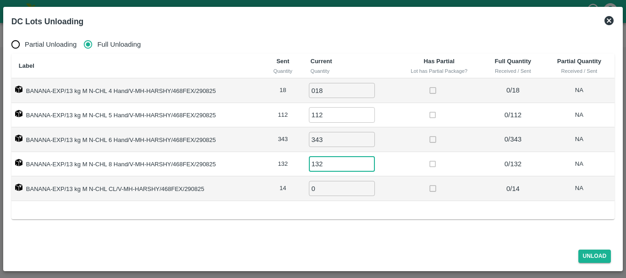
type input "132"
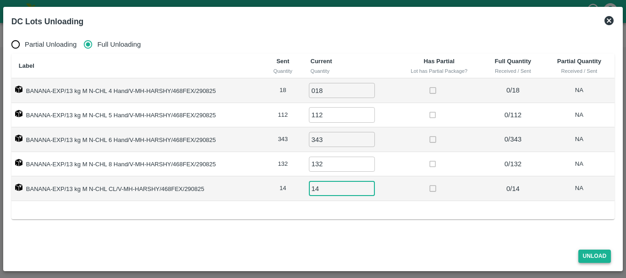
type input "14"
click at [588, 251] on button "Unload" at bounding box center [594, 256] width 33 height 13
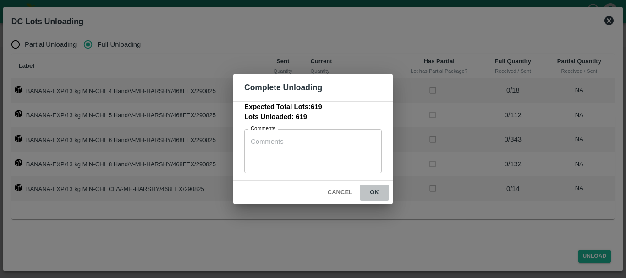
click at [374, 187] on button "ok" at bounding box center [374, 193] width 29 height 16
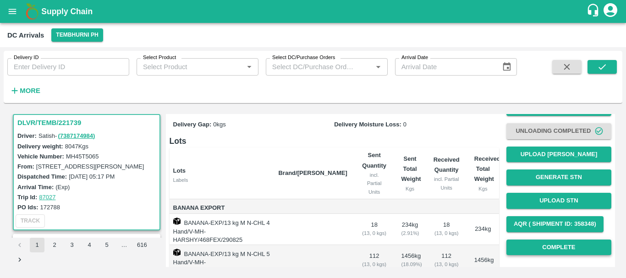
scroll to position [44, 0]
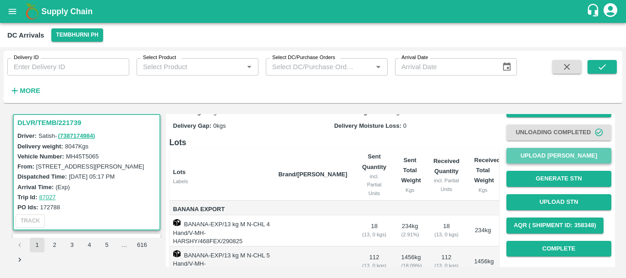
click at [522, 160] on button "Upload [PERSON_NAME]" at bounding box center [558, 156] width 105 height 16
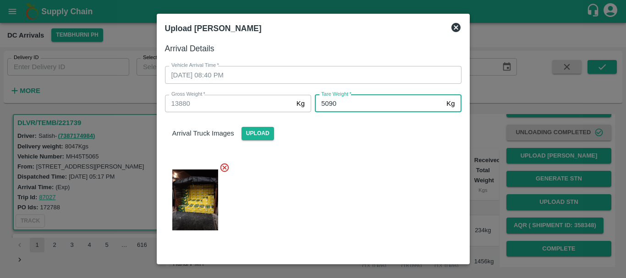
type input "5090"
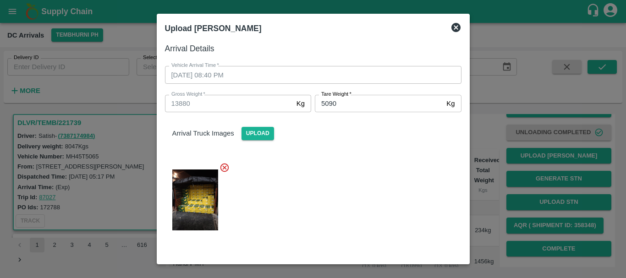
click at [361, 194] on div at bounding box center [310, 197] width 304 height 85
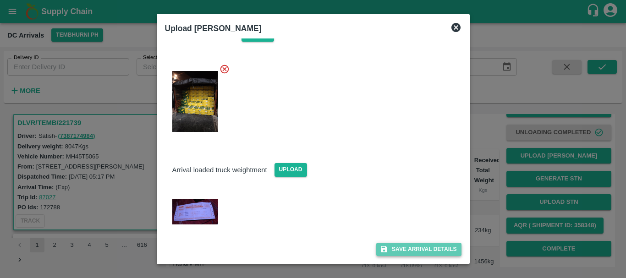
click at [389, 252] on button "Save Arrival Details" at bounding box center [418, 249] width 85 height 13
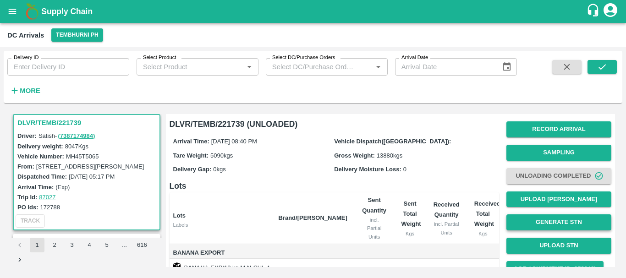
scroll to position [176, 0]
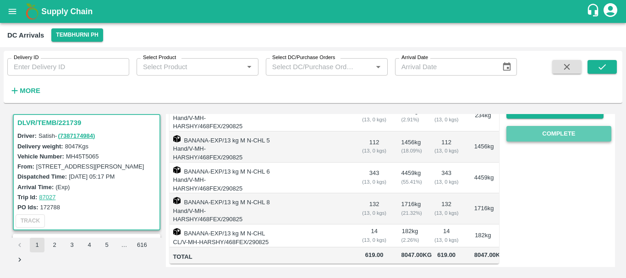
click at [526, 126] on button "Complete" at bounding box center [558, 134] width 105 height 16
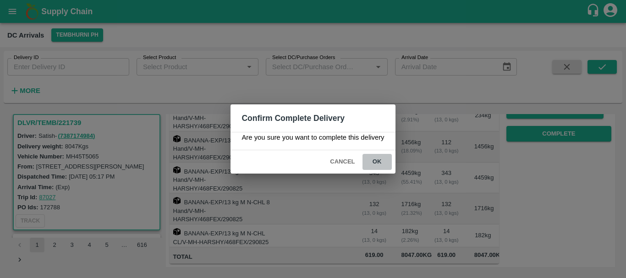
click at [381, 165] on button "ok" at bounding box center [376, 162] width 29 height 16
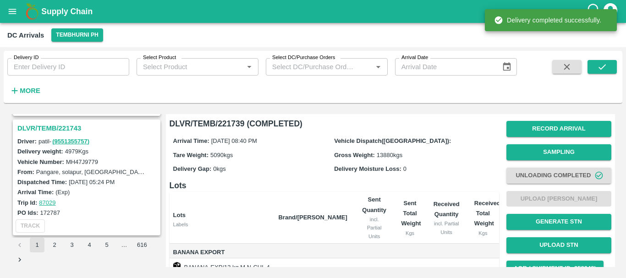
scroll to position [1433, 0]
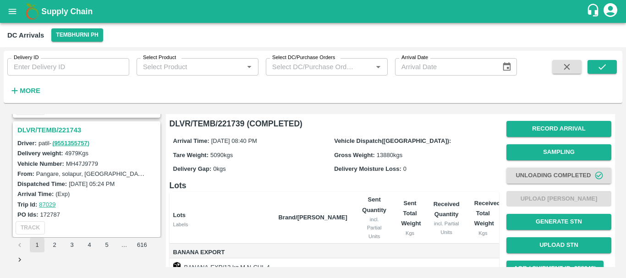
click at [72, 126] on h3 "DLVR/TEMB/221743" at bounding box center [87, 130] width 141 height 12
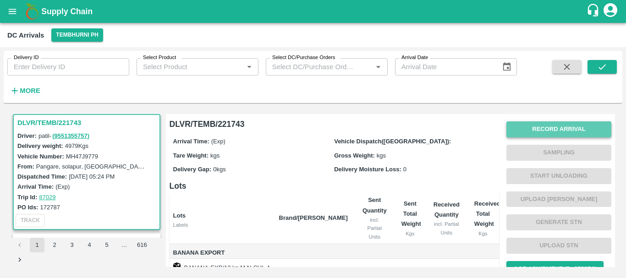
click at [541, 127] on button "Record Arrival" at bounding box center [558, 129] width 105 height 16
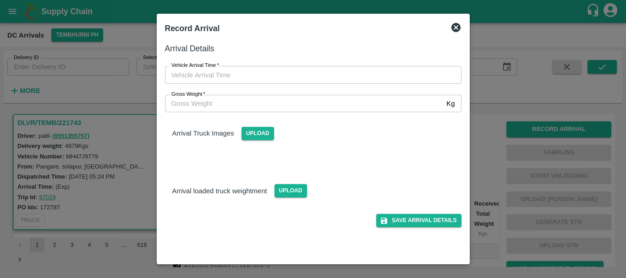
type input "DD/MM/YYYY hh:mm aa"
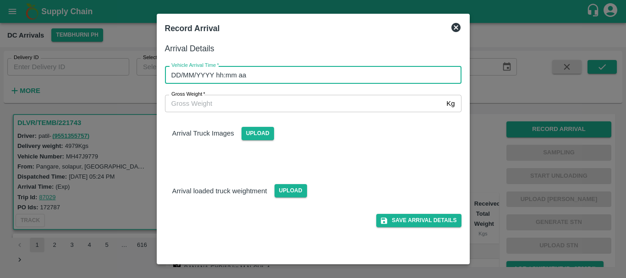
click at [377, 72] on input "DD/MM/YYYY hh:mm aa" at bounding box center [310, 74] width 290 height 17
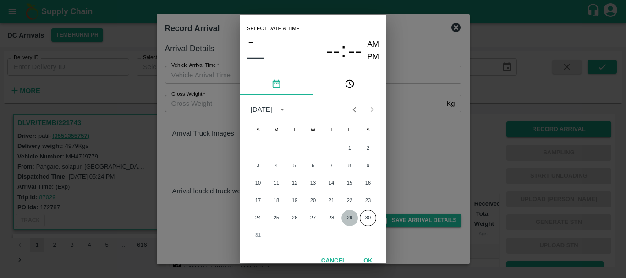
click at [349, 215] on button "29" at bounding box center [349, 218] width 16 height 16
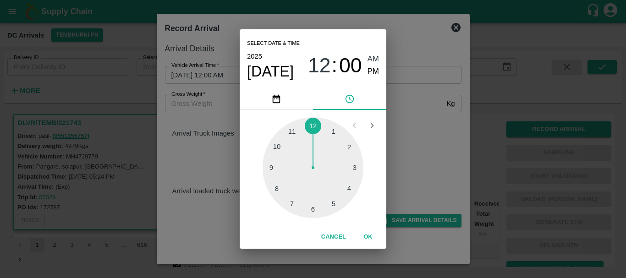
click at [273, 168] on div at bounding box center [312, 167] width 101 height 101
type input "29/08/2025 09:45 AM"
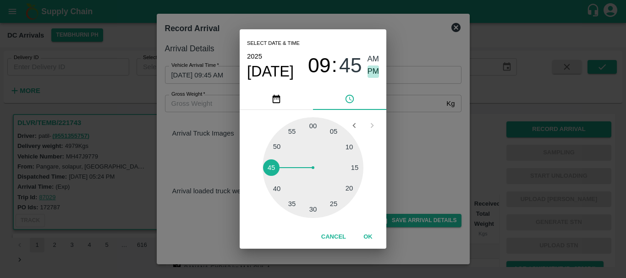
drag, startPoint x: 377, startPoint y: 68, endPoint x: 423, endPoint y: 141, distance: 86.2
click at [423, 141] on div "Select date & time 2025 Aug 29 09 : 45 AM PM 05 10 15 20 25 30 35 40 45 50 55 0…" at bounding box center [313, 139] width 626 height 278
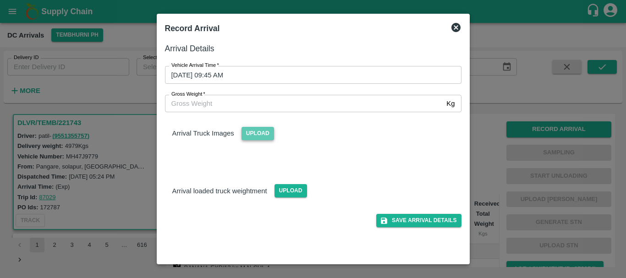
click at [255, 131] on span "Upload" at bounding box center [257, 133] width 33 height 13
click at [0, 0] on input "Upload" at bounding box center [0, 0] width 0 height 0
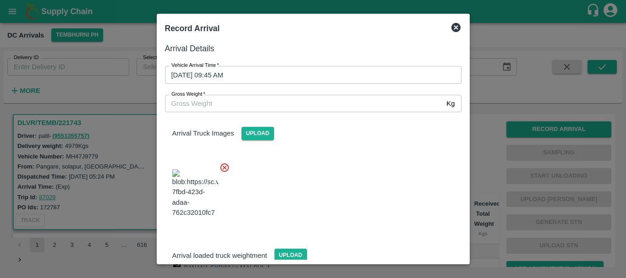
scroll to position [49, 0]
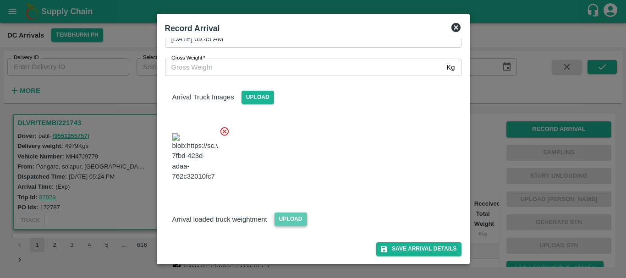
click at [292, 219] on span "Upload" at bounding box center [290, 219] width 33 height 13
click at [0, 0] on input "Upload" at bounding box center [0, 0] width 0 height 0
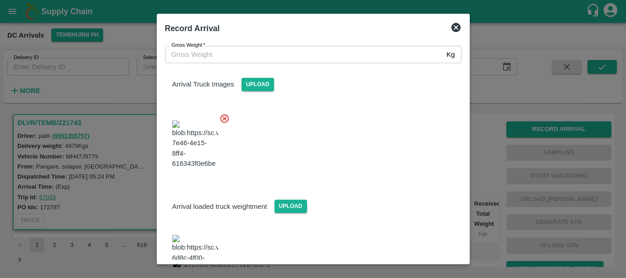
scroll to position [89, 0]
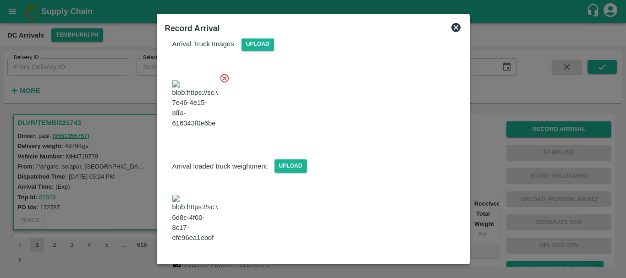
click at [196, 215] on img at bounding box center [195, 219] width 46 height 48
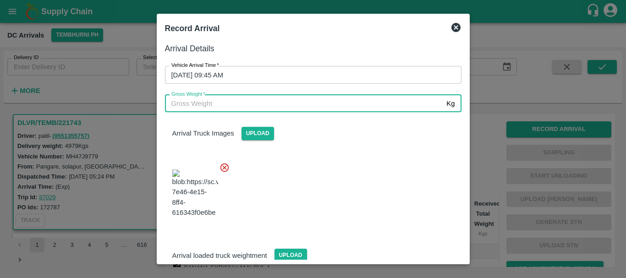
click at [233, 107] on input "Gross Weight   *" at bounding box center [304, 103] width 278 height 17
type input "11120"
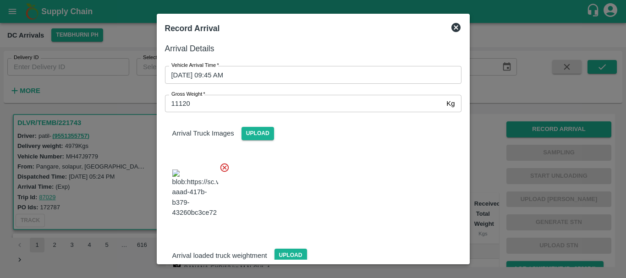
click at [326, 175] on div at bounding box center [310, 191] width 304 height 72
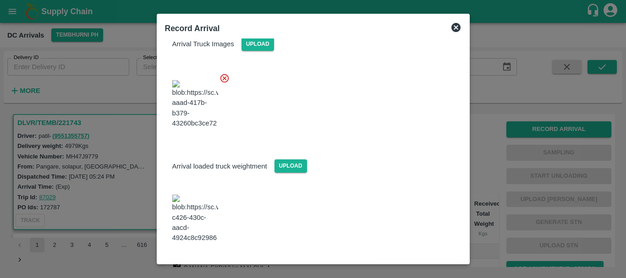
click at [404, 262] on button "Save Arrival Details" at bounding box center [418, 268] width 85 height 13
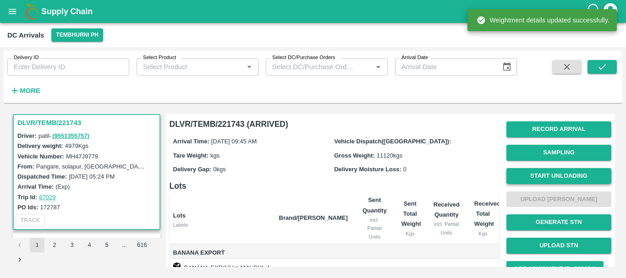
click at [533, 177] on button "Start Unloading" at bounding box center [558, 176] width 105 height 16
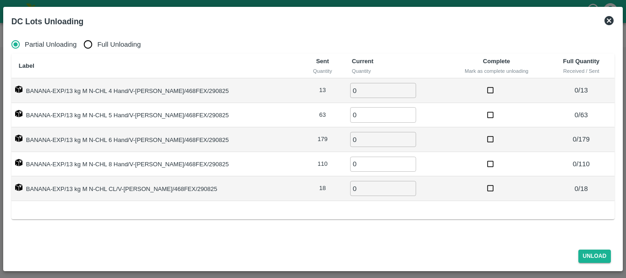
click at [90, 44] on input "Full Unloading" at bounding box center [88, 44] width 18 height 18
radio input "true"
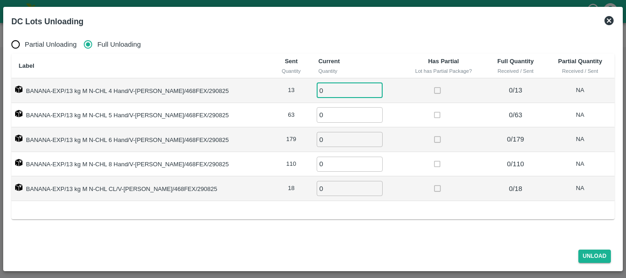
click at [321, 89] on input "0" at bounding box center [350, 90] width 66 height 15
type input "013"
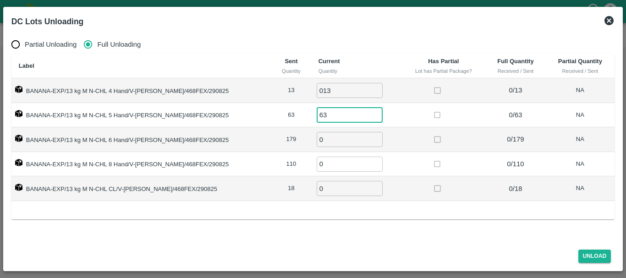
type input "63"
type input "179"
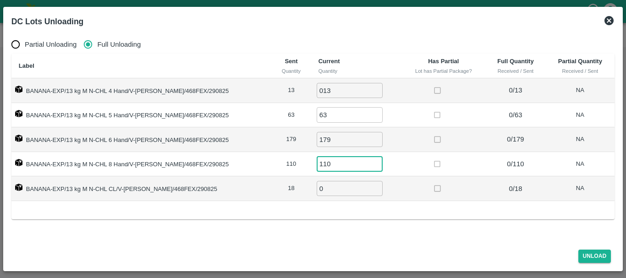
type input "110"
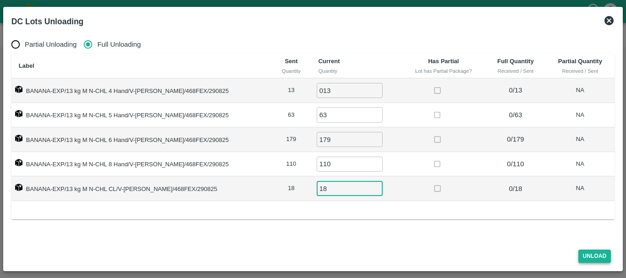
type input "18"
click at [588, 259] on button "Unload" at bounding box center [594, 256] width 33 height 13
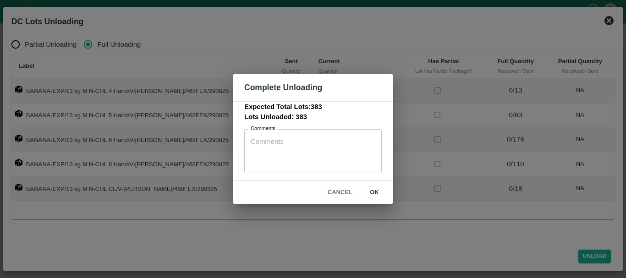
click at [376, 192] on button "ok" at bounding box center [374, 193] width 29 height 16
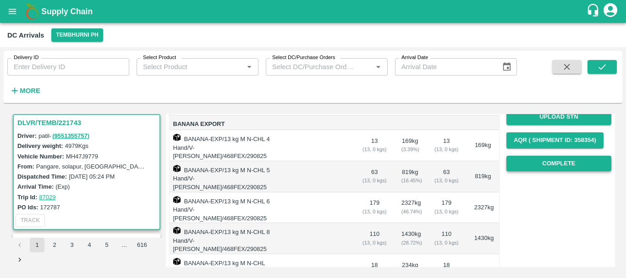
scroll to position [56, 0]
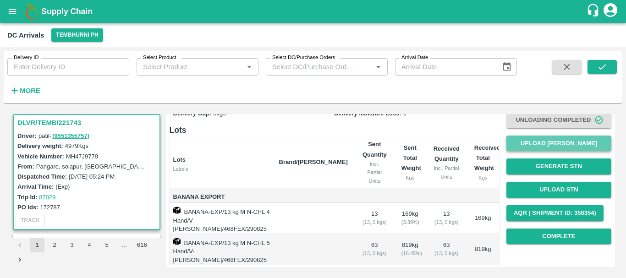
click at [527, 147] on button "Upload [PERSON_NAME]" at bounding box center [558, 144] width 105 height 16
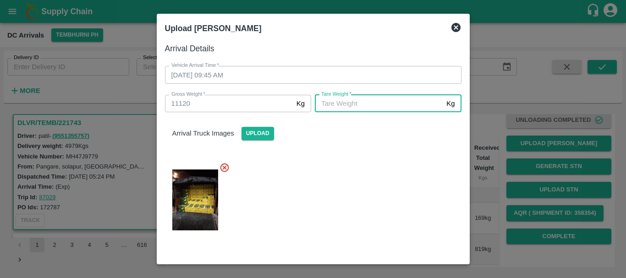
click at [378, 106] on input "Tare Weight   *" at bounding box center [379, 103] width 128 height 17
type input "5660"
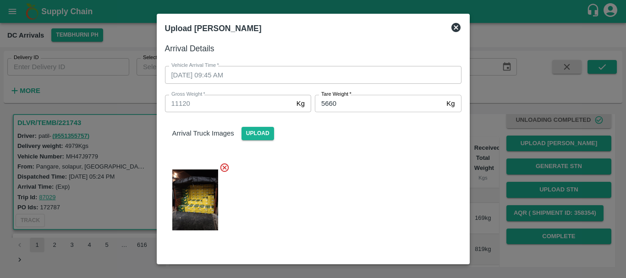
click at [378, 160] on div at bounding box center [310, 197] width 304 height 85
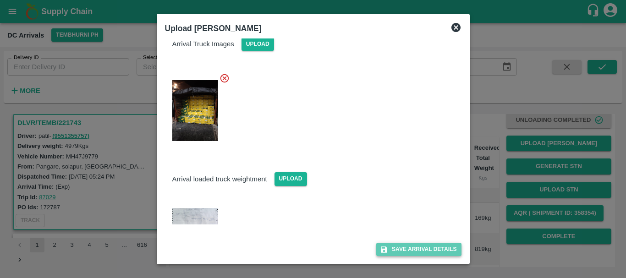
click at [401, 251] on button "Save Arrival Details" at bounding box center [418, 249] width 85 height 13
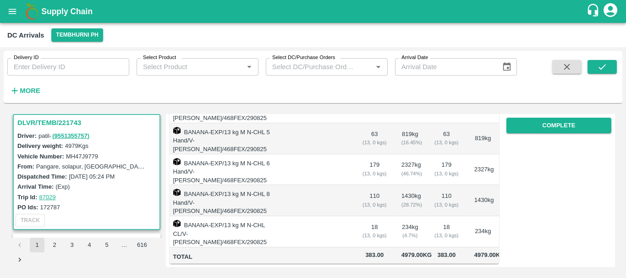
scroll to position [98, 0]
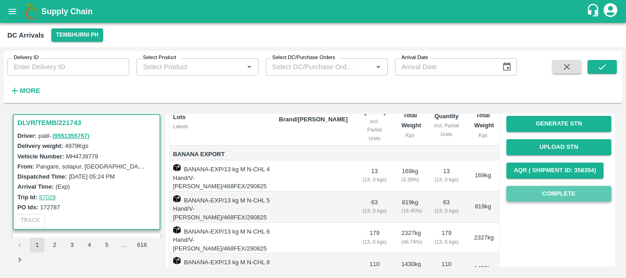
click at [536, 190] on button "Complete" at bounding box center [558, 194] width 105 height 16
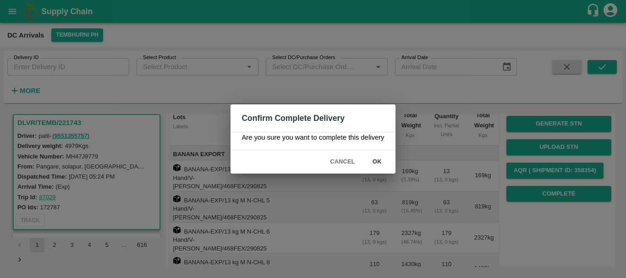
click at [376, 158] on button "ok" at bounding box center [376, 162] width 29 height 16
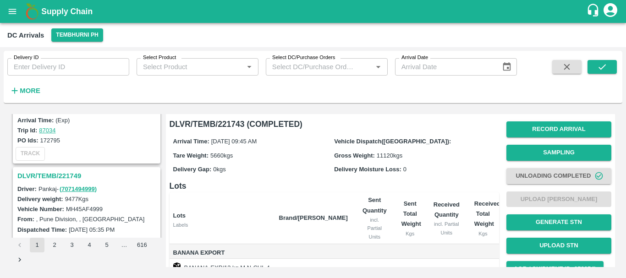
scroll to position [1265, 0]
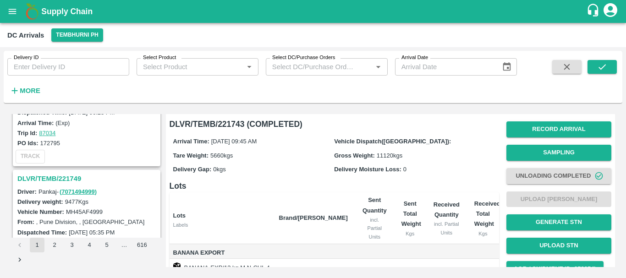
click at [74, 174] on h3 "DLVR/TEMB/221749" at bounding box center [87, 179] width 141 height 12
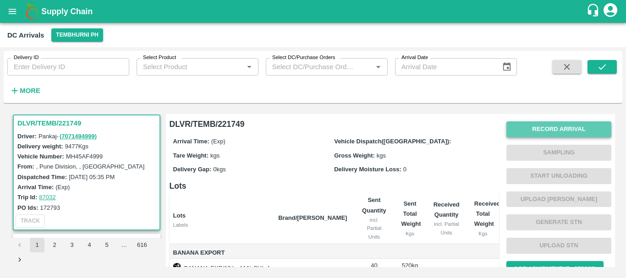
click at [538, 128] on button "Record Arrival" at bounding box center [558, 129] width 105 height 16
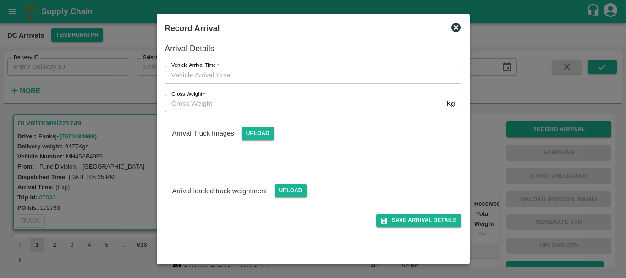
type input "DD/MM/YYYY hh:mm aa"
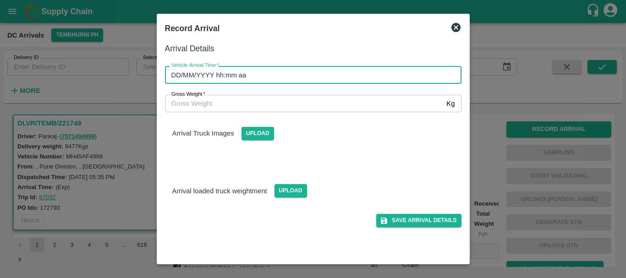
click at [361, 75] on input "DD/MM/YYYY hh:mm aa" at bounding box center [310, 74] width 290 height 17
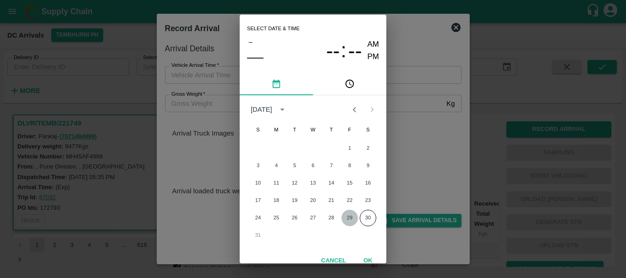
click at [346, 212] on button "29" at bounding box center [349, 218] width 16 height 16
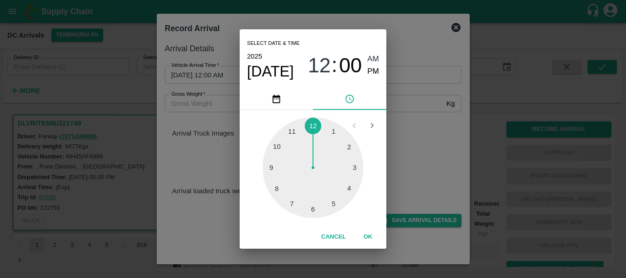
click at [289, 197] on div at bounding box center [312, 167] width 101 height 101
click at [280, 145] on div at bounding box center [312, 167] width 101 height 101
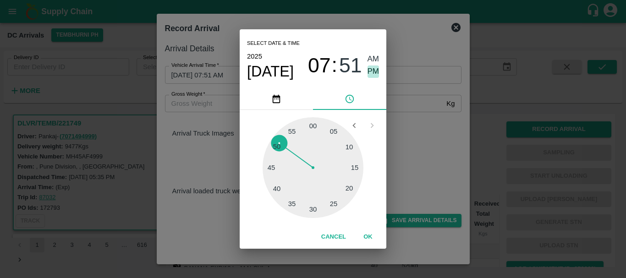
click at [370, 69] on span "PM" at bounding box center [373, 72] width 12 height 12
type input "29/08/2025 07:51 PM"
click at [405, 111] on div "Select date & time 2025 Aug 29 07 : 51 AM PM 05 10 15 20 25 30 35 40 45 50 55 0…" at bounding box center [313, 139] width 626 height 278
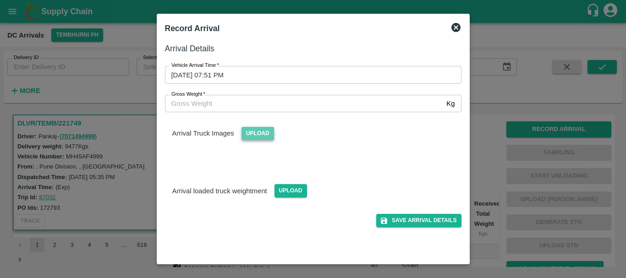
click at [258, 132] on span "Upload" at bounding box center [257, 133] width 33 height 13
click at [0, 0] on input "Upload" at bounding box center [0, 0] width 0 height 0
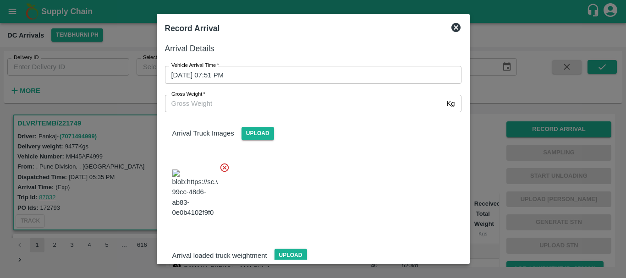
scroll to position [49, 0]
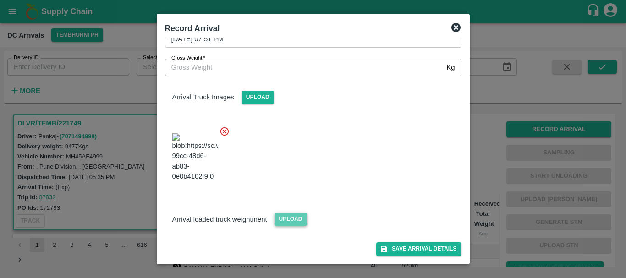
click at [287, 214] on span "Upload" at bounding box center [290, 219] width 33 height 13
click at [0, 0] on input "Upload" at bounding box center [0, 0] width 0 height 0
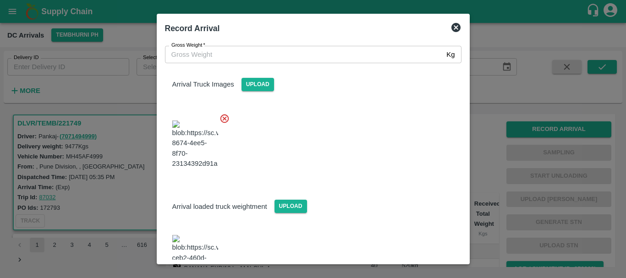
scroll to position [96, 0]
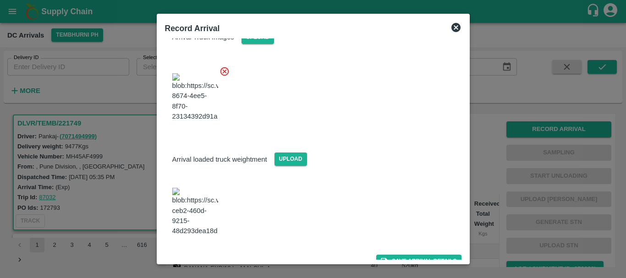
click at [207, 216] on img at bounding box center [195, 212] width 46 height 48
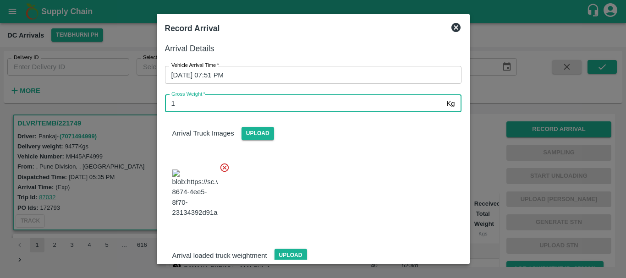
click at [209, 101] on input "1" at bounding box center [304, 103] width 278 height 17
type input "16350"
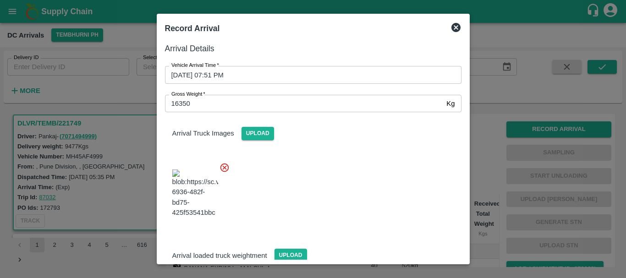
click at [308, 183] on div at bounding box center [310, 191] width 304 height 72
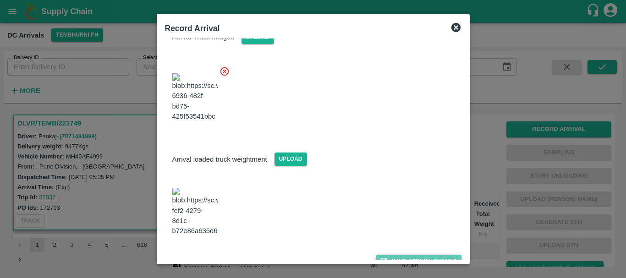
click at [381, 258] on icon "submit" at bounding box center [384, 261] width 6 height 6
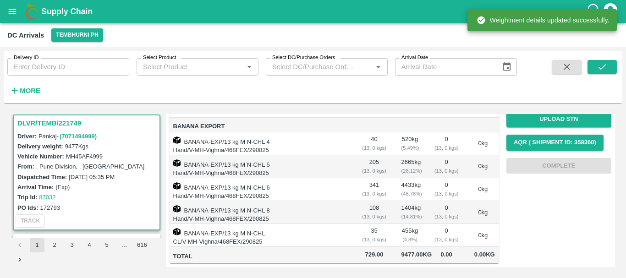
scroll to position [0, 0]
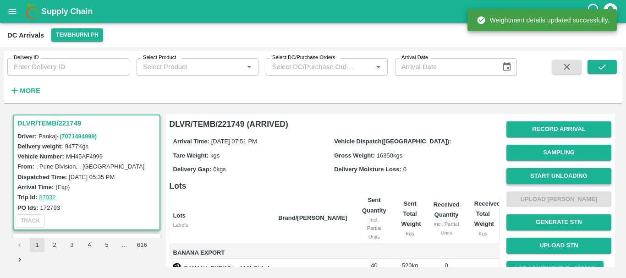
click at [536, 171] on button "Start Unloading" at bounding box center [558, 176] width 105 height 16
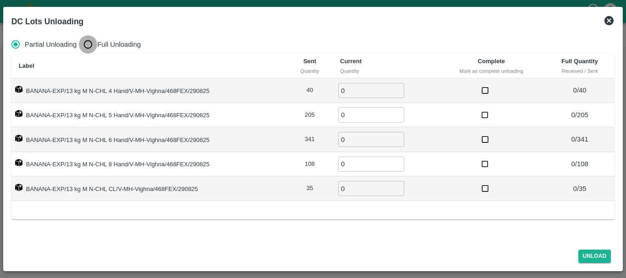
click at [88, 43] on input "Full Unloading" at bounding box center [88, 44] width 18 height 18
radio input "true"
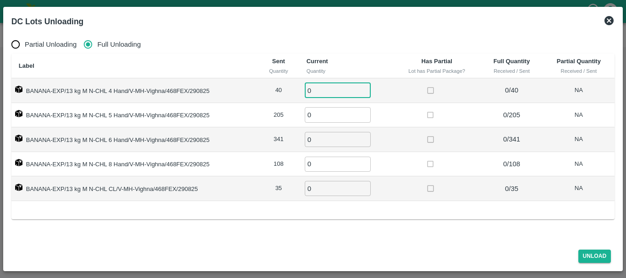
click at [327, 93] on input "0" at bounding box center [338, 90] width 66 height 15
type input "040"
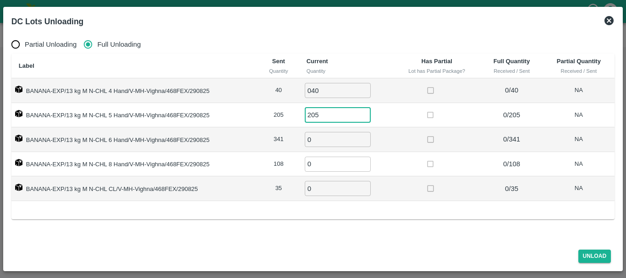
type input "205"
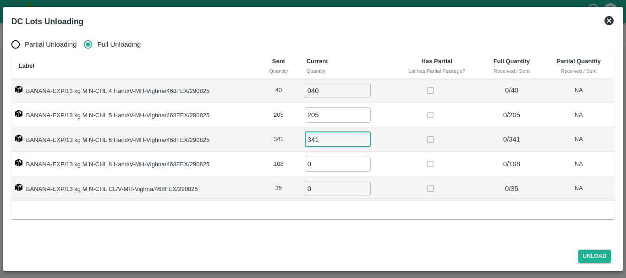
type input "341"
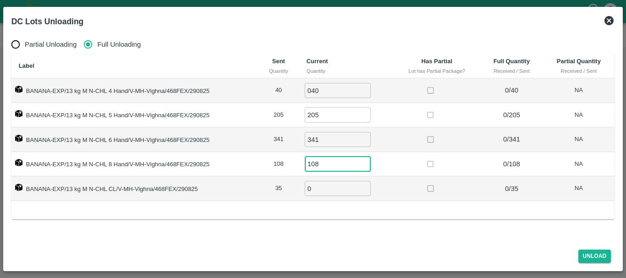
type input "108"
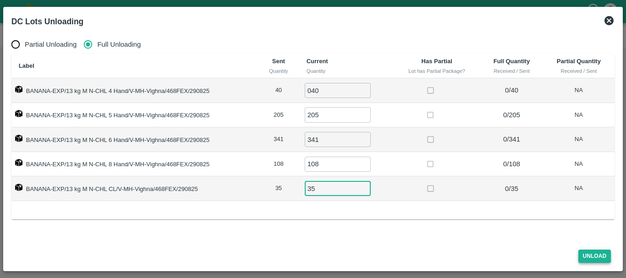
type input "35"
click at [595, 254] on button "Unload" at bounding box center [594, 256] width 33 height 13
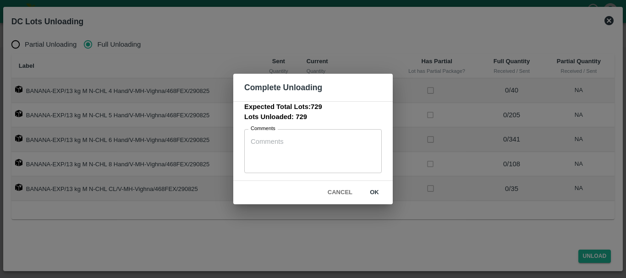
click at [373, 184] on div "Cancel ok" at bounding box center [312, 192] width 159 height 23
click at [374, 193] on button "ok" at bounding box center [374, 193] width 29 height 16
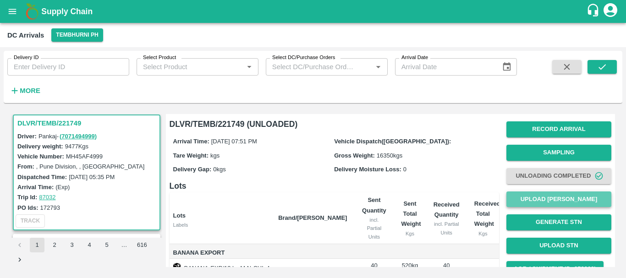
click at [542, 197] on button "Upload [PERSON_NAME]" at bounding box center [558, 199] width 105 height 16
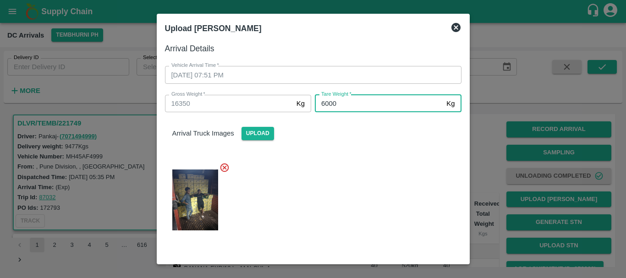
type input "6000"
click at [383, 150] on div "Arrival Truck Images Upload" at bounding box center [310, 176] width 304 height 142
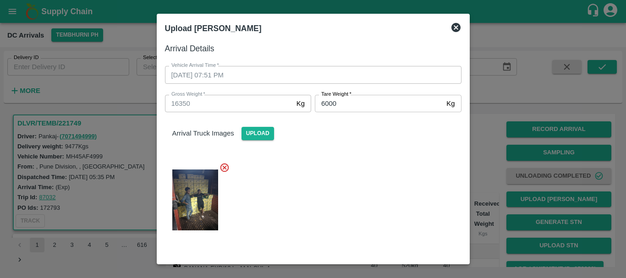
scroll to position [96, 0]
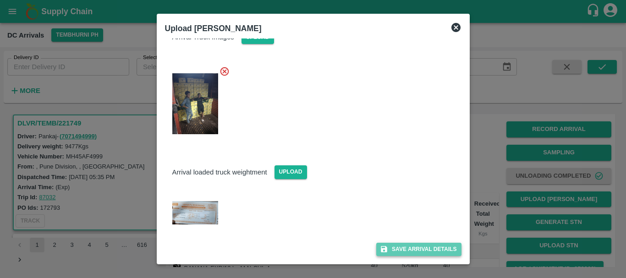
click at [399, 248] on button "Save Arrival Details" at bounding box center [418, 249] width 85 height 13
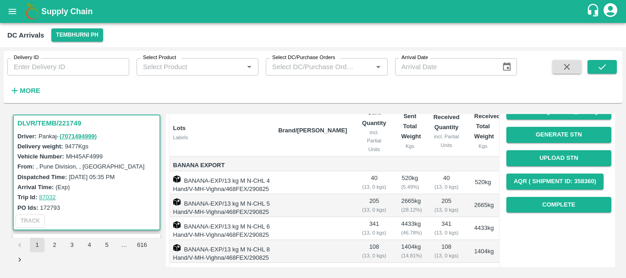
scroll to position [87, 0]
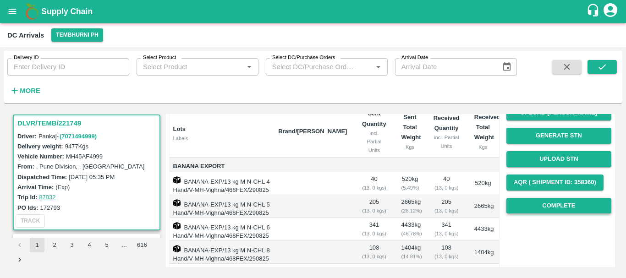
click at [521, 210] on button "Complete" at bounding box center [558, 206] width 105 height 16
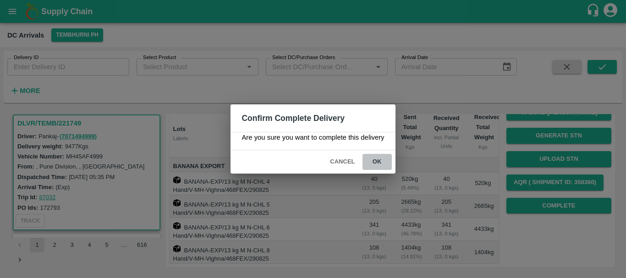
click at [380, 164] on button "ok" at bounding box center [376, 162] width 29 height 16
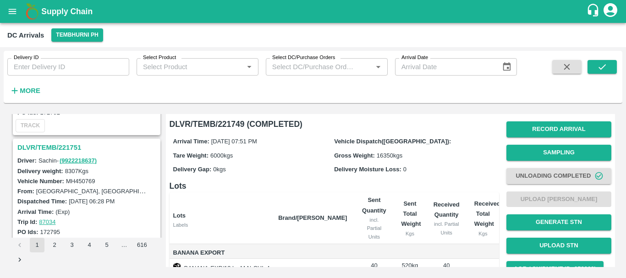
scroll to position [1174, 0]
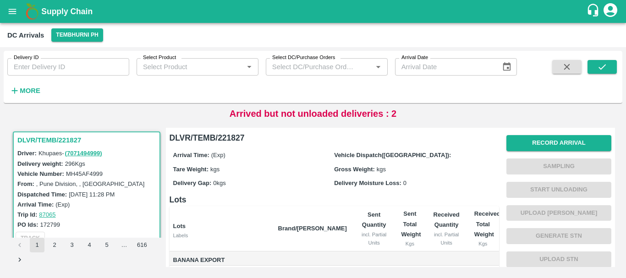
scroll to position [87, 0]
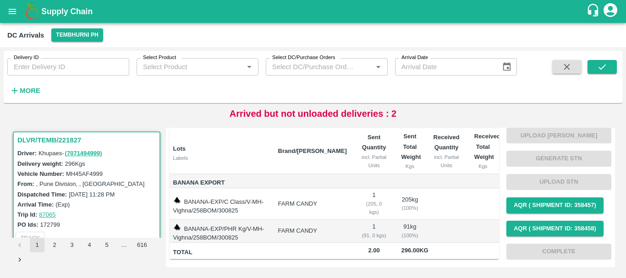
click at [318, 202] on td "FARM CANDY" at bounding box center [312, 204] width 83 height 32
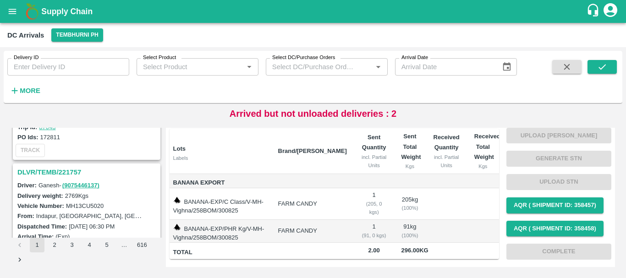
scroll to position [925, 0]
click at [69, 170] on h3 "DLVR/TEMB/221757" at bounding box center [87, 173] width 141 height 12
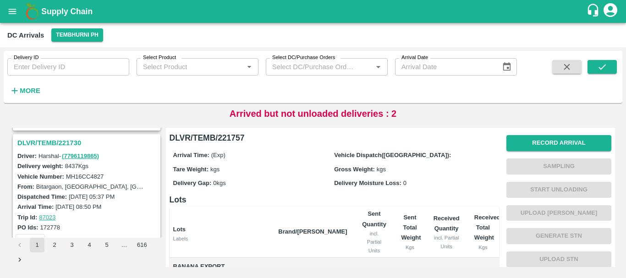
click at [71, 145] on h3 "DLVR/TEMB/221730" at bounding box center [87, 143] width 141 height 12
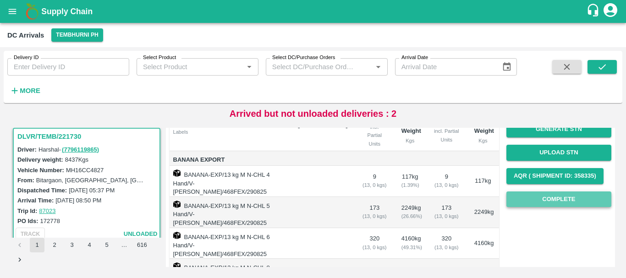
click at [534, 197] on button "Complete" at bounding box center [558, 199] width 105 height 16
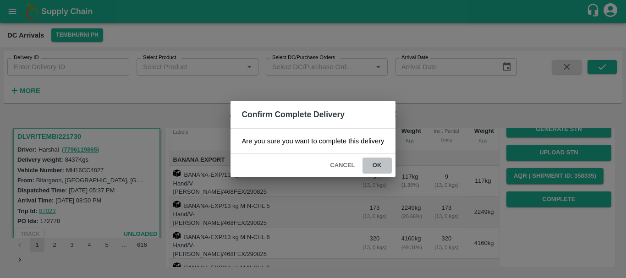
click at [382, 159] on button "ok" at bounding box center [376, 166] width 29 height 16
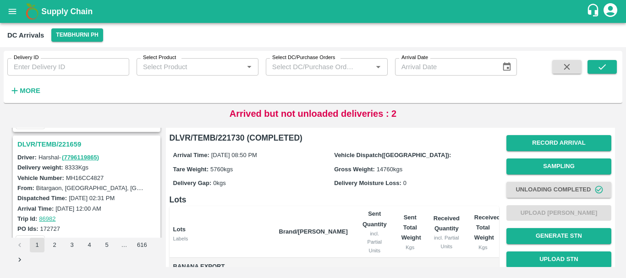
scroll to position [1792, 0]
click at [69, 146] on h3 "DLVR/TEMB/221659" at bounding box center [87, 145] width 141 height 12
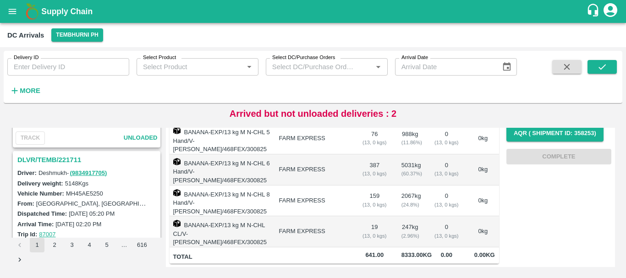
scroll to position [1536, 0]
click at [69, 162] on h3 "DLVR/TEMB/221711" at bounding box center [87, 161] width 141 height 12
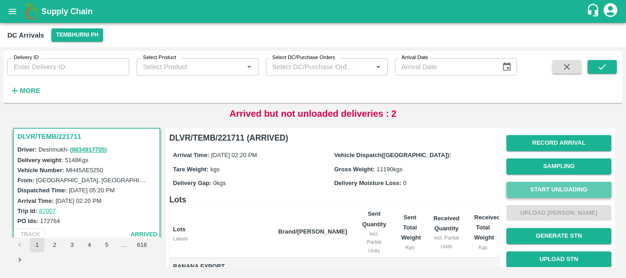
click at [540, 190] on button "Start Unloading" at bounding box center [558, 190] width 105 height 16
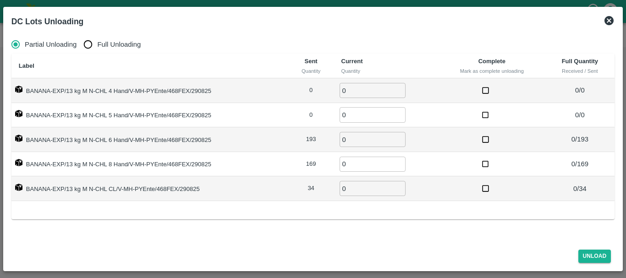
click at [610, 23] on icon at bounding box center [608, 20] width 9 height 9
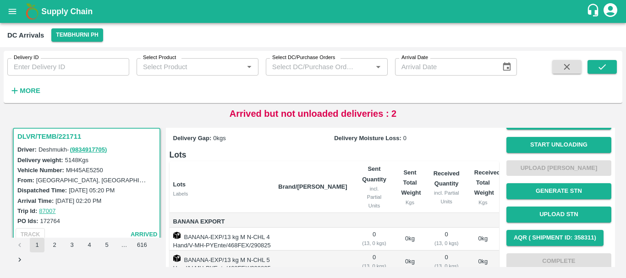
scroll to position [173, 0]
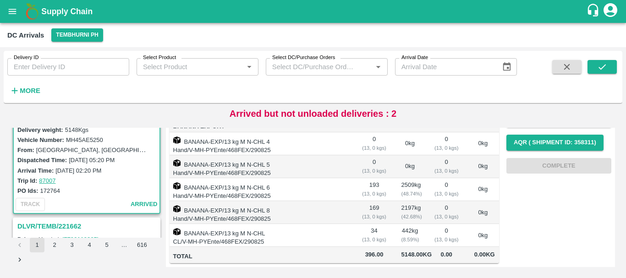
click at [335, 224] on td at bounding box center [312, 235] width 83 height 23
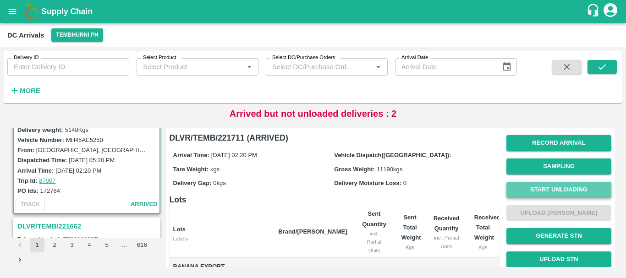
click at [541, 185] on button "Start Unloading" at bounding box center [558, 190] width 105 height 16
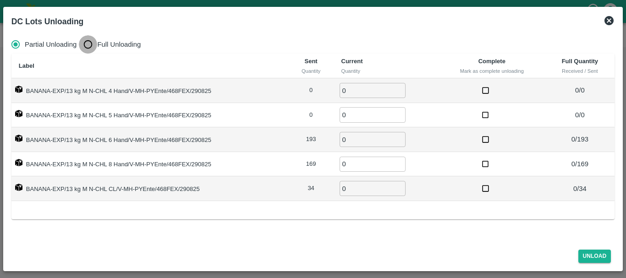
click at [91, 48] on input "Full Unloading" at bounding box center [88, 44] width 18 height 18
radio input "true"
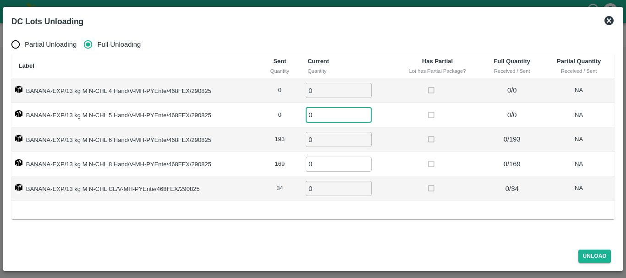
click at [342, 109] on input "0" at bounding box center [339, 114] width 66 height 15
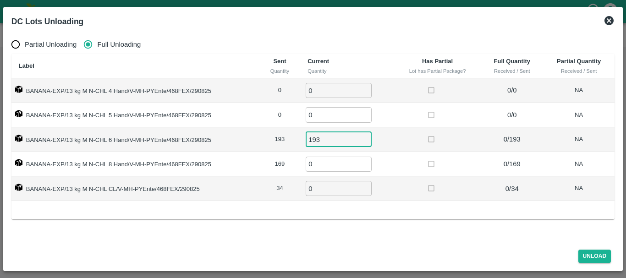
type input "193"
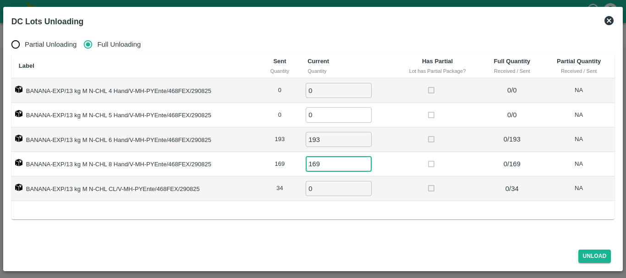
type input "169"
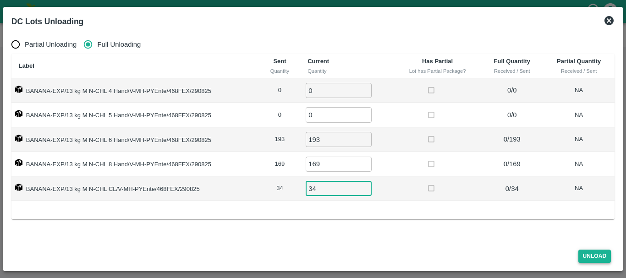
type input "34"
click at [601, 253] on button "Unload" at bounding box center [594, 256] width 33 height 13
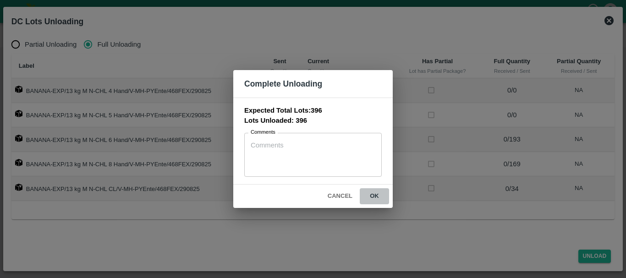
click at [369, 195] on button "ok" at bounding box center [374, 196] width 29 height 16
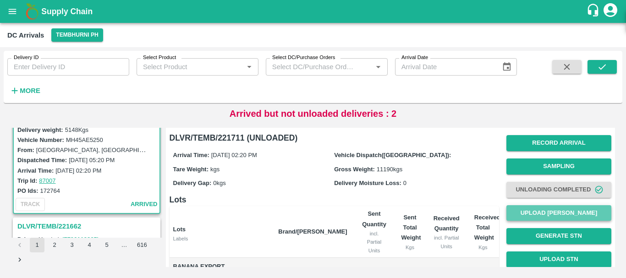
click at [515, 220] on button "Upload [PERSON_NAME]" at bounding box center [558, 213] width 105 height 16
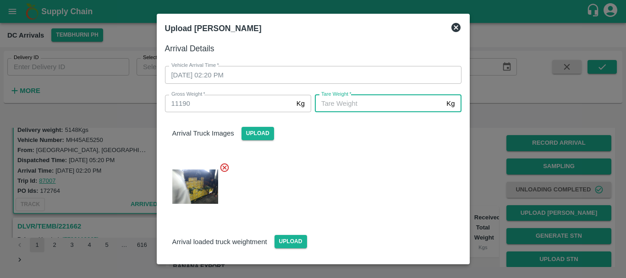
click at [364, 109] on input "[PERSON_NAME]   *" at bounding box center [379, 103] width 128 height 17
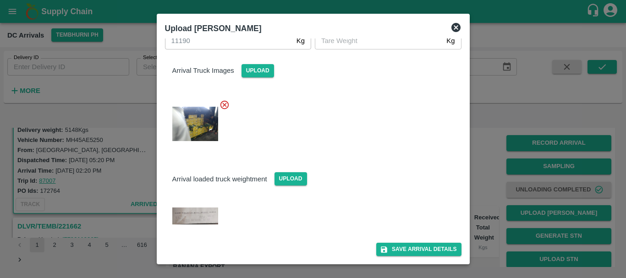
click at [188, 213] on img at bounding box center [195, 216] width 46 height 17
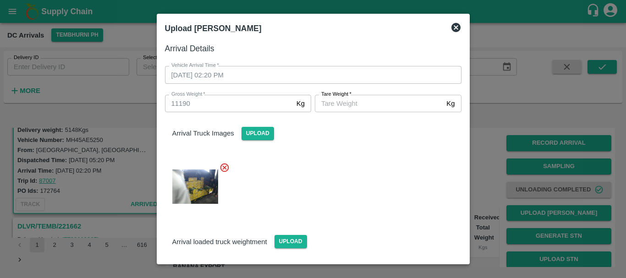
click at [332, 97] on label "[PERSON_NAME]   *" at bounding box center [336, 94] width 30 height 7
click at [332, 97] on input "[PERSON_NAME]   *" at bounding box center [379, 103] width 128 height 17
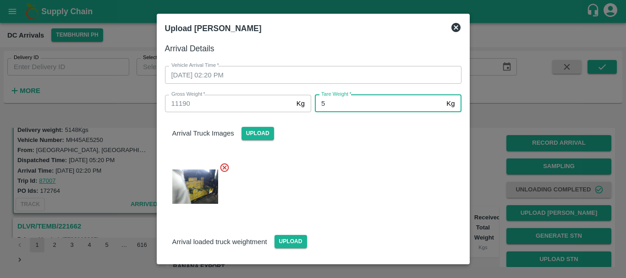
click at [332, 104] on input "5" at bounding box center [379, 103] width 128 height 17
type input "5700"
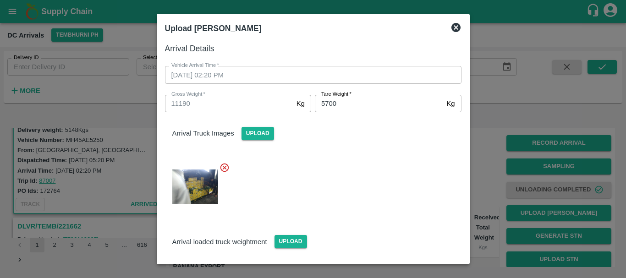
click at [338, 179] on div at bounding box center [310, 184] width 304 height 58
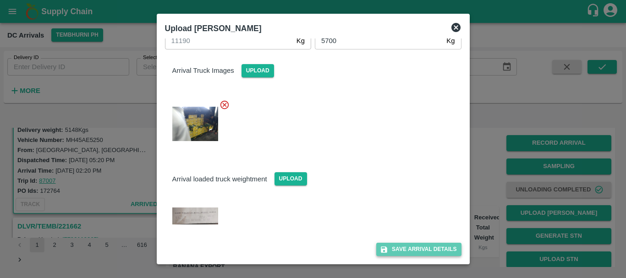
click at [385, 248] on icon "submit" at bounding box center [384, 249] width 6 height 6
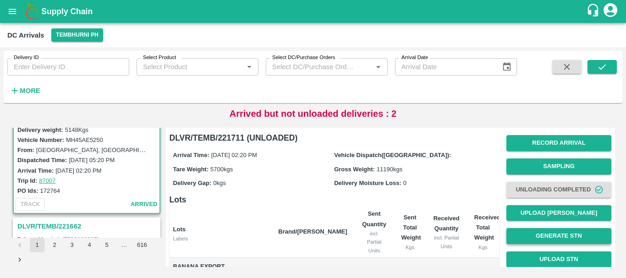
scroll to position [173, 0]
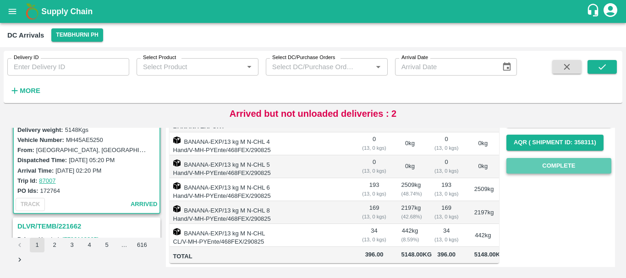
click at [535, 158] on button "Complete" at bounding box center [558, 166] width 105 height 16
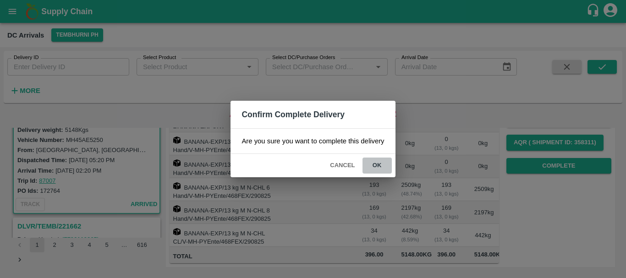
click at [380, 170] on button "ok" at bounding box center [376, 166] width 29 height 16
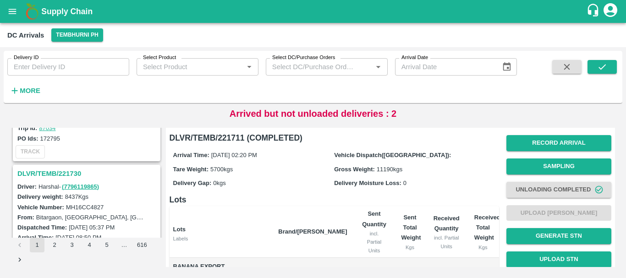
scroll to position [1403, 0]
click at [76, 172] on h3 "DLVR/TEMB/221730" at bounding box center [87, 174] width 141 height 12
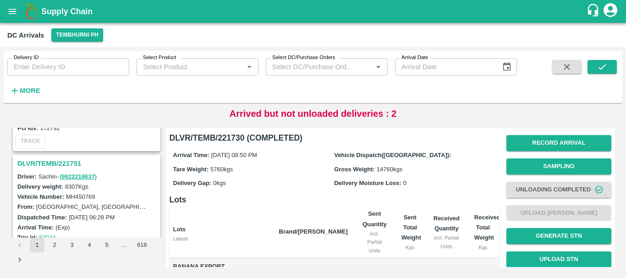
click at [64, 164] on h3 "DLVR/TEMB/221751" at bounding box center [87, 164] width 141 height 12
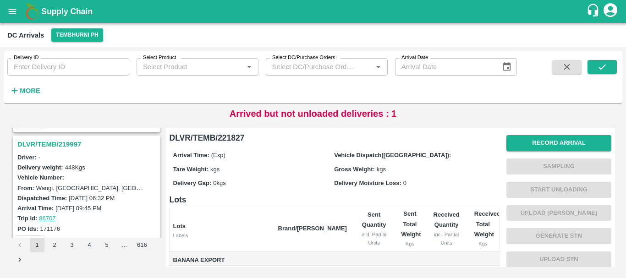
scroll to position [1642, 0]
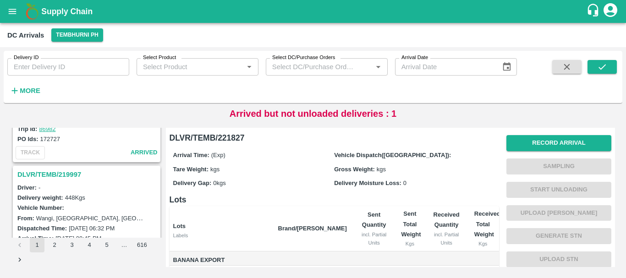
click at [72, 177] on h3 "DLVR/TEMB/219997" at bounding box center [87, 175] width 141 height 12
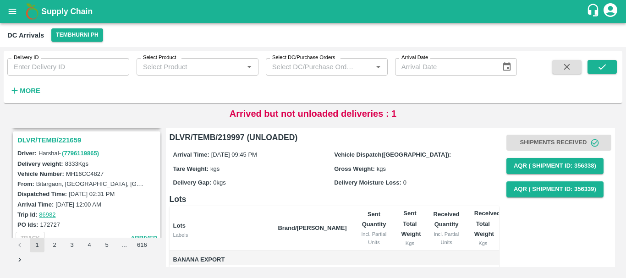
scroll to position [1556, 0]
click at [63, 137] on h3 "DLVR/TEMB/221659" at bounding box center [87, 141] width 141 height 12
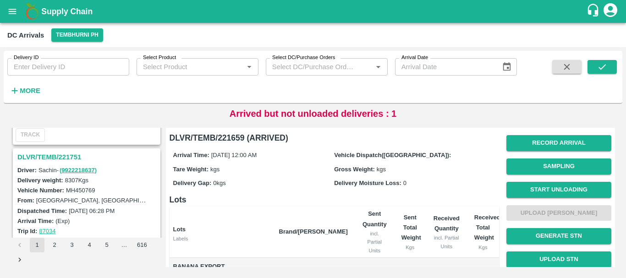
click at [65, 153] on h3 "DLVR/TEMB/221751" at bounding box center [87, 157] width 141 height 12
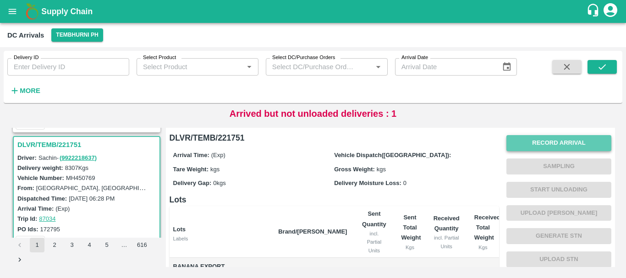
click at [530, 142] on button "Record Arrival" at bounding box center [558, 143] width 105 height 16
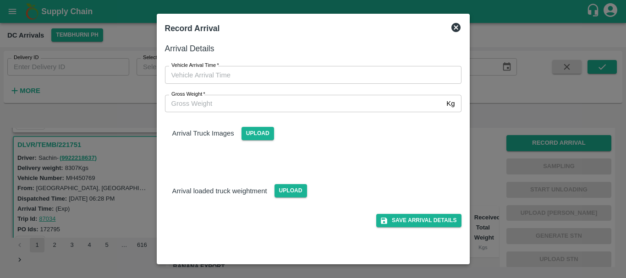
type input "DD/MM/YYYY hh:mm aa"
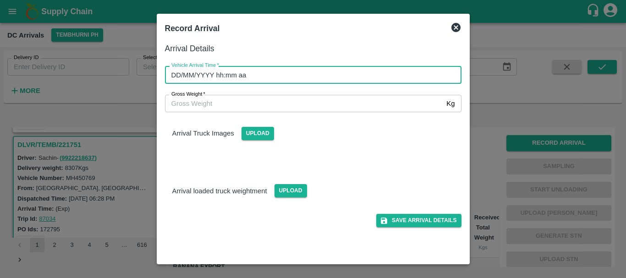
click at [386, 78] on input "DD/MM/YYYY hh:mm aa" at bounding box center [310, 74] width 290 height 17
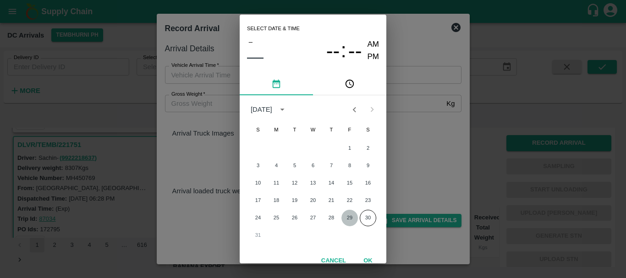
click at [348, 219] on button "29" at bounding box center [349, 218] width 16 height 16
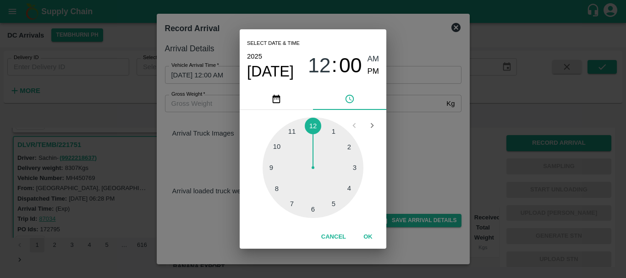
click at [273, 165] on div at bounding box center [312, 167] width 101 height 101
click at [333, 131] on div at bounding box center [312, 167] width 101 height 101
click at [370, 72] on span "PM" at bounding box center [373, 72] width 12 height 12
type input "29/08/2025 09:05 PM"
click at [426, 110] on div "Select date & time 2025 Aug 29 09 : 05 AM PM 05 10 15 20 25 30 35 40 45 50 55 0…" at bounding box center [313, 139] width 626 height 278
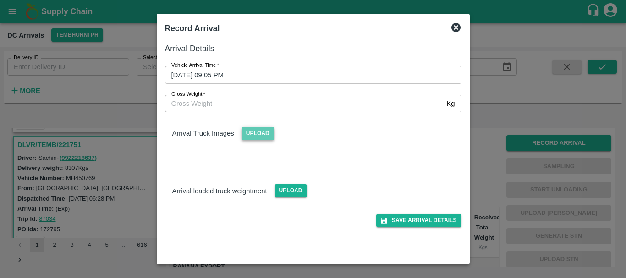
click at [265, 129] on span "Upload" at bounding box center [257, 133] width 33 height 13
click at [0, 0] on input "Upload" at bounding box center [0, 0] width 0 height 0
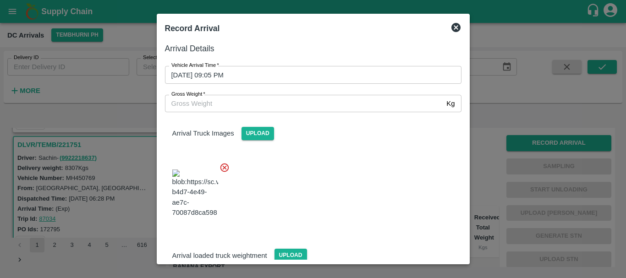
scroll to position [69, 0]
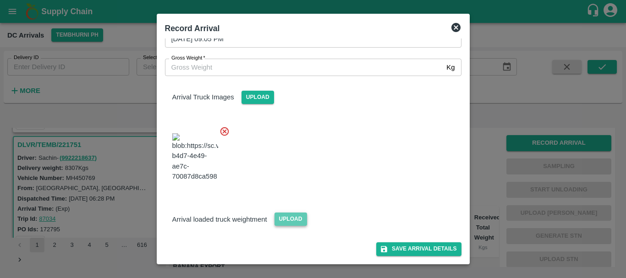
click at [287, 216] on span "Upload" at bounding box center [290, 219] width 33 height 13
click at [0, 0] on input "Upload" at bounding box center [0, 0] width 0 height 0
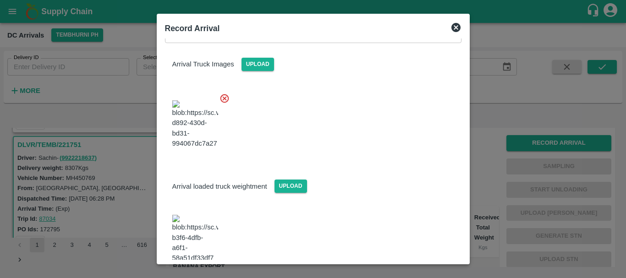
scroll to position [111, 0]
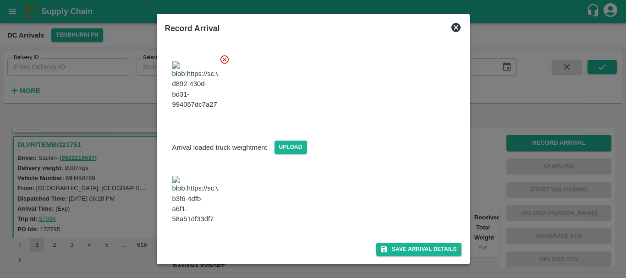
click at [205, 212] on img at bounding box center [195, 200] width 46 height 48
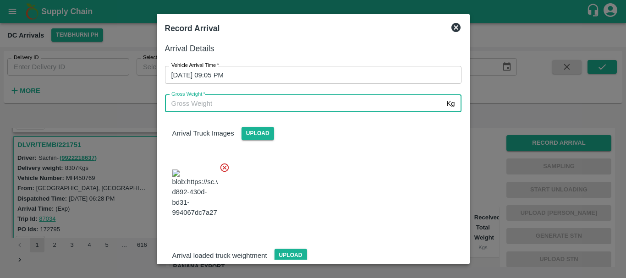
click at [281, 104] on input "Gross Weight   *" at bounding box center [304, 103] width 278 height 17
type input "13785"
click at [319, 189] on div at bounding box center [310, 191] width 304 height 72
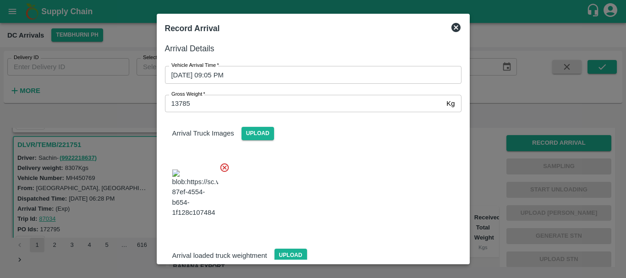
scroll to position [111, 0]
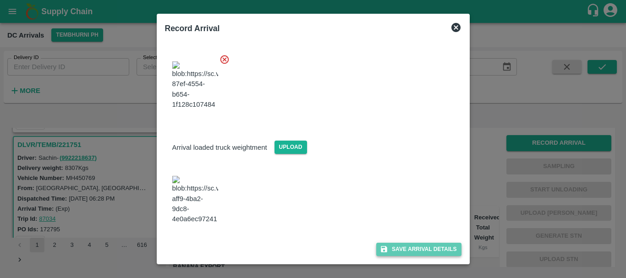
click at [382, 250] on icon "submit" at bounding box center [384, 249] width 6 height 6
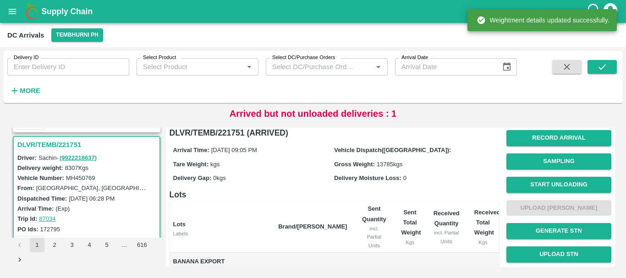
scroll to position [0, 0]
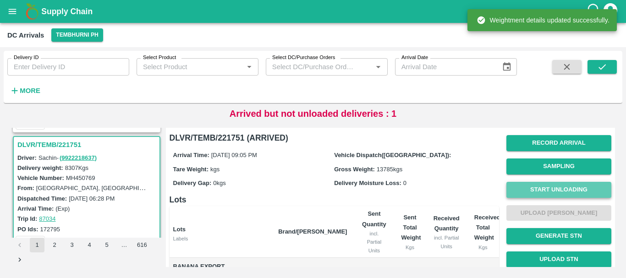
click at [551, 190] on button "Start Unloading" at bounding box center [558, 190] width 105 height 16
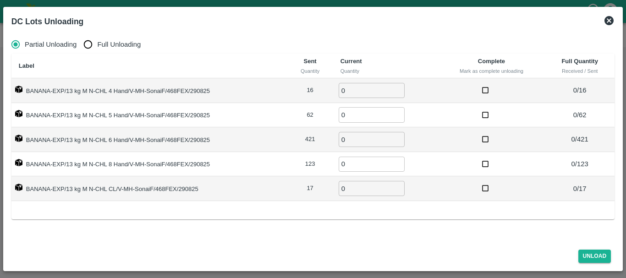
click at [98, 44] on span "Full Unloading" at bounding box center [119, 44] width 44 height 10
click at [97, 44] on input "Full Unloading" at bounding box center [88, 44] width 18 height 18
radio input "true"
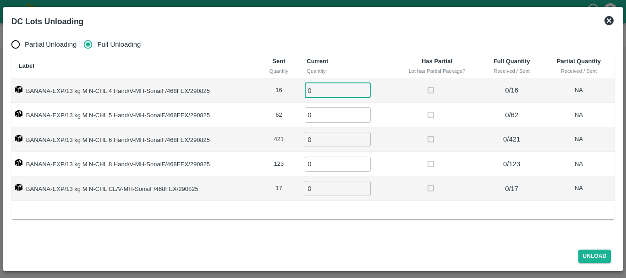
click at [324, 89] on input "0" at bounding box center [338, 90] width 66 height 15
type input "016"
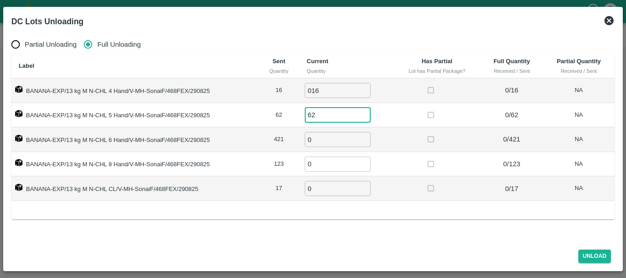
type input "62"
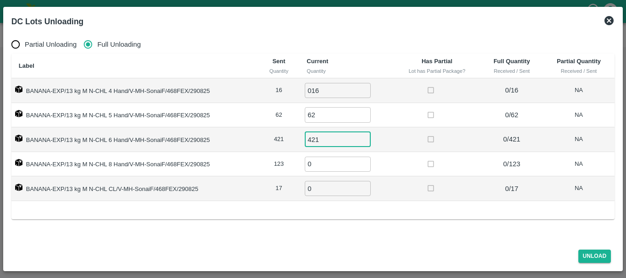
type input "421"
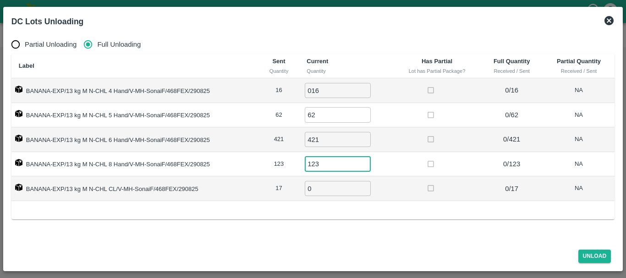
type input "123"
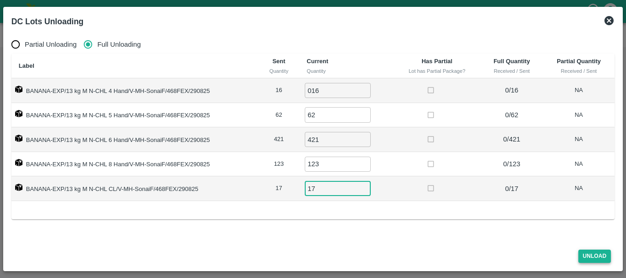
type input "17"
click at [608, 251] on button "Unload" at bounding box center [594, 256] width 33 height 13
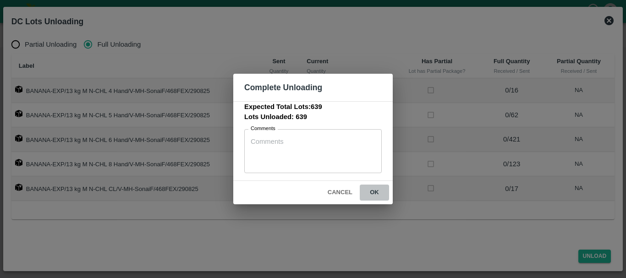
click at [369, 191] on button "ok" at bounding box center [374, 193] width 29 height 16
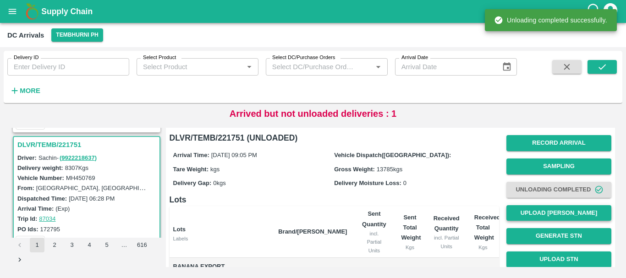
click at [541, 212] on button "Upload [PERSON_NAME]" at bounding box center [558, 213] width 105 height 16
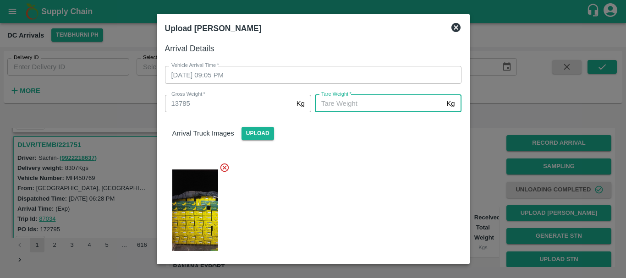
click at [414, 101] on input "[PERSON_NAME]   *" at bounding box center [379, 103] width 128 height 17
type input "4710"
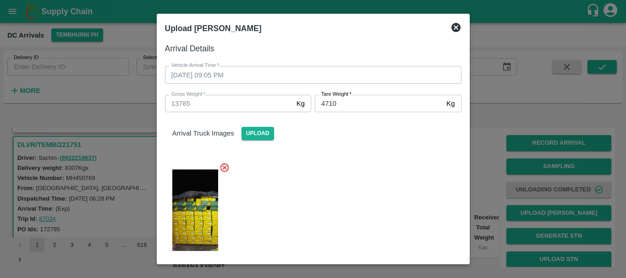
click at [393, 178] on div at bounding box center [310, 207] width 304 height 105
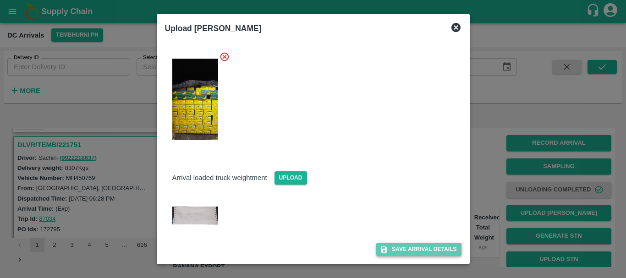
click at [410, 253] on button "Save Arrival Details" at bounding box center [418, 249] width 85 height 13
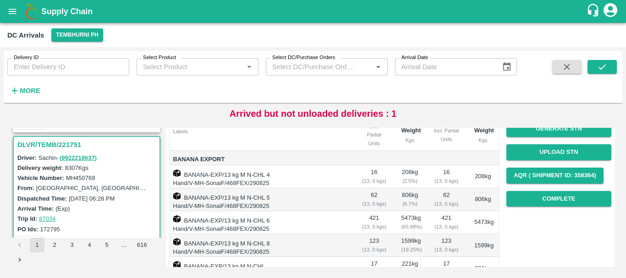
scroll to position [103, 0]
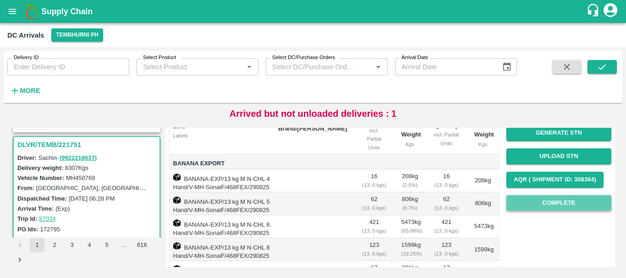
click at [526, 199] on button "Complete" at bounding box center [558, 203] width 105 height 16
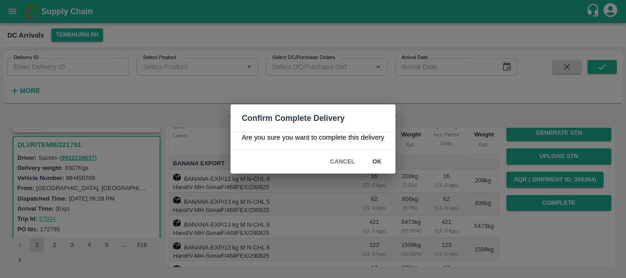
click at [385, 162] on button "ok" at bounding box center [376, 162] width 29 height 16
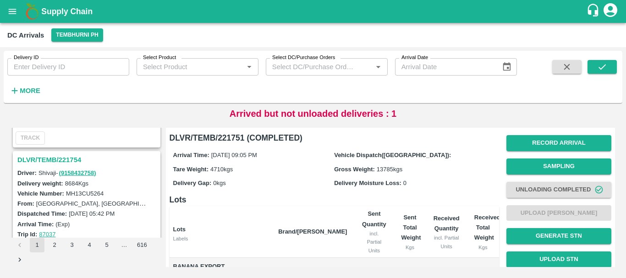
scroll to position [1170, 0]
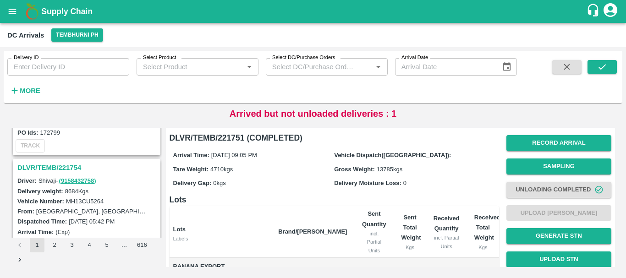
click at [70, 165] on h3 "DLVR/TEMB/221754" at bounding box center [87, 168] width 141 height 12
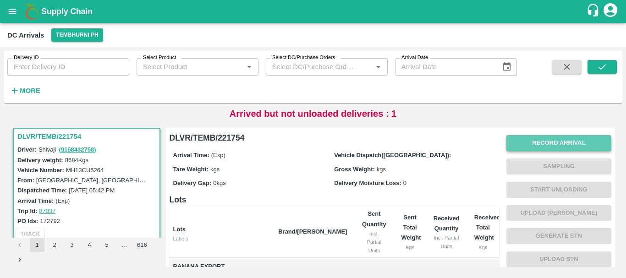
click at [517, 146] on button "Record Arrival" at bounding box center [558, 143] width 105 height 16
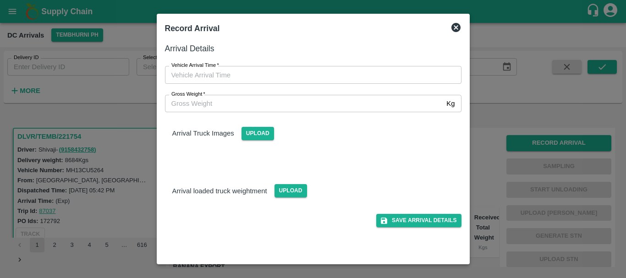
click at [317, 62] on div "Vehicle Arrival Time   * Vehicle Arrival Time" at bounding box center [307, 69] width 307 height 28
type input "DD/MM/YYYY hh:mm aa"
click at [264, 76] on input "DD/MM/YYYY hh:mm aa" at bounding box center [310, 74] width 290 height 17
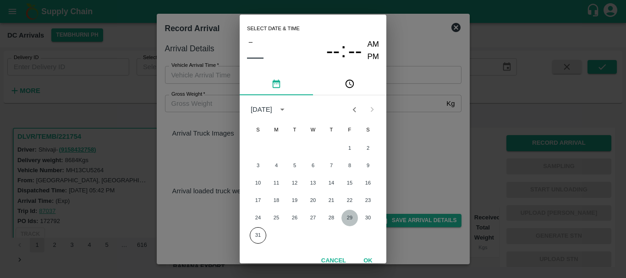
click at [349, 217] on button "29" at bounding box center [349, 218] width 16 height 16
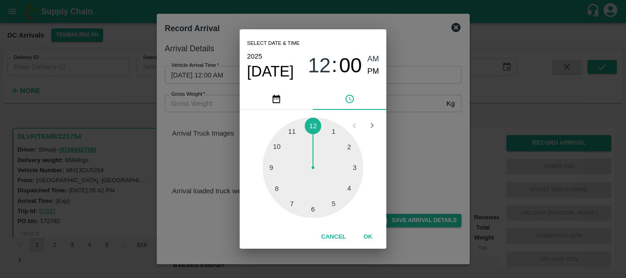
click at [272, 167] on div at bounding box center [312, 167] width 101 height 101
click at [351, 148] on div at bounding box center [312, 167] width 101 height 101
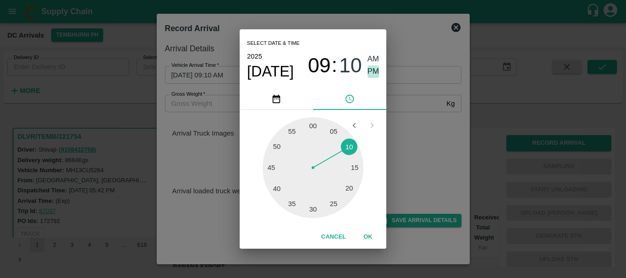
click at [377, 73] on span "PM" at bounding box center [373, 72] width 12 height 12
type input "29/08/2025 09:10 PM"
click at [417, 127] on div "Select date & time 2025 Aug 29 09 : 10 AM PM 05 10 15 20 25 30 35 40 45 50 55 0…" at bounding box center [313, 139] width 626 height 278
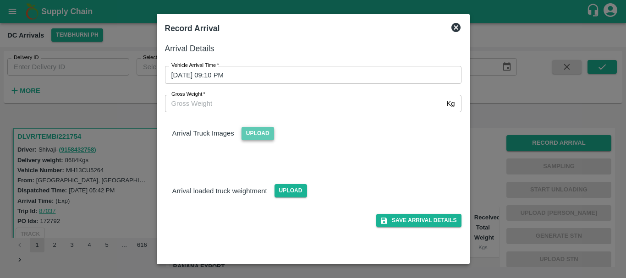
click at [263, 134] on span "Upload" at bounding box center [257, 133] width 33 height 13
click at [0, 0] on input "Upload" at bounding box center [0, 0] width 0 height 0
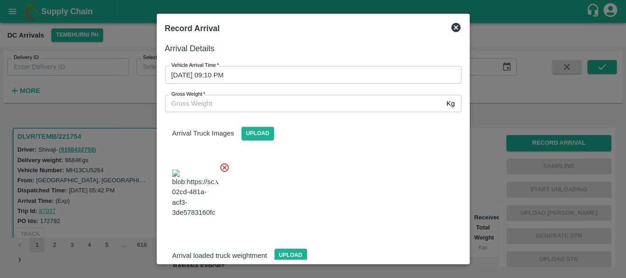
drag, startPoint x: 263, startPoint y: 134, endPoint x: 222, endPoint y: 37, distance: 105.7
click at [222, 37] on h2 "Record Arrival" at bounding box center [192, 28] width 62 height 20
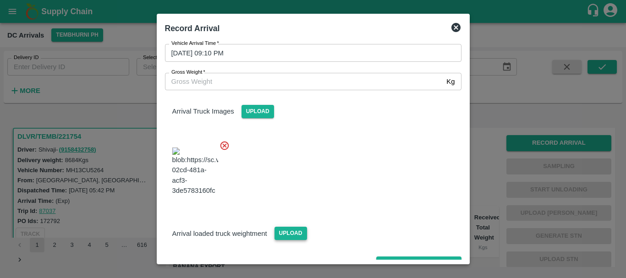
click at [289, 227] on span "Upload" at bounding box center [290, 233] width 33 height 13
click at [0, 0] on input "Upload" at bounding box center [0, 0] width 0 height 0
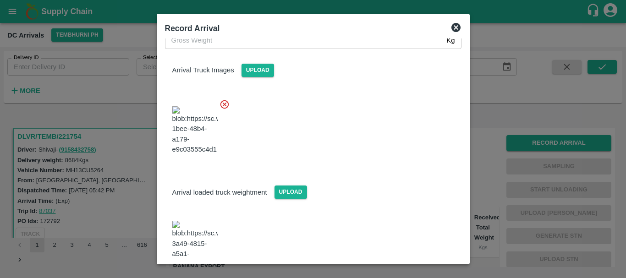
click at [194, 221] on img at bounding box center [195, 245] width 46 height 48
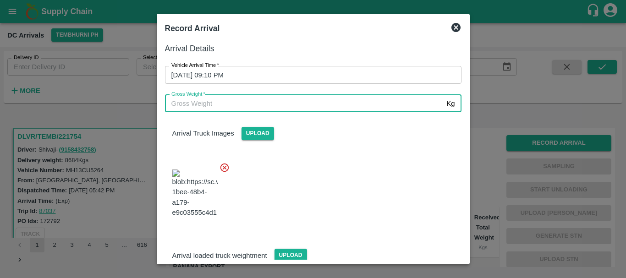
click at [225, 99] on input "Gross Weight   *" at bounding box center [304, 103] width 278 height 17
type input "14620"
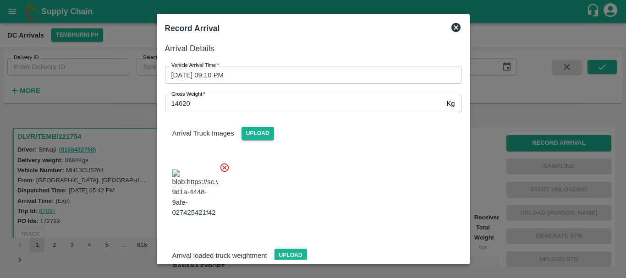
click at [305, 169] on div at bounding box center [310, 191] width 304 height 72
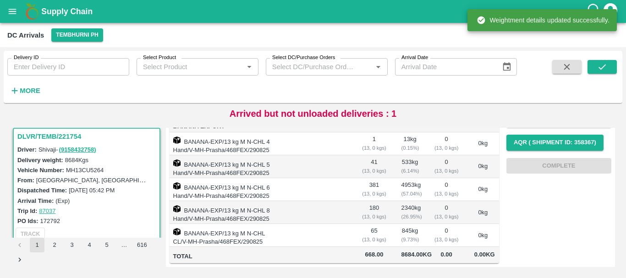
scroll to position [0, 0]
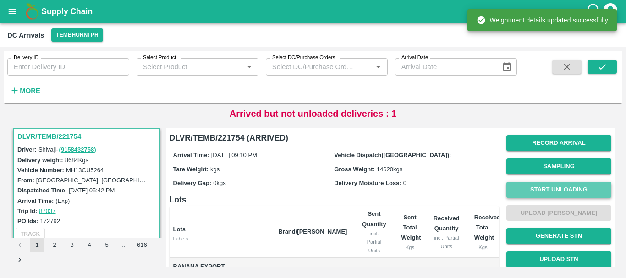
click at [554, 188] on button "Start Unloading" at bounding box center [558, 190] width 105 height 16
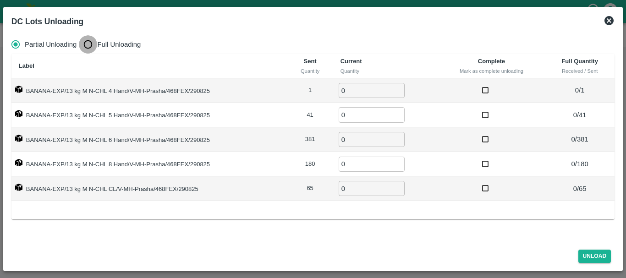
click at [84, 44] on input "Full Unloading" at bounding box center [88, 44] width 18 height 18
radio input "true"
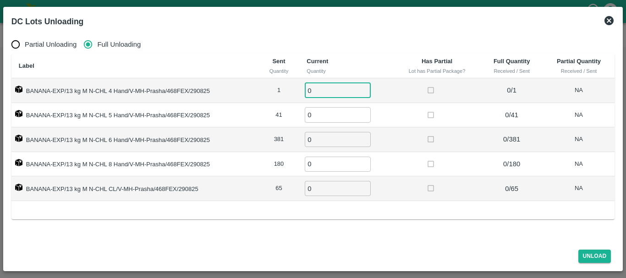
click at [349, 89] on input "0" at bounding box center [338, 90] width 66 height 15
type input "01"
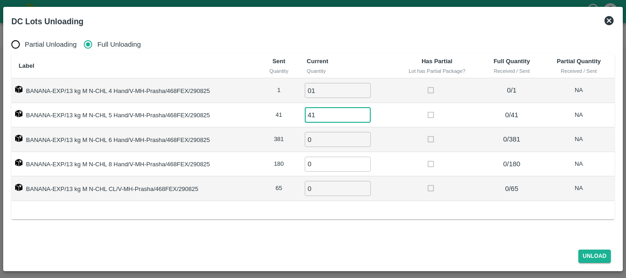
type input "41"
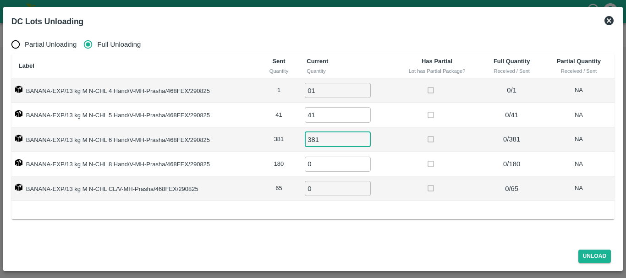
type input "381"
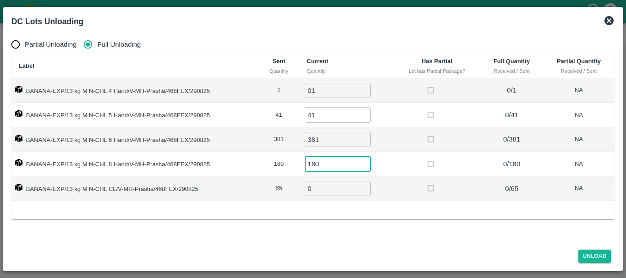
type input "180"
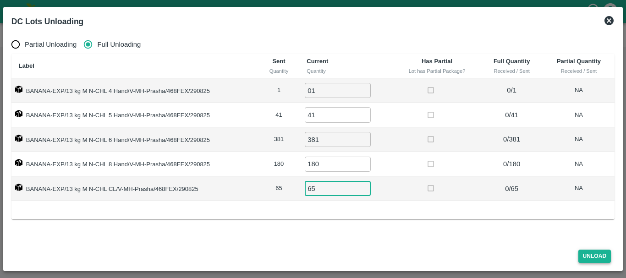
type input "65"
click at [583, 256] on button "Unload" at bounding box center [594, 256] width 33 height 13
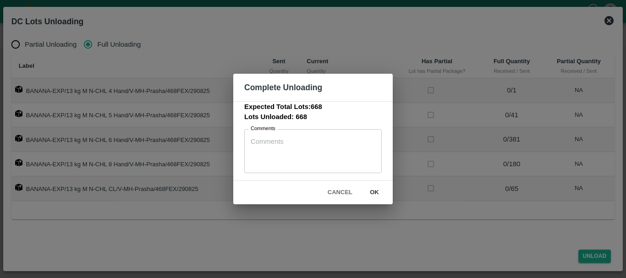
click at [373, 190] on button "ok" at bounding box center [374, 193] width 29 height 16
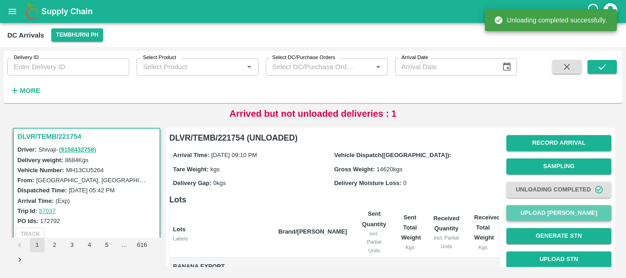
click at [539, 210] on button "Upload [PERSON_NAME]" at bounding box center [558, 213] width 105 height 16
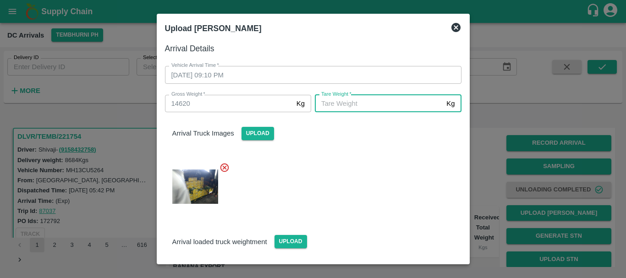
click at [382, 102] on input "Tare Weight   *" at bounding box center [379, 103] width 128 height 17
type input "5130"
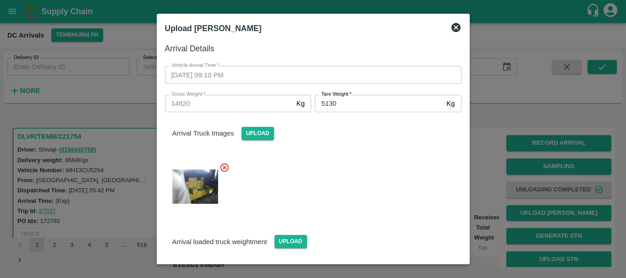
click at [365, 168] on div at bounding box center [310, 184] width 304 height 58
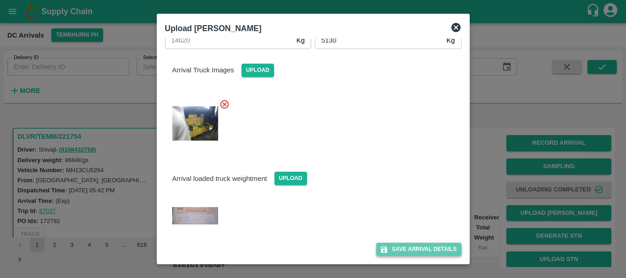
click at [409, 250] on button "Save Arrival Details" at bounding box center [418, 249] width 85 height 13
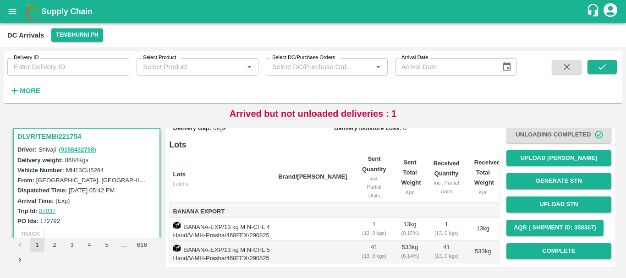
scroll to position [70, 0]
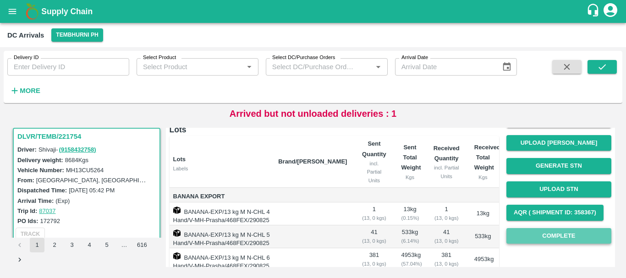
click at [530, 235] on button "Complete" at bounding box center [558, 236] width 105 height 16
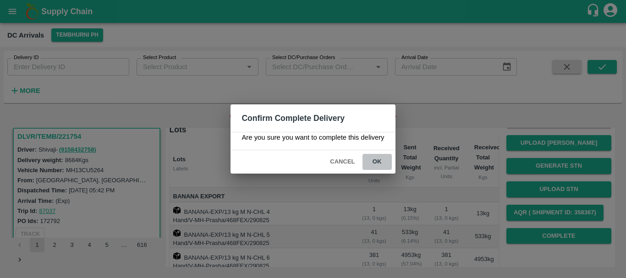
click at [382, 158] on button "ok" at bounding box center [376, 162] width 29 height 16
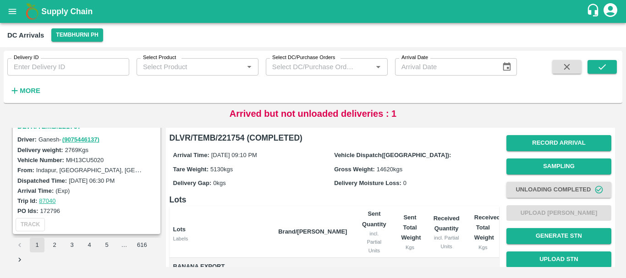
scroll to position [941, 0]
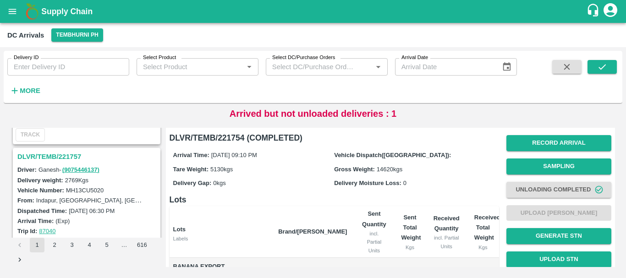
click at [66, 159] on h3 "DLVR/TEMB/221757" at bounding box center [87, 157] width 141 height 12
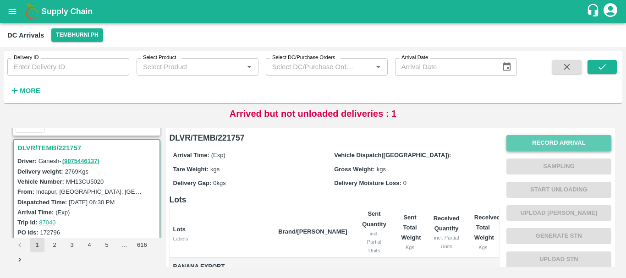
click at [536, 142] on button "Record Arrival" at bounding box center [558, 143] width 105 height 16
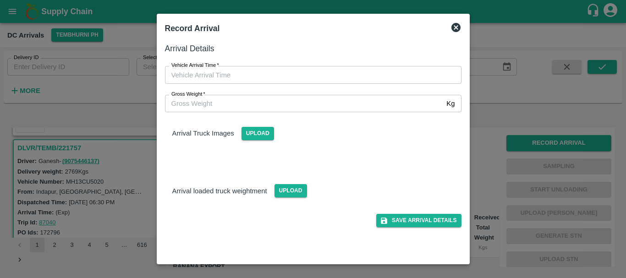
type input "DD/MM/YYYY hh:mm aa"
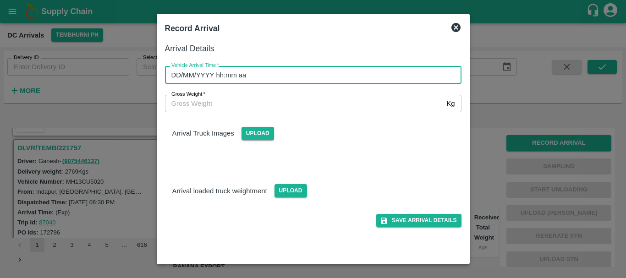
click at [394, 78] on input "DD/MM/YYYY hh:mm aa" at bounding box center [310, 74] width 290 height 17
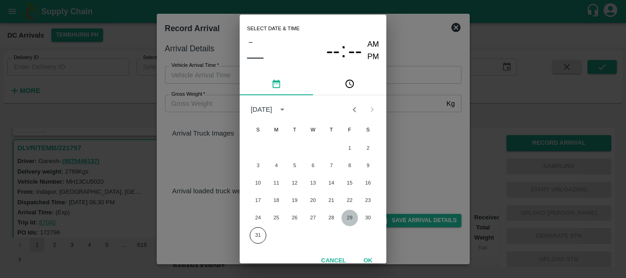
click at [348, 219] on button "29" at bounding box center [349, 218] width 16 height 16
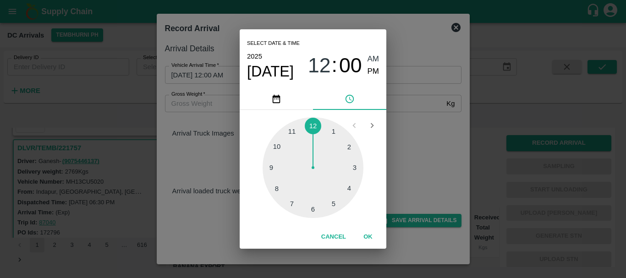
click at [279, 189] on div at bounding box center [312, 167] width 101 height 101
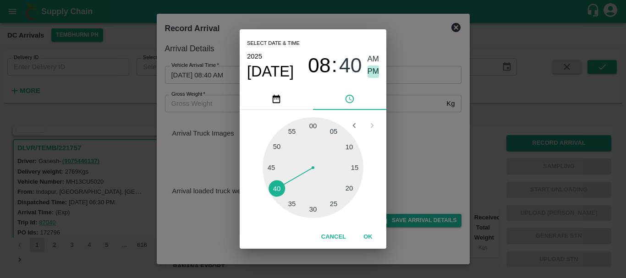
click at [373, 75] on span "PM" at bounding box center [373, 72] width 12 height 12
type input "29/08/2025 08:40 PM"
click at [421, 121] on div "Select date & time 2025 Aug 29 08 : 40 AM PM 05 10 15 20 25 30 35 40 45 50 55 0…" at bounding box center [313, 139] width 626 height 278
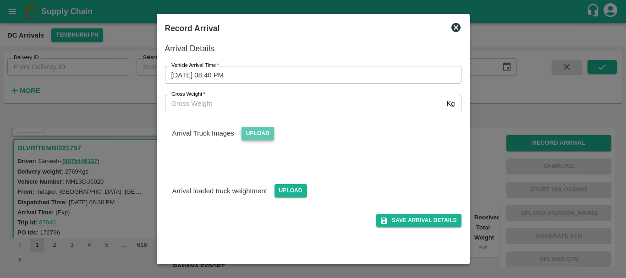
click at [263, 128] on span "Upload" at bounding box center [257, 133] width 33 height 13
click at [0, 0] on input "Upload" at bounding box center [0, 0] width 0 height 0
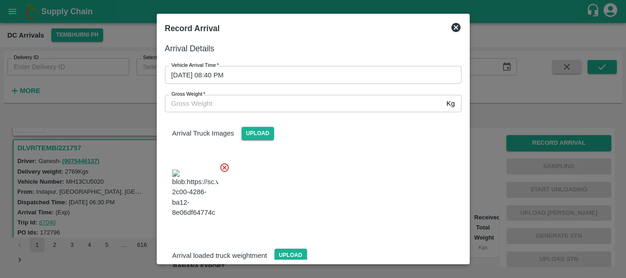
scroll to position [69, 0]
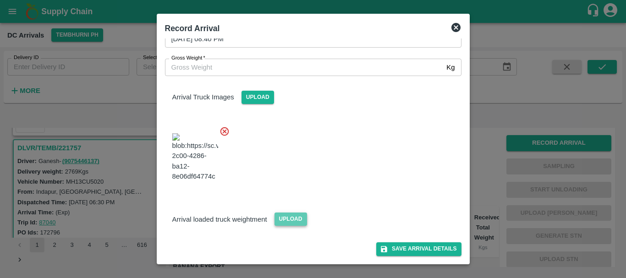
click at [287, 223] on span "Upload" at bounding box center [290, 219] width 33 height 13
click at [0, 0] on input "Upload" at bounding box center [0, 0] width 0 height 0
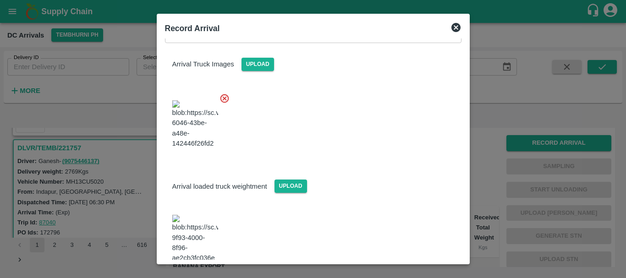
scroll to position [113, 0]
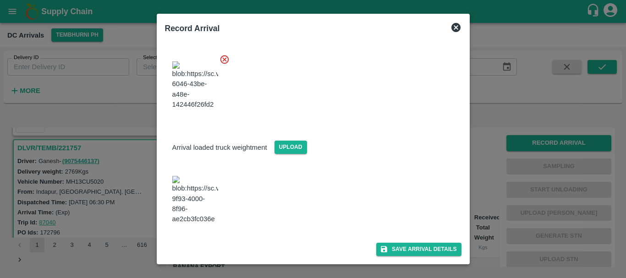
click at [181, 216] on img at bounding box center [195, 200] width 46 height 48
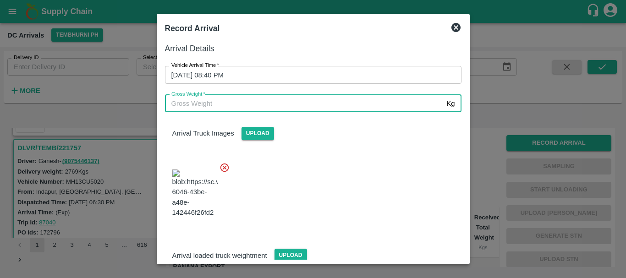
click at [259, 103] on input "Gross Weight   *" at bounding box center [304, 103] width 278 height 17
type input "8540"
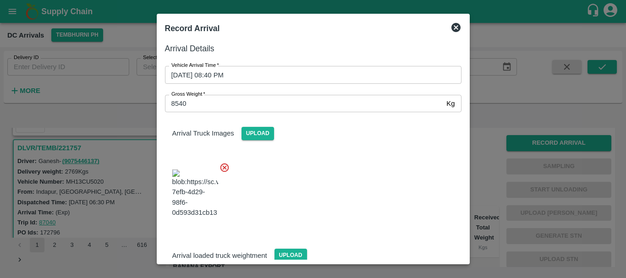
click at [351, 197] on div at bounding box center [310, 191] width 304 height 72
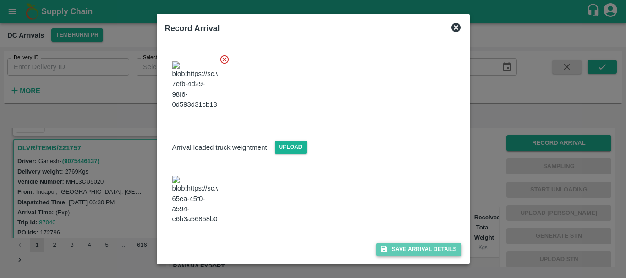
click at [390, 245] on button "Save Arrival Details" at bounding box center [418, 249] width 85 height 13
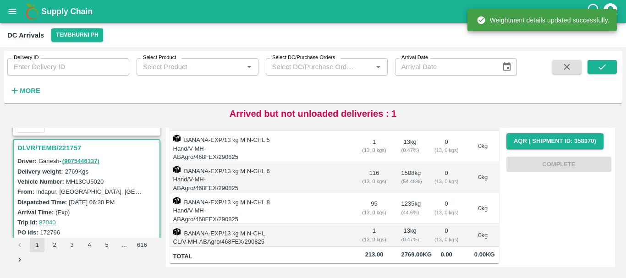
scroll to position [0, 0]
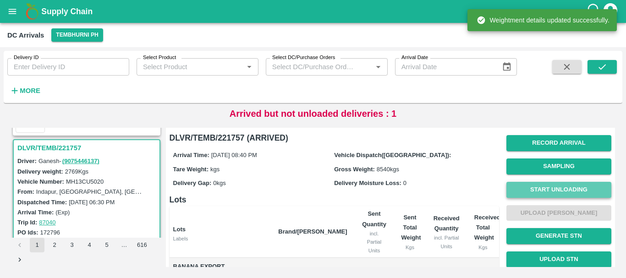
click at [533, 190] on button "Start Unloading" at bounding box center [558, 190] width 105 height 16
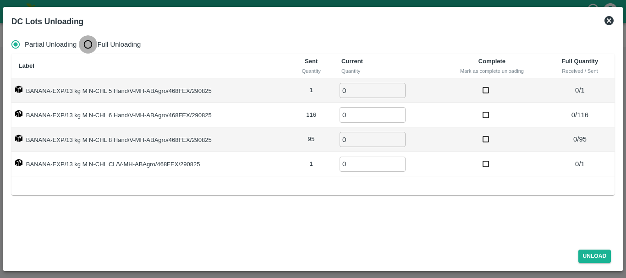
click at [86, 41] on input "Full Unloading" at bounding box center [88, 44] width 18 height 18
radio input "true"
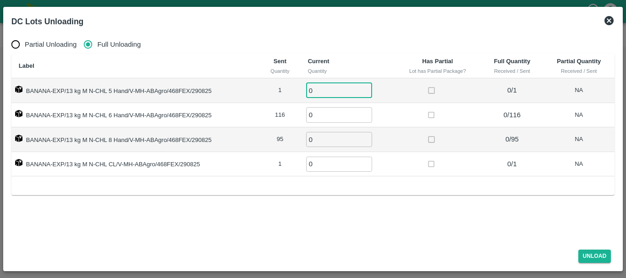
click at [337, 92] on input "0" at bounding box center [339, 90] width 66 height 15
type input "01"
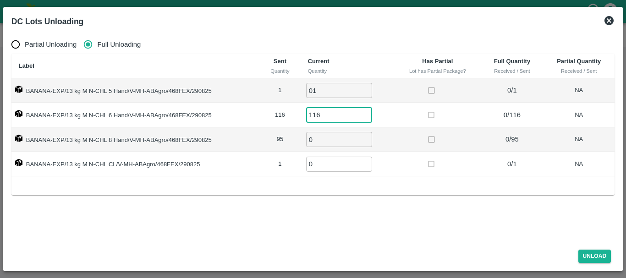
type input "116"
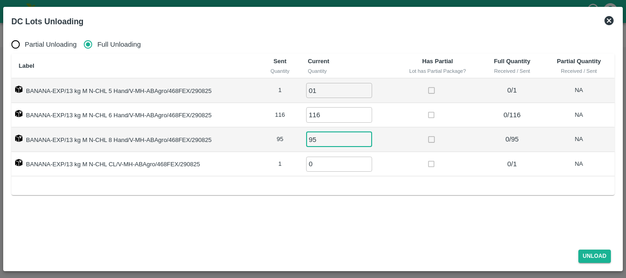
type input "95"
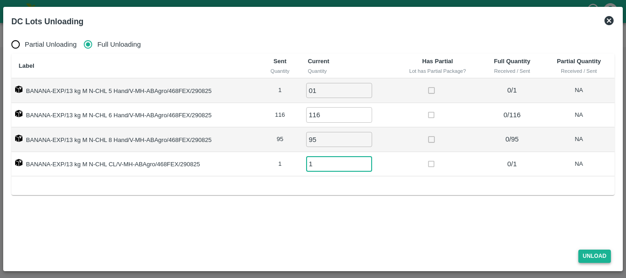
type input "1"
click at [585, 256] on button "Unload" at bounding box center [594, 256] width 33 height 13
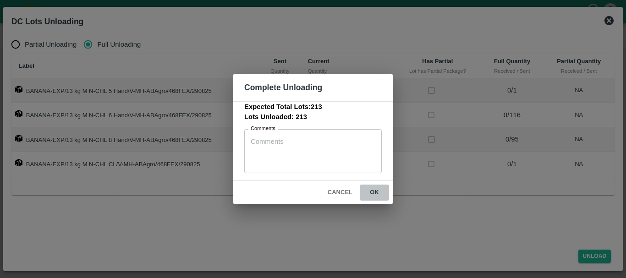
click at [367, 190] on button "ok" at bounding box center [374, 193] width 29 height 16
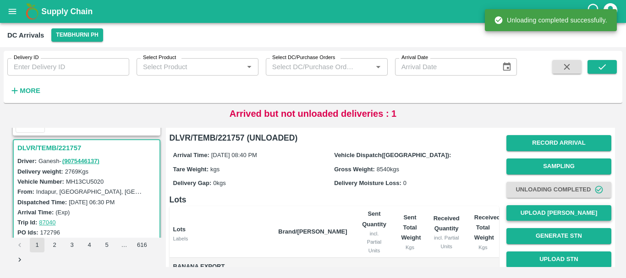
click at [515, 209] on button "Upload [PERSON_NAME]" at bounding box center [558, 213] width 105 height 16
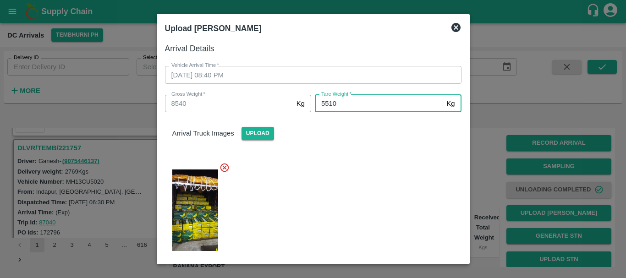
type input "5510"
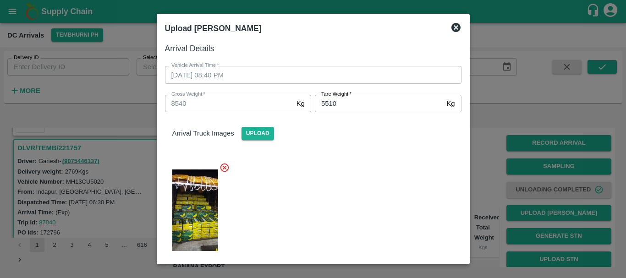
click at [356, 192] on div at bounding box center [310, 207] width 304 height 105
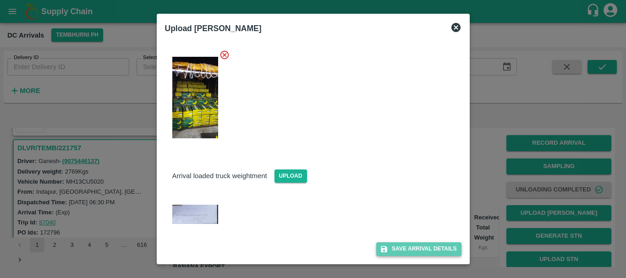
click at [411, 246] on button "Save Arrival Details" at bounding box center [418, 248] width 85 height 13
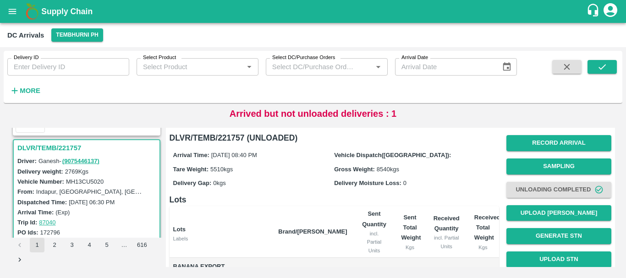
scroll to position [142, 0]
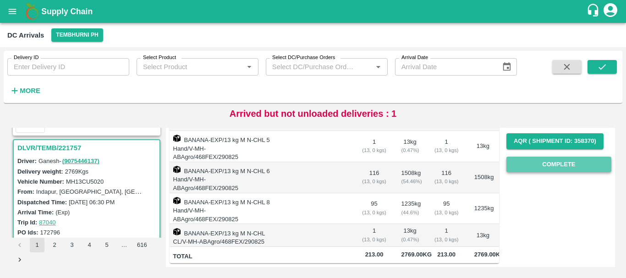
click at [544, 165] on button "Complete" at bounding box center [558, 165] width 105 height 16
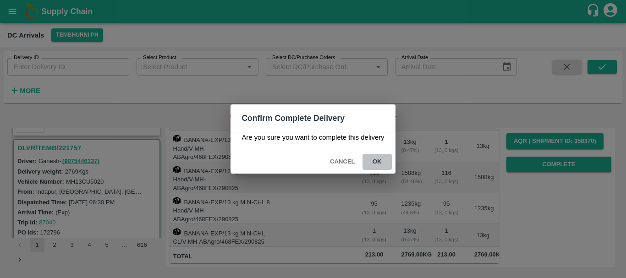
click at [384, 164] on button "ok" at bounding box center [376, 162] width 29 height 16
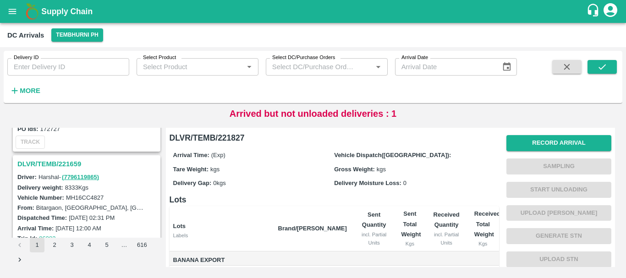
scroll to position [1172, 0]
click at [64, 165] on h3 "DLVR/TEMB/221659" at bounding box center [87, 166] width 141 height 12
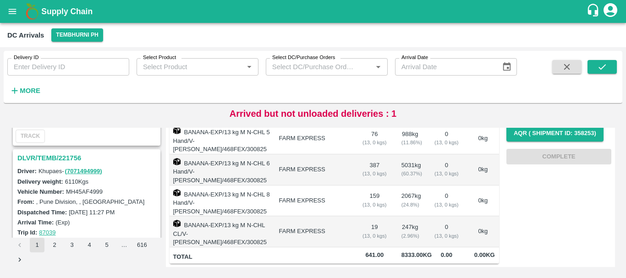
scroll to position [938, 0]
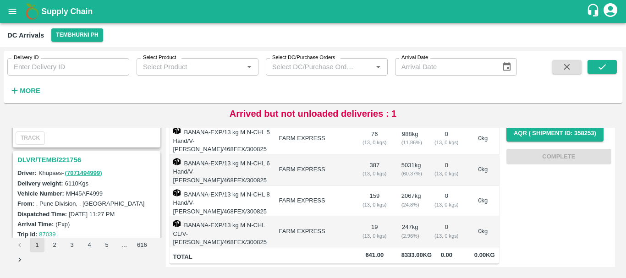
click at [68, 159] on h3 "DLVR/TEMB/221756" at bounding box center [87, 160] width 141 height 12
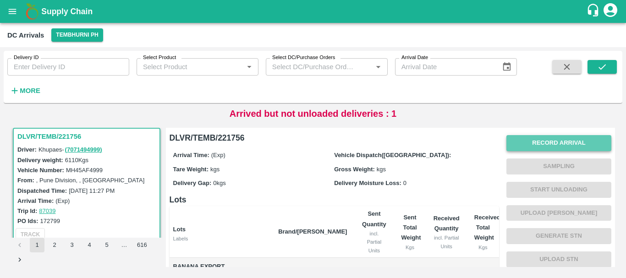
click at [525, 146] on button "Record Arrival" at bounding box center [558, 143] width 105 height 16
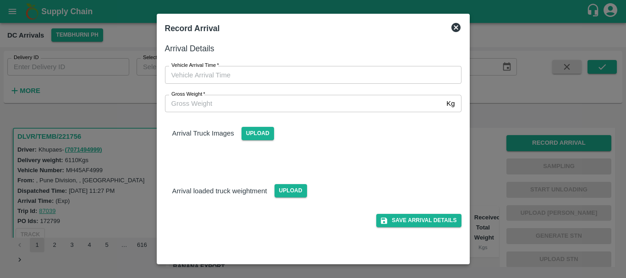
type input "DD/MM/YYYY hh:mm aa"
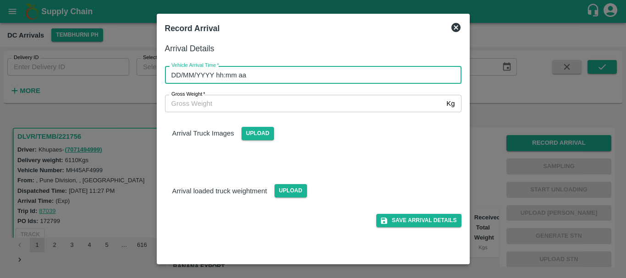
click at [370, 77] on input "DD/MM/YYYY hh:mm aa" at bounding box center [310, 74] width 290 height 17
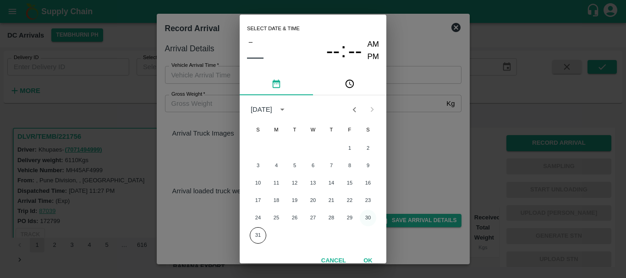
click at [362, 217] on button "30" at bounding box center [368, 218] width 16 height 16
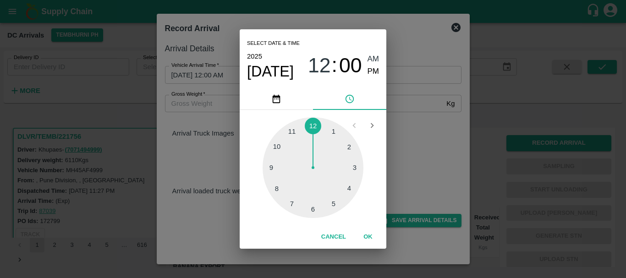
click at [312, 208] on div at bounding box center [312, 167] width 101 height 101
click at [317, 75] on span "06" at bounding box center [319, 66] width 23 height 24
click at [352, 172] on div at bounding box center [312, 167] width 101 height 101
click at [352, 177] on div at bounding box center [312, 167] width 101 height 101
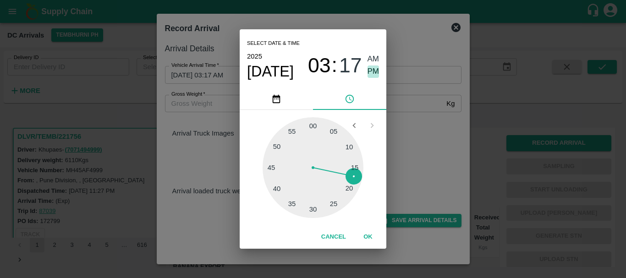
click at [371, 74] on span "PM" at bounding box center [373, 72] width 12 height 12
type input "[DATE] 03:17 PM"
click at [402, 105] on div "Select date & time [DATE] 03 : 17 AM PM 05 10 15 20 25 30 35 40 45 50 55 00 Can…" at bounding box center [313, 139] width 626 height 278
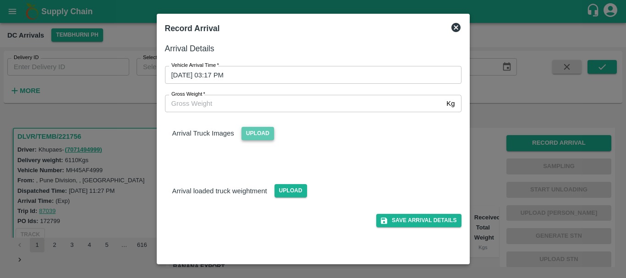
click at [264, 131] on span "Upload" at bounding box center [257, 133] width 33 height 13
click at [0, 0] on input "Upload" at bounding box center [0, 0] width 0 height 0
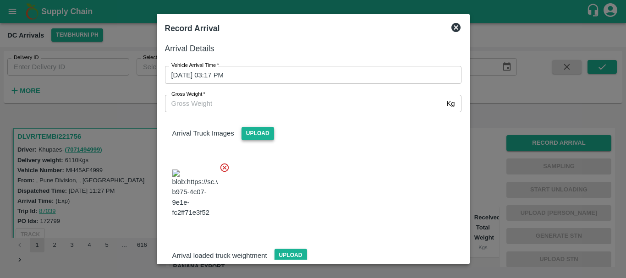
scroll to position [49, 0]
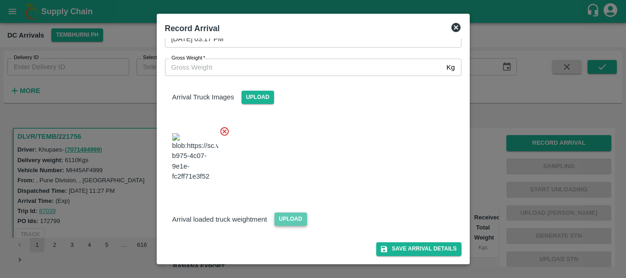
click at [284, 221] on span "Upload" at bounding box center [290, 219] width 33 height 13
click at [0, 0] on input "Upload" at bounding box center [0, 0] width 0 height 0
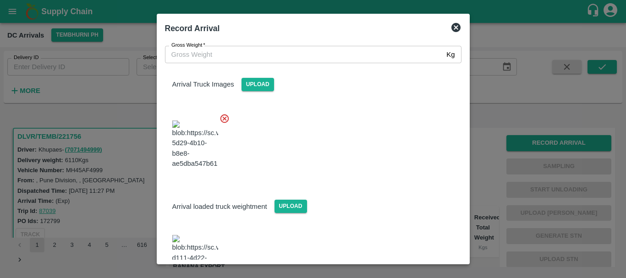
scroll to position [94, 0]
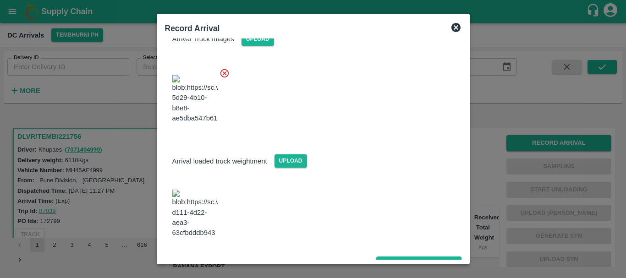
click at [193, 213] on img at bounding box center [195, 214] width 46 height 48
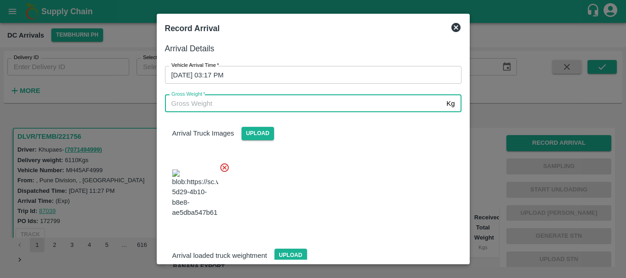
click at [219, 100] on input "Gross Weight   *" at bounding box center [304, 103] width 278 height 17
type input "12650"
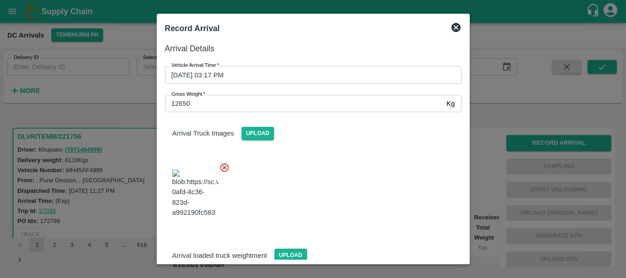
click at [315, 190] on div at bounding box center [310, 191] width 304 height 72
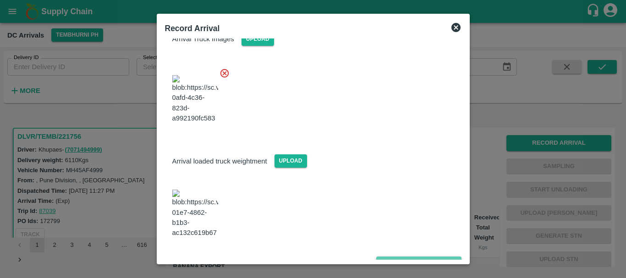
click at [397, 257] on button "Save Arrival Details" at bounding box center [418, 263] width 85 height 13
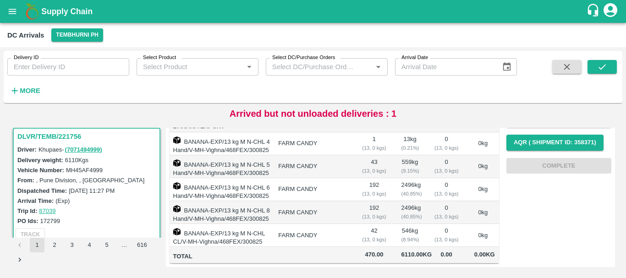
scroll to position [0, 0]
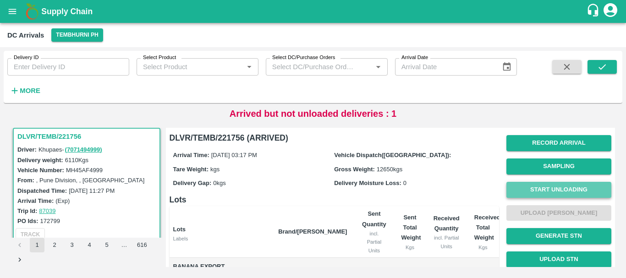
click at [552, 189] on button "Start Unloading" at bounding box center [558, 190] width 105 height 16
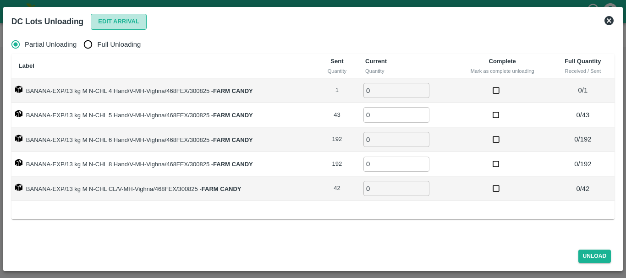
click at [102, 25] on button "Edit Arrival" at bounding box center [119, 22] width 56 height 16
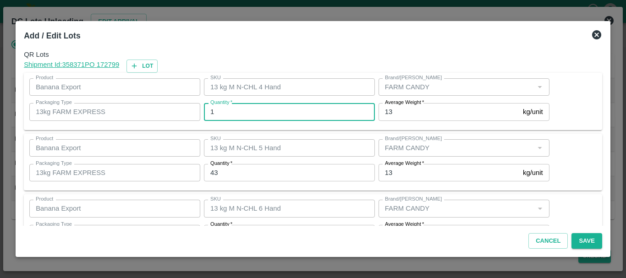
click at [272, 112] on input "1" at bounding box center [289, 111] width 171 height 17
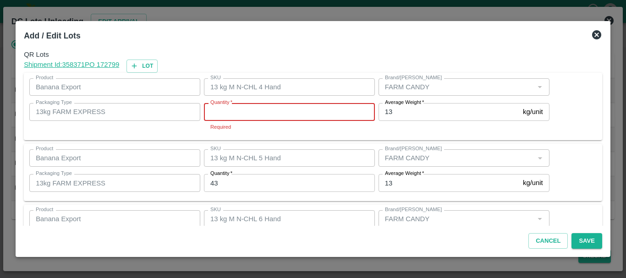
type input "1"
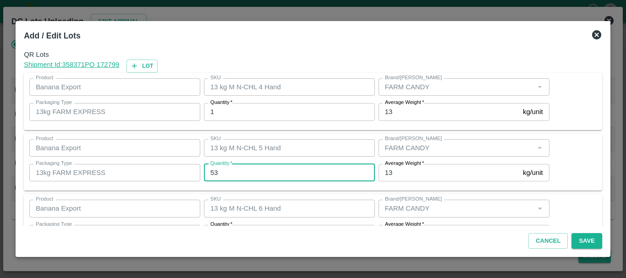
type input "53"
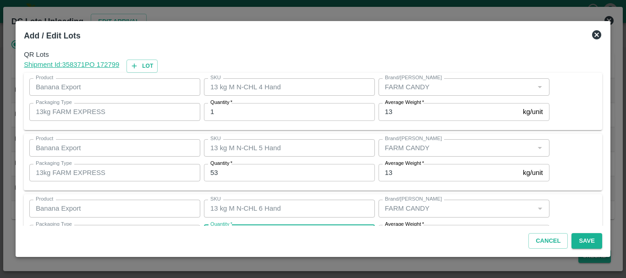
scroll to position [16, 0]
